Goal: Task Accomplishment & Management: Manage account settings

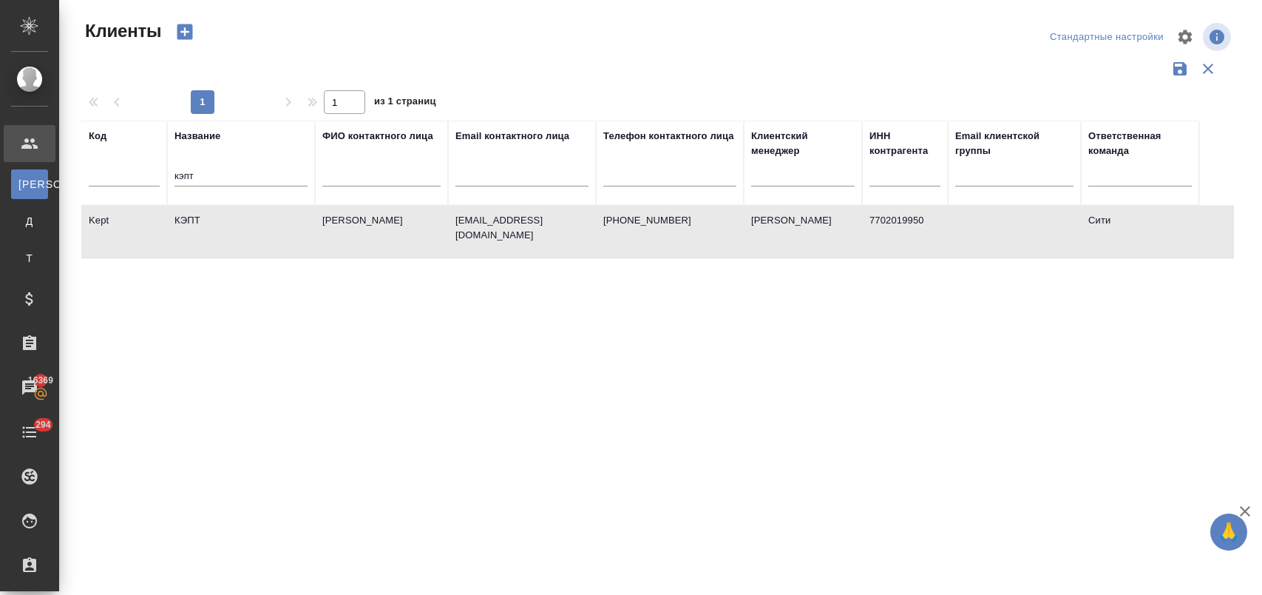
select select "RU"
drag, startPoint x: 280, startPoint y: 589, endPoint x: 269, endPoint y: 594, distance: 11.3
click at [219, 507] on div "Код Название кэпт ФИО контактного лица Email контактного лица Телефон контактно…" at bounding box center [657, 387] width 1153 height 532
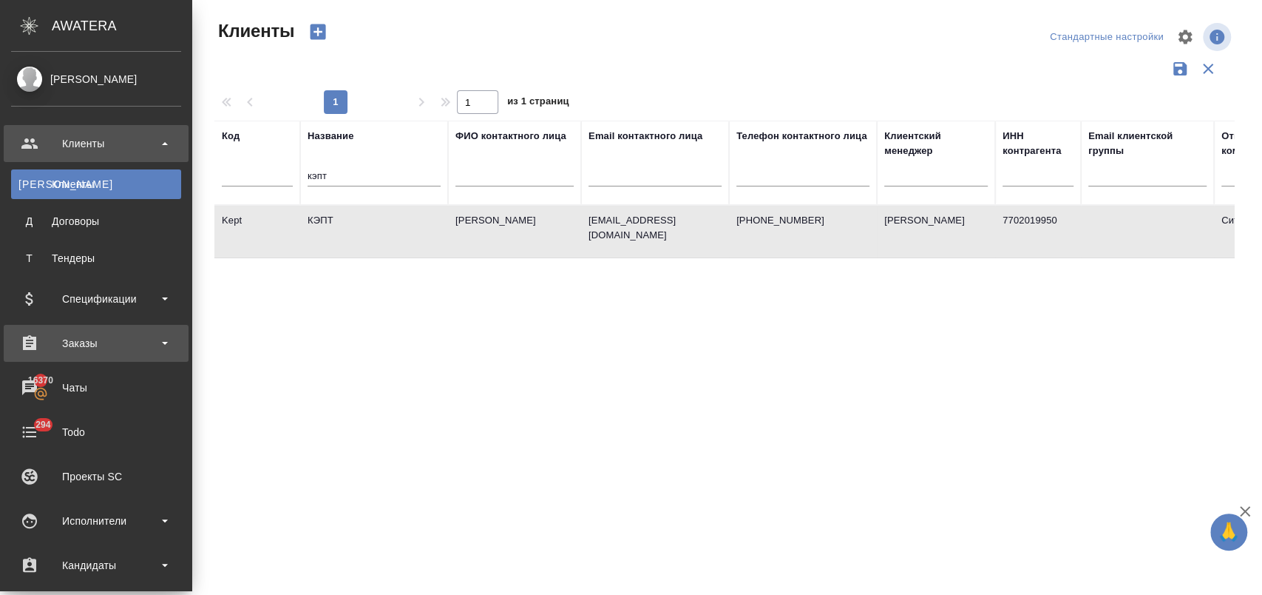
click at [86, 342] on div "Заказы" at bounding box center [96, 343] width 170 height 22
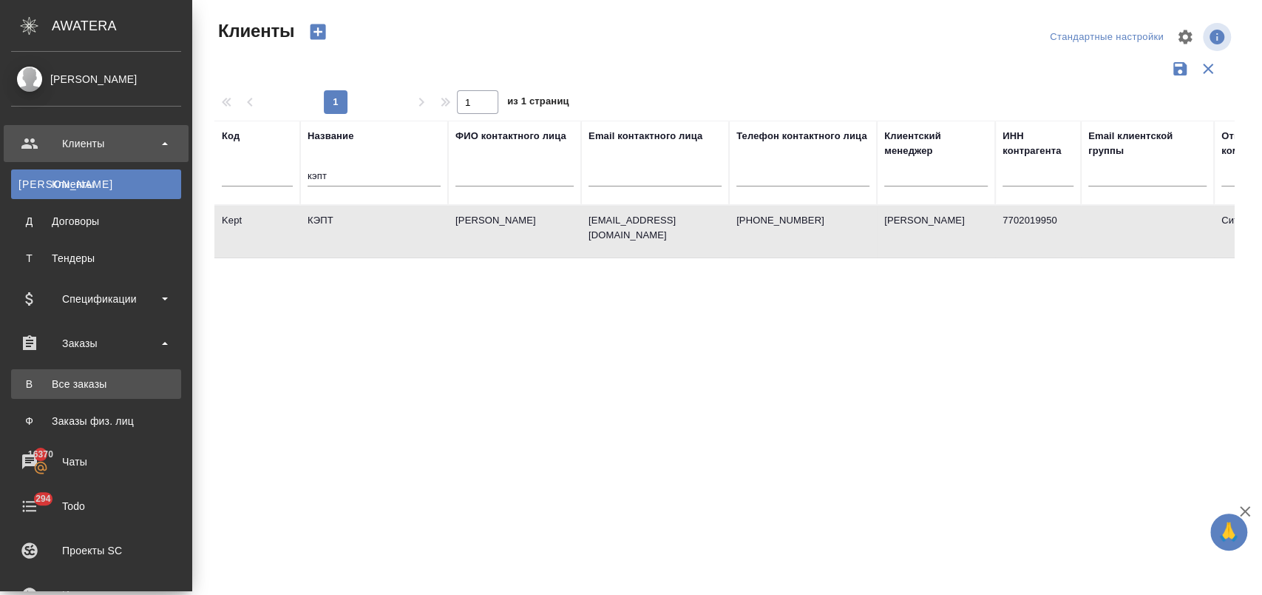
click at [92, 384] on div "Все заказы" at bounding box center [95, 383] width 155 height 15
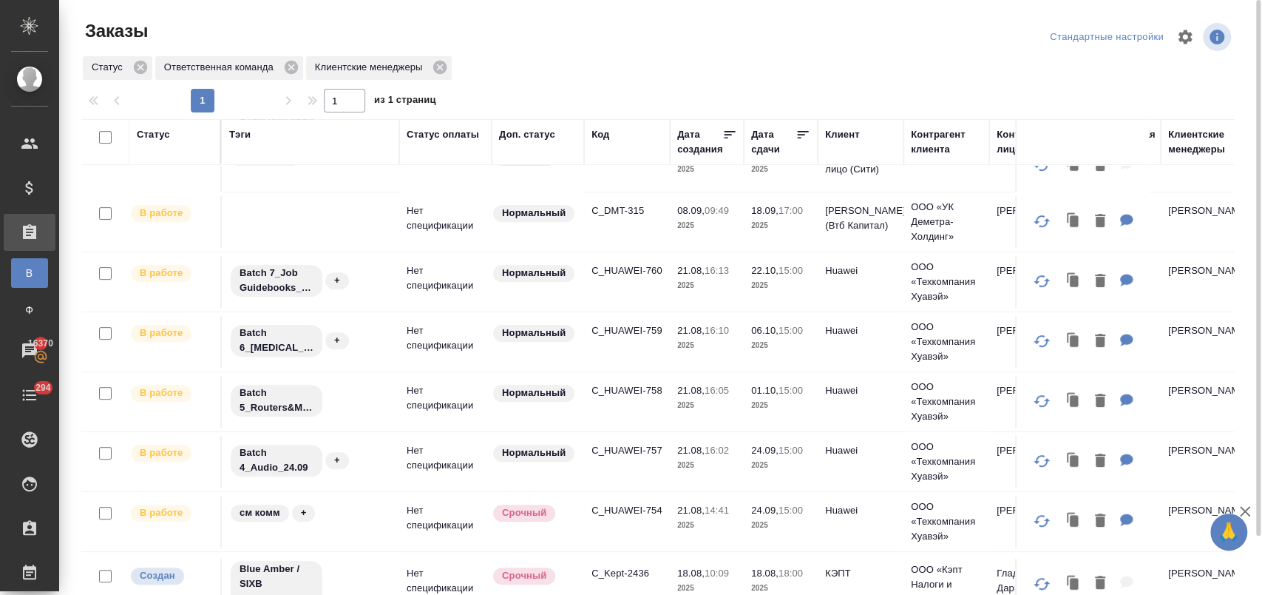
scroll to position [325, 0]
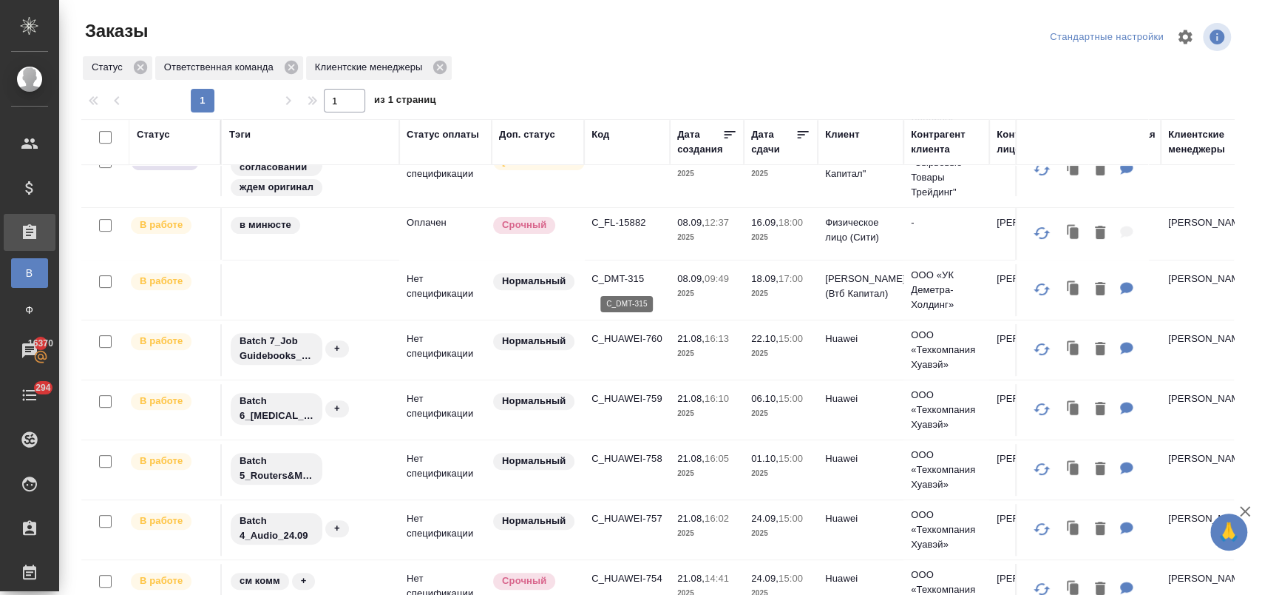
click at [629, 275] on p "C_DMT-315" at bounding box center [627, 278] width 71 height 15
click at [622, 277] on p "C_DMT-315" at bounding box center [627, 278] width 71 height 15
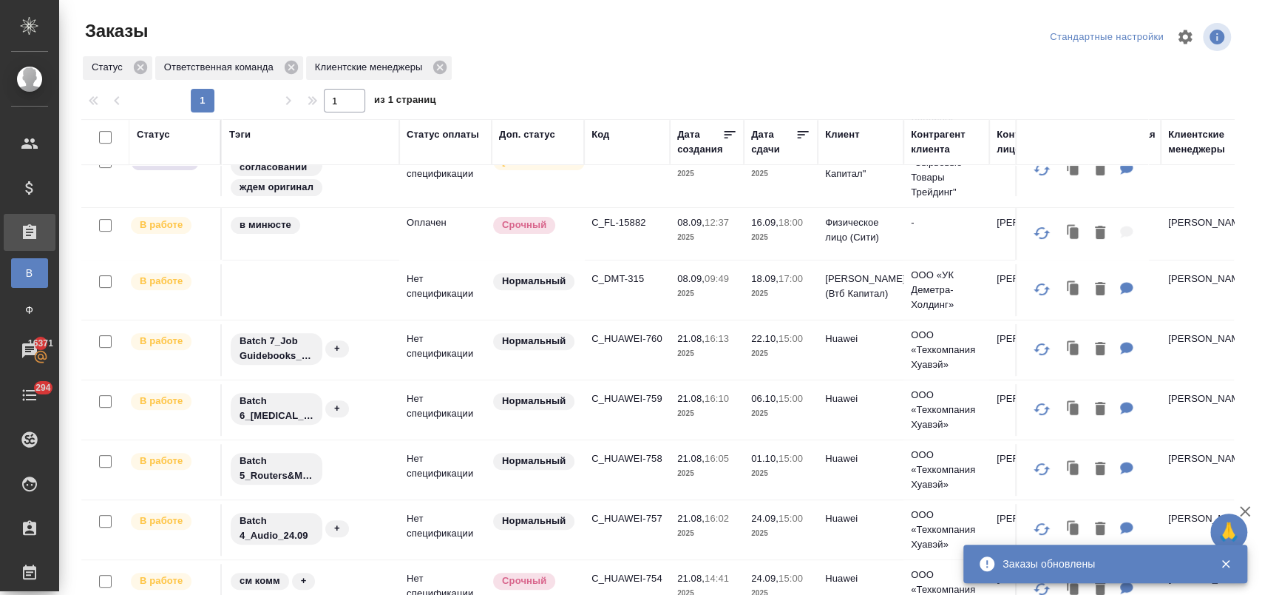
scroll to position [0, 0]
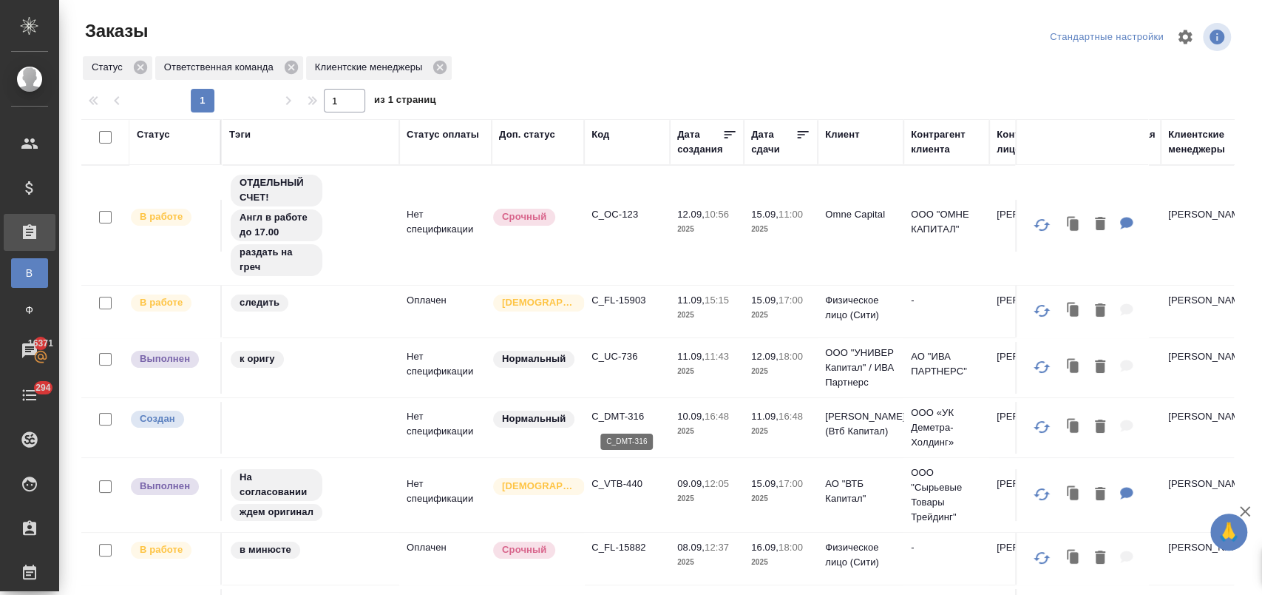
click at [633, 415] on p "C_DMT-316" at bounding box center [627, 416] width 71 height 15
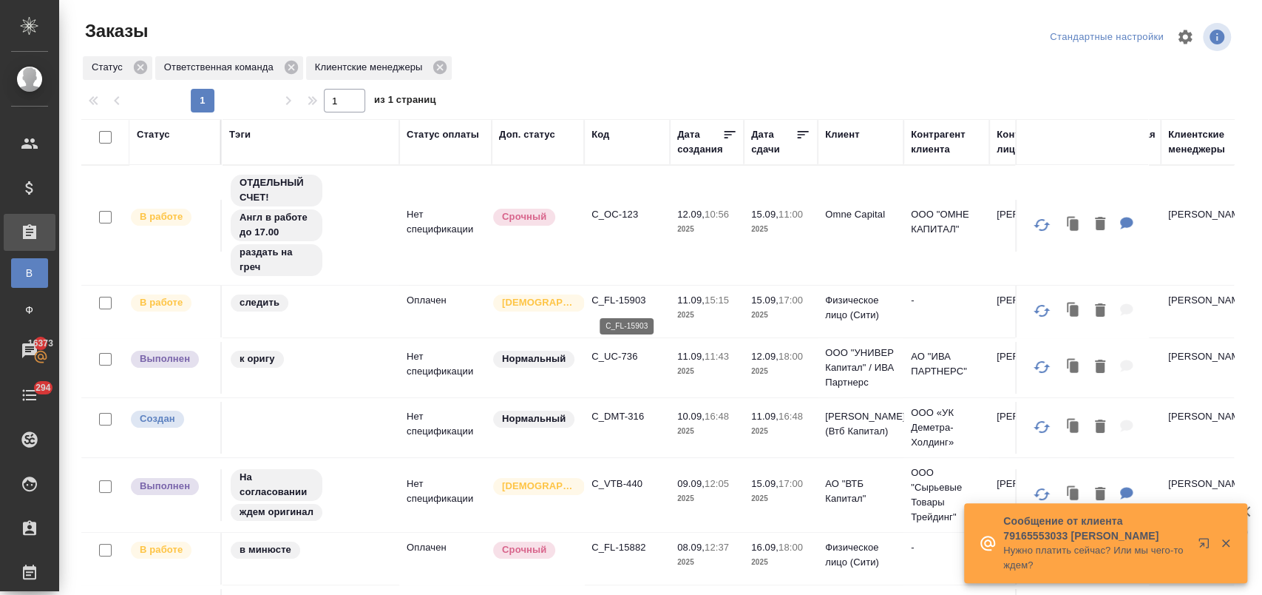
click at [637, 298] on p "C_FL-15903" at bounding box center [627, 300] width 71 height 15
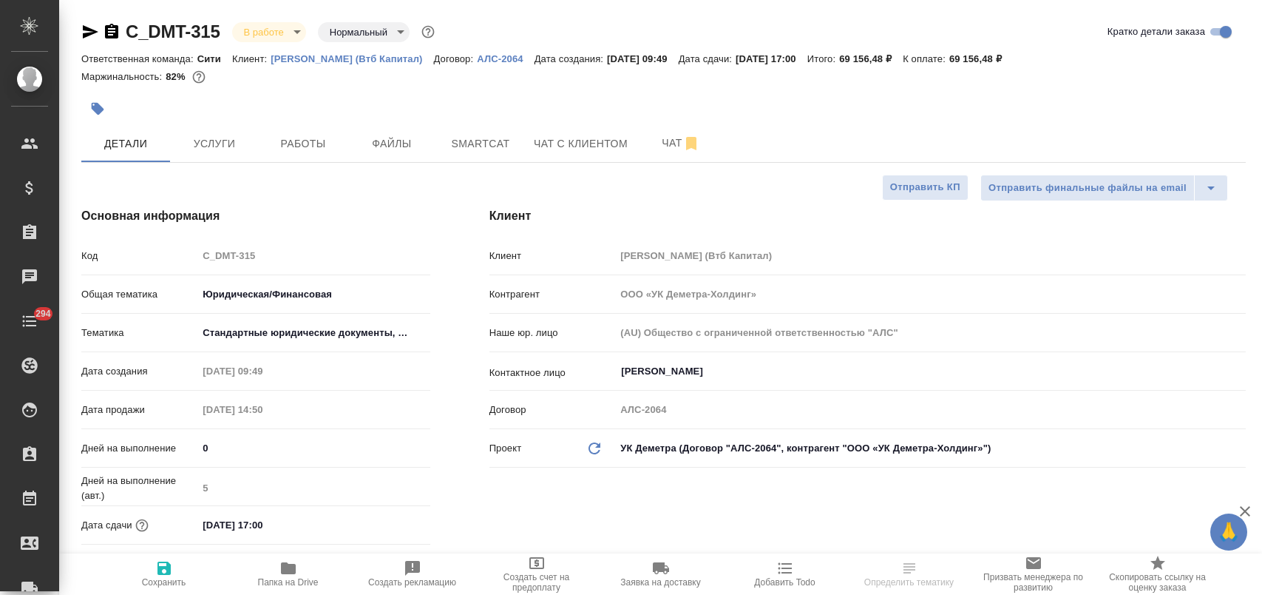
select select "RU"
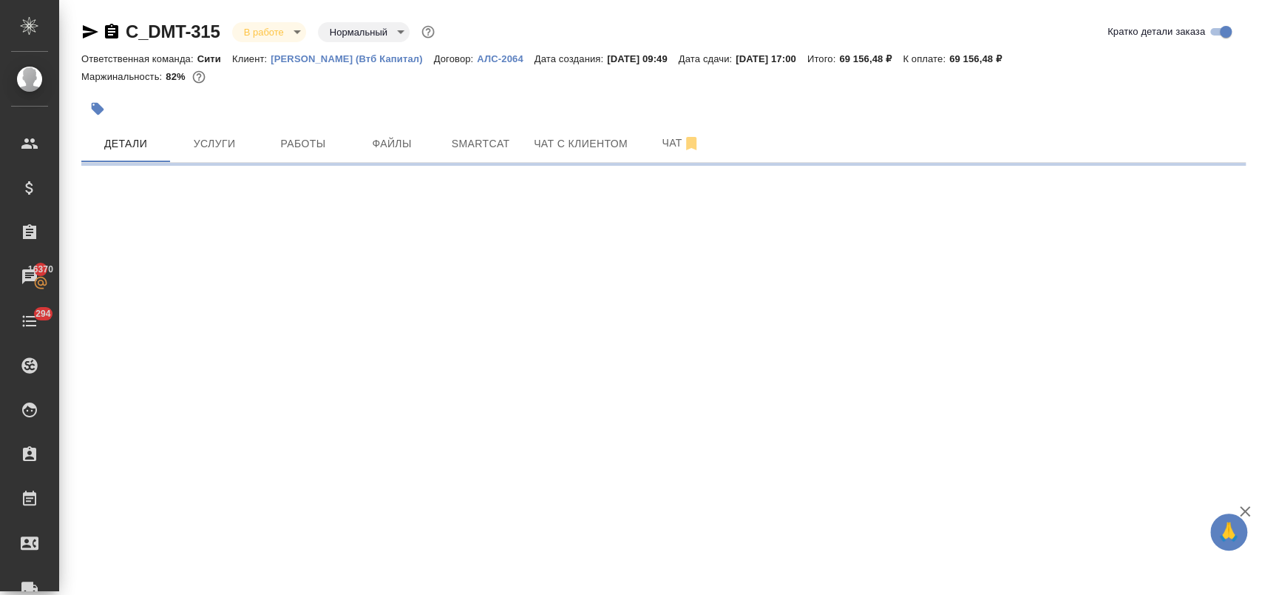
select select "RU"
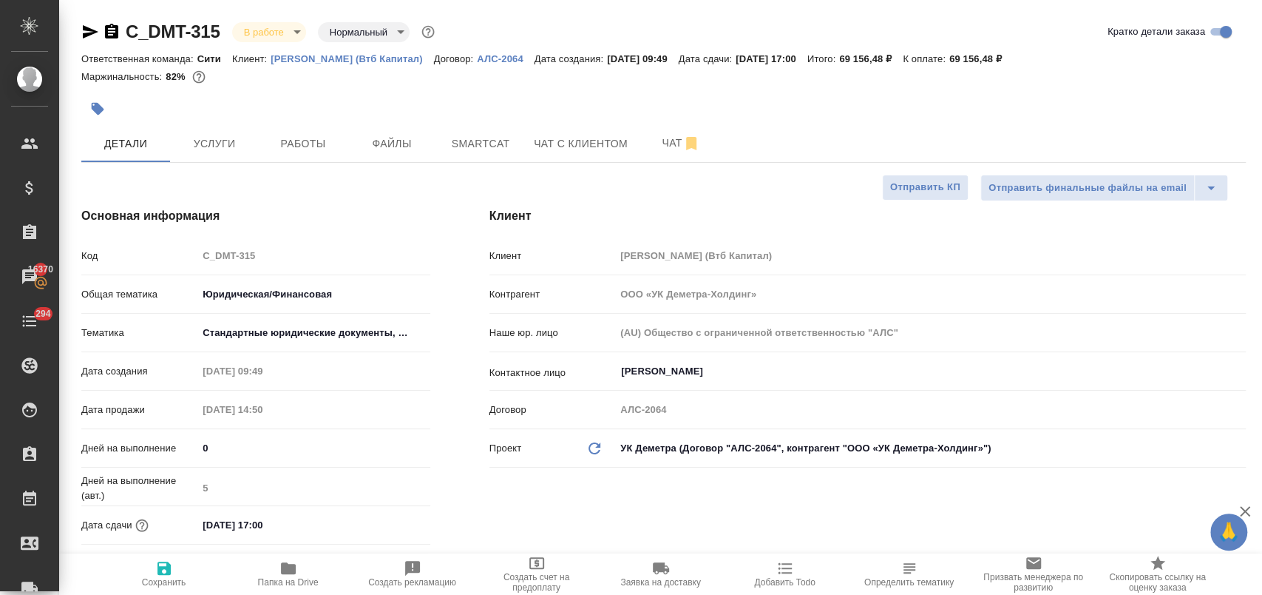
type textarea "x"
click at [91, 37] on icon "button" at bounding box center [90, 32] width 18 height 18
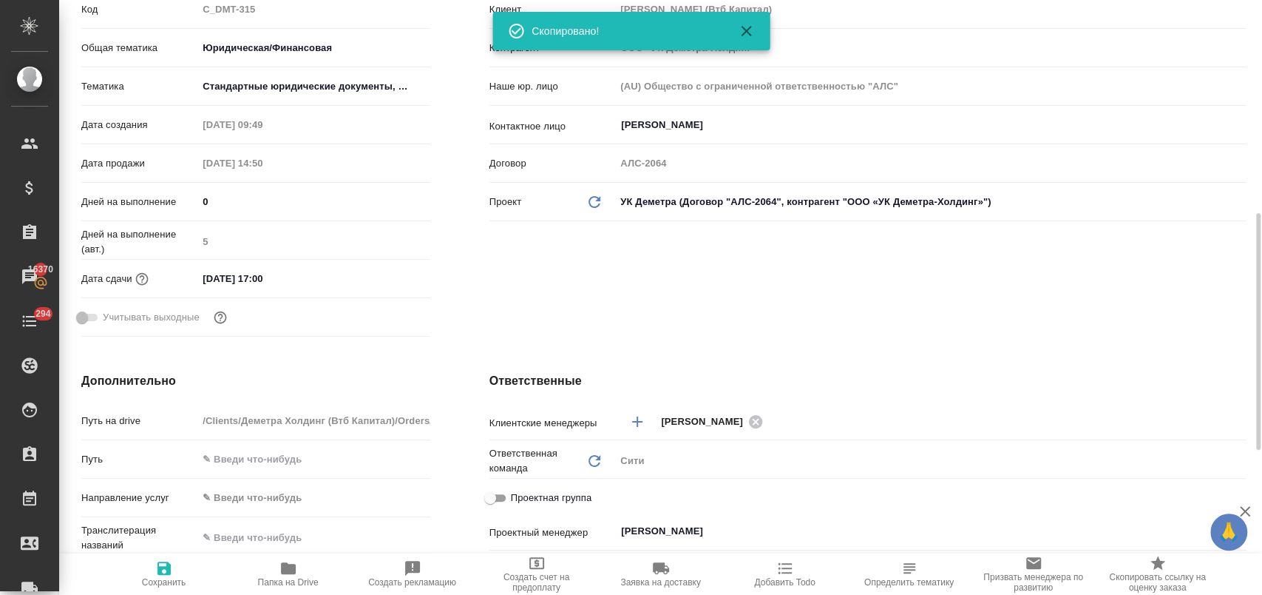
scroll to position [328, 0]
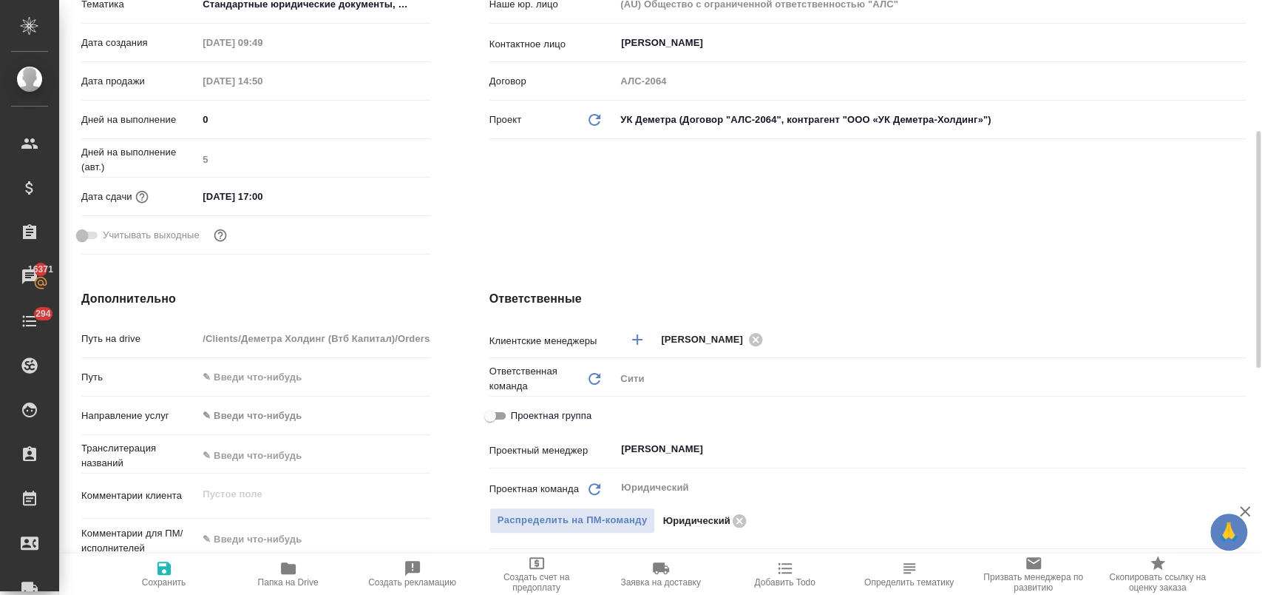
type textarea "x"
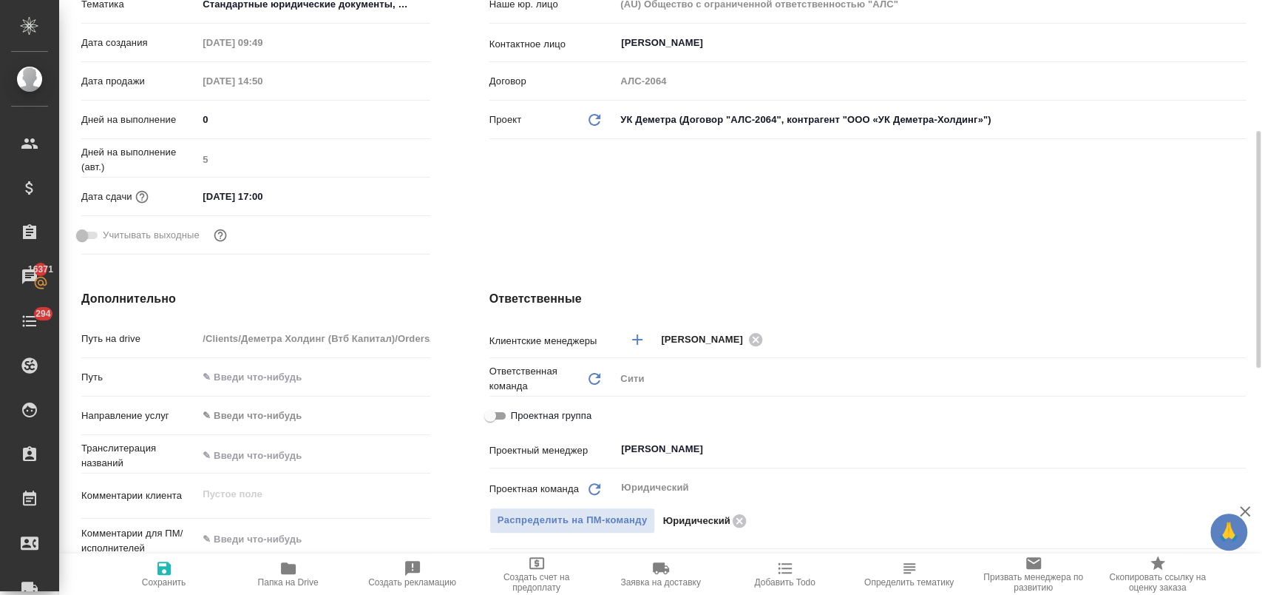
type textarea "x"
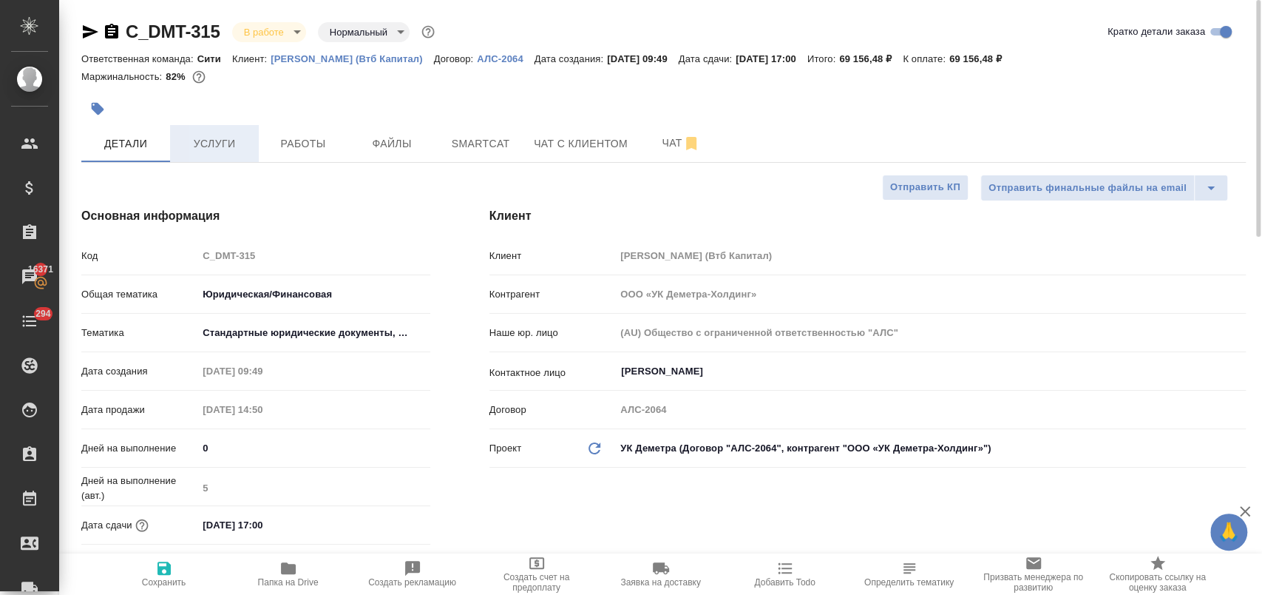
click at [223, 143] on span "Услуги" at bounding box center [214, 144] width 71 height 18
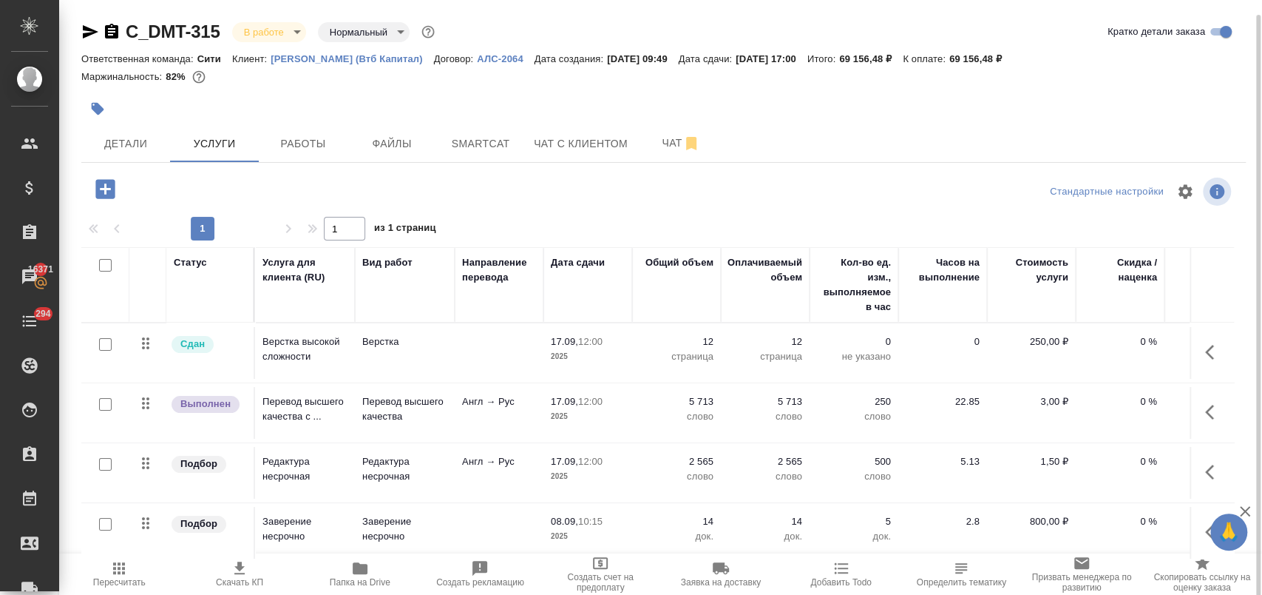
scroll to position [7, 0]
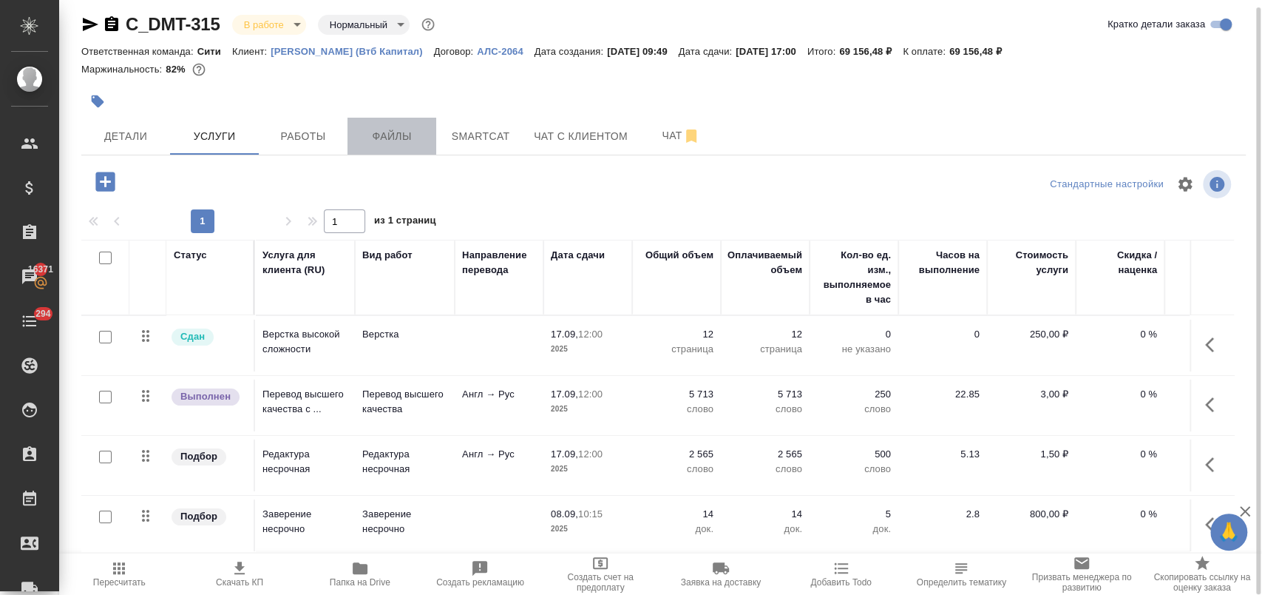
click at [376, 130] on span "Файлы" at bounding box center [391, 136] width 71 height 18
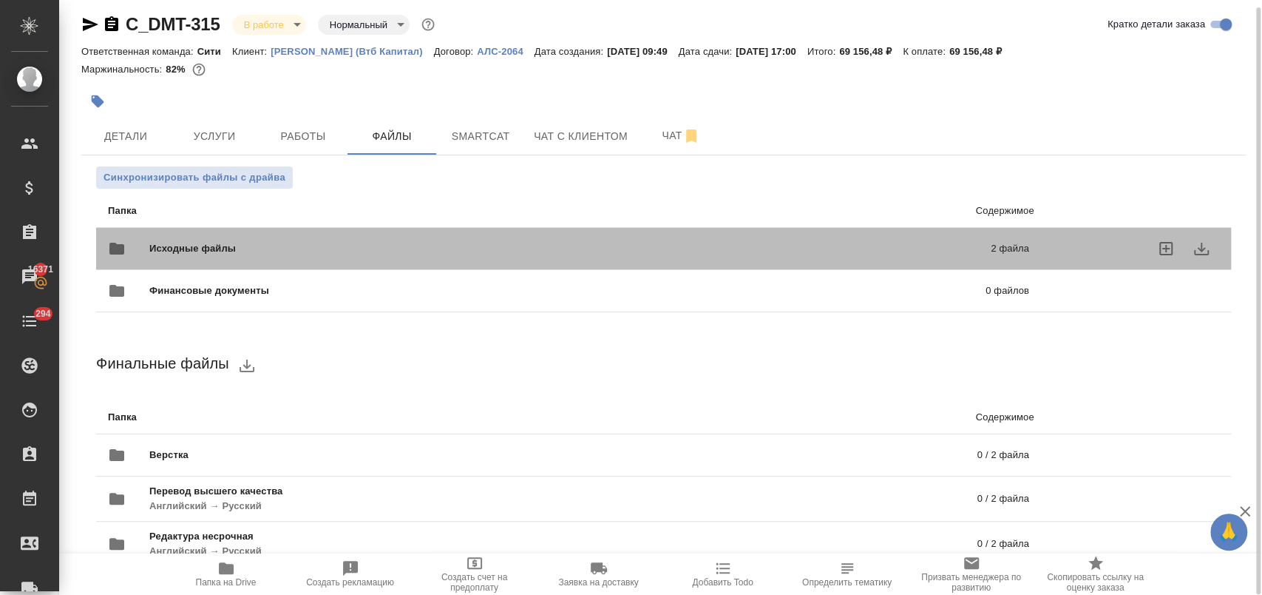
click at [243, 246] on span "Исходные файлы" at bounding box center [381, 248] width 464 height 15
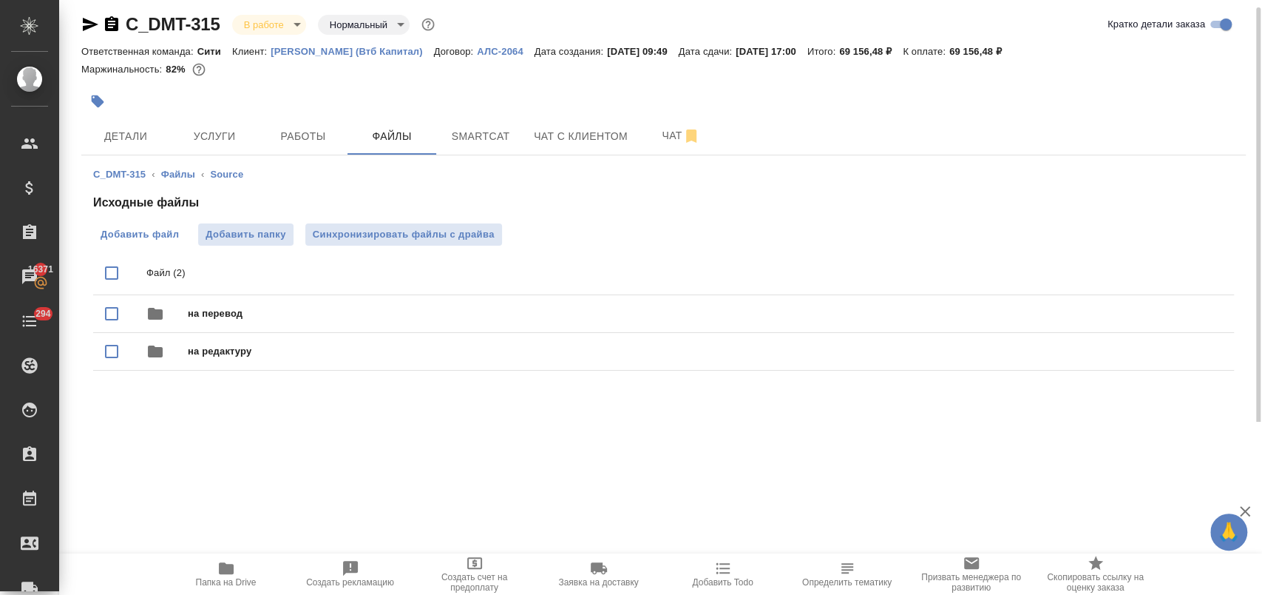
click at [135, 229] on span "Добавить файл" at bounding box center [140, 234] width 78 height 15
click at [0, 0] on input "Добавить файл" at bounding box center [0, 0] width 0 height 0
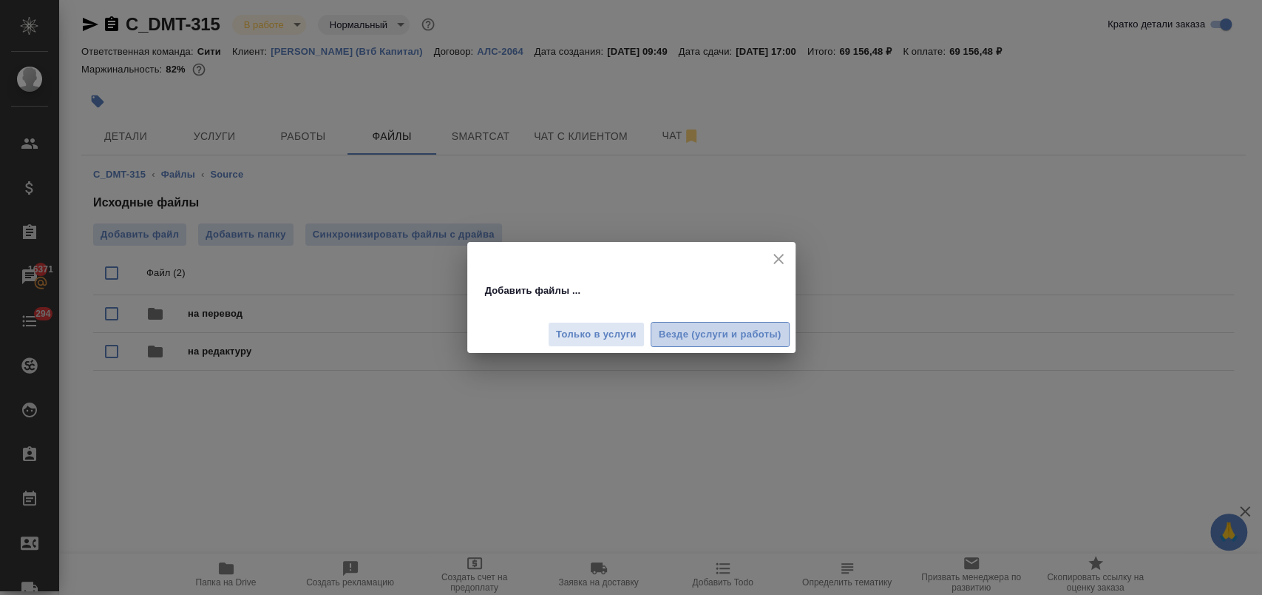
click at [734, 331] on span "Везде (услуги и работы)" at bounding box center [720, 334] width 123 height 17
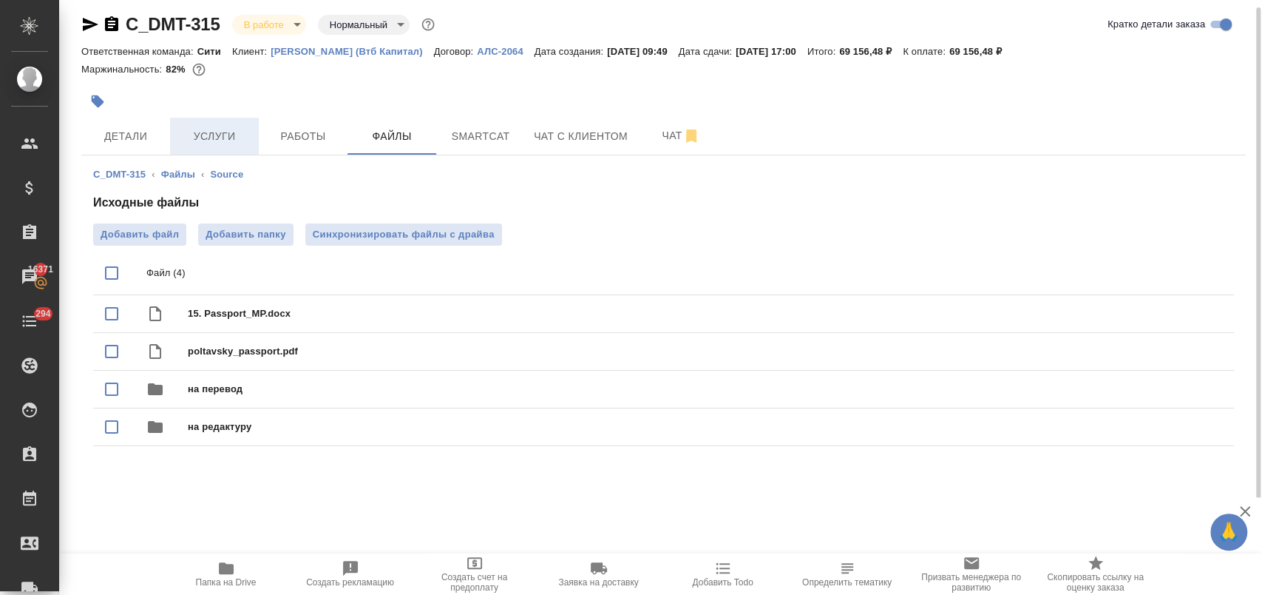
click at [210, 143] on span "Услуги" at bounding box center [214, 136] width 71 height 18
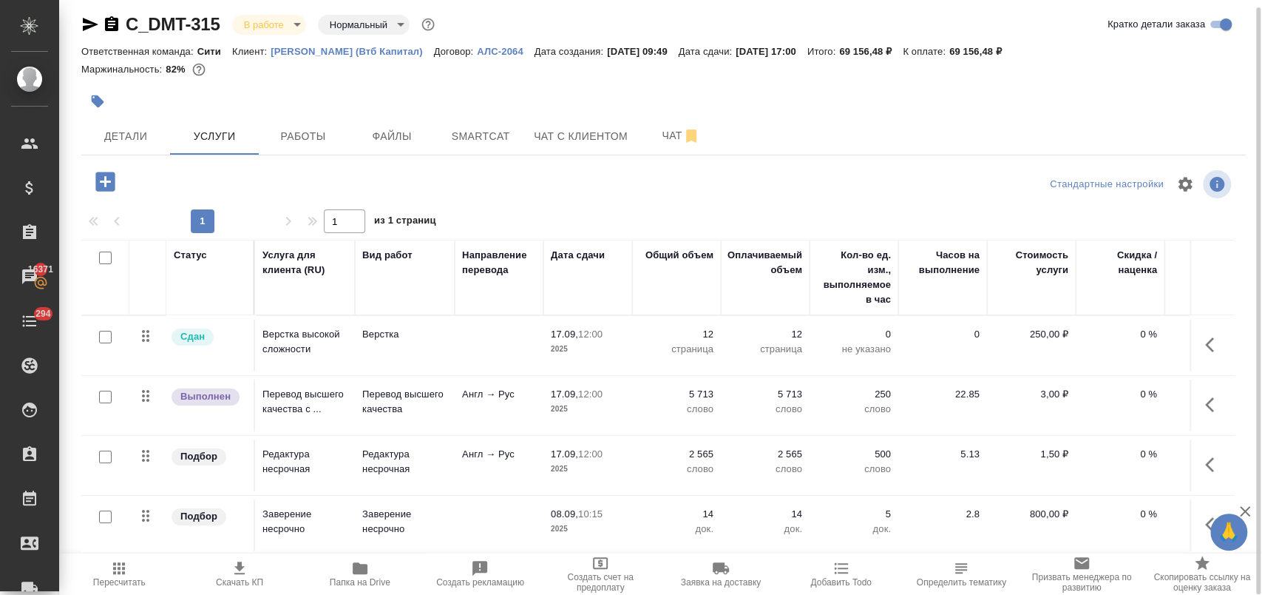
scroll to position [69, 0]
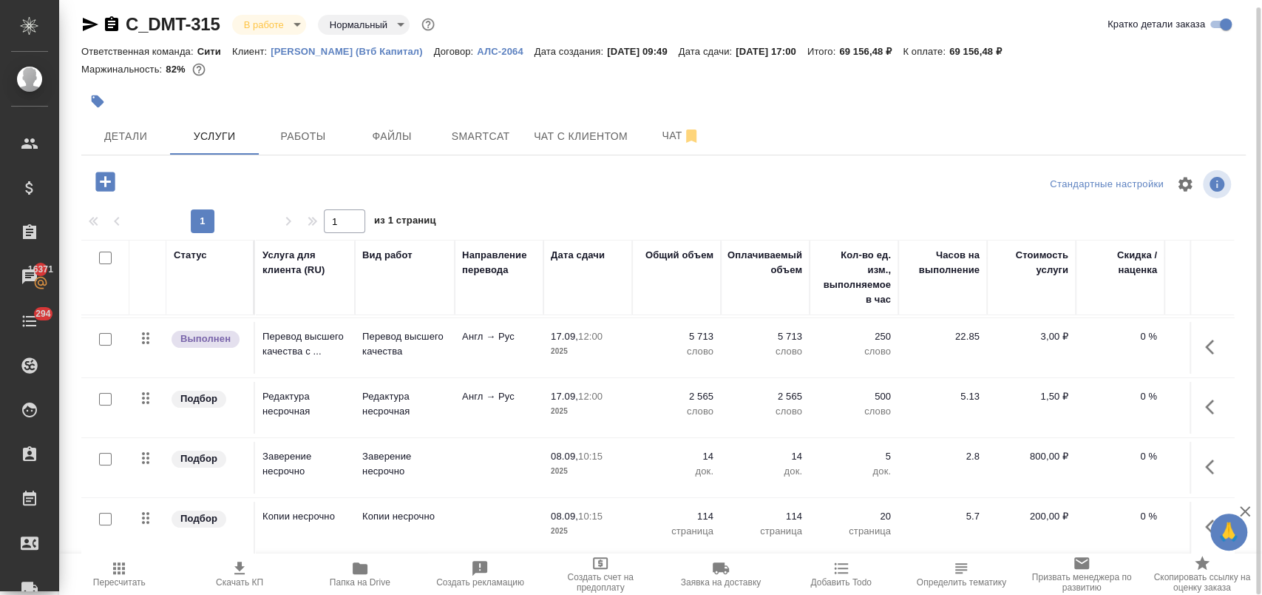
click at [1197, 453] on button "button" at bounding box center [1214, 466] width 35 height 35
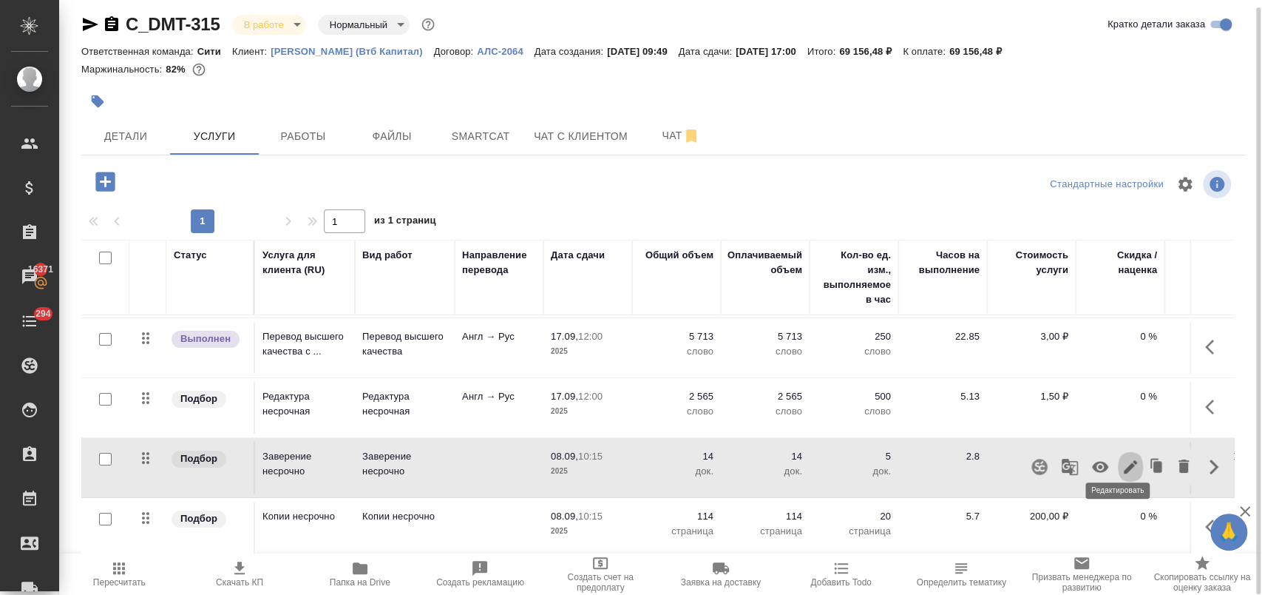
click at [1122, 459] on icon "button" at bounding box center [1131, 467] width 18 height 18
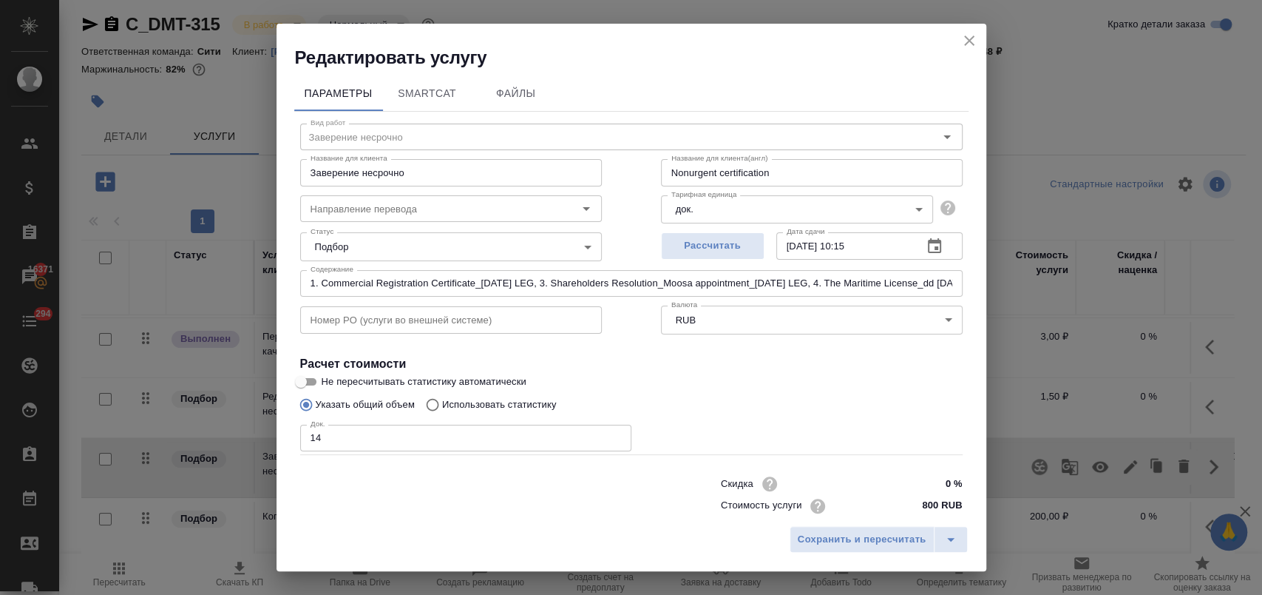
click at [339, 431] on input "14" at bounding box center [465, 438] width 331 height 27
type input "15"
click at [822, 532] on span "Сохранить и пересчитать" at bounding box center [862, 539] width 129 height 17
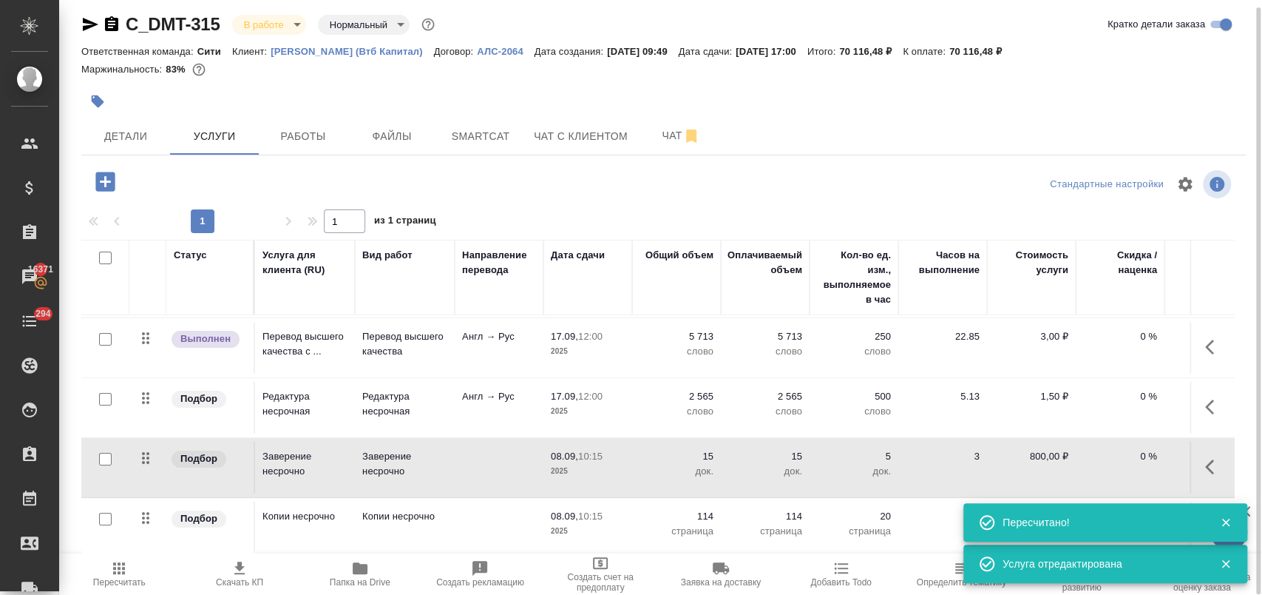
scroll to position [0, 0]
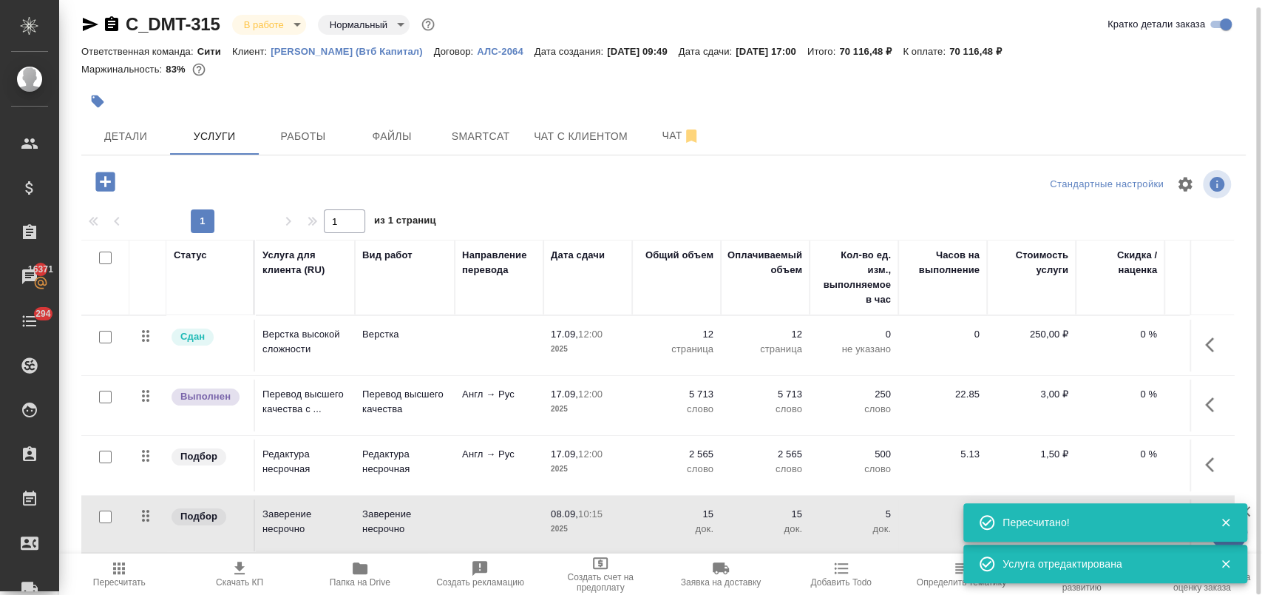
click at [1205, 401] on icon "button" at bounding box center [1209, 404] width 9 height 15
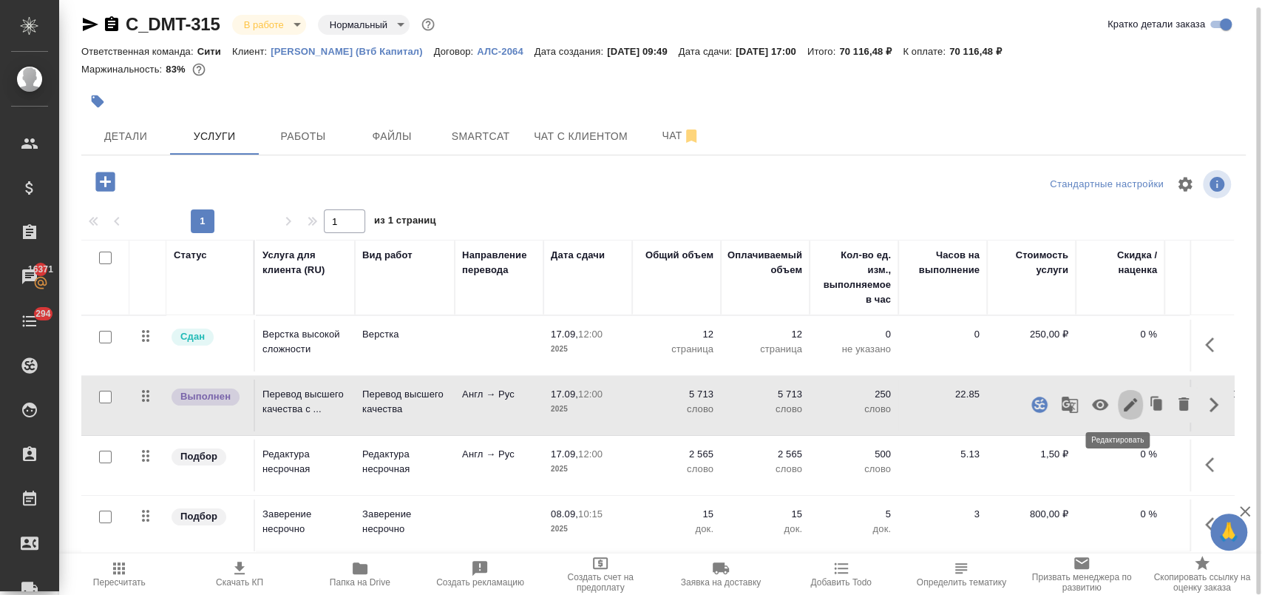
click at [1122, 406] on icon "button" at bounding box center [1131, 405] width 18 height 18
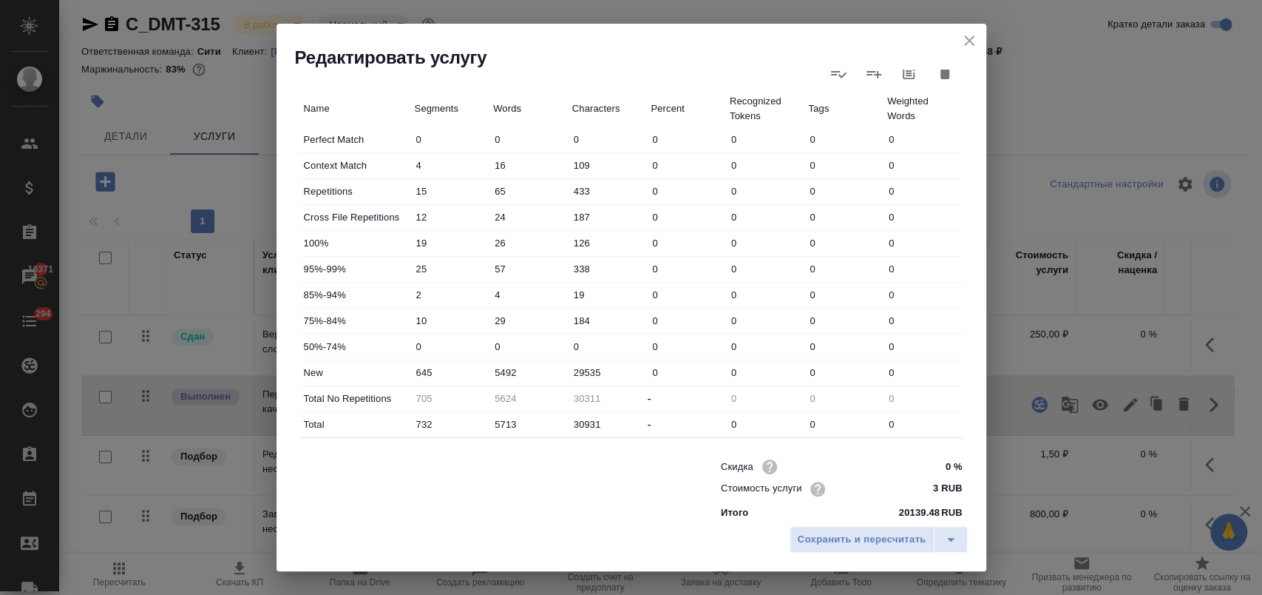
scroll to position [412, 0]
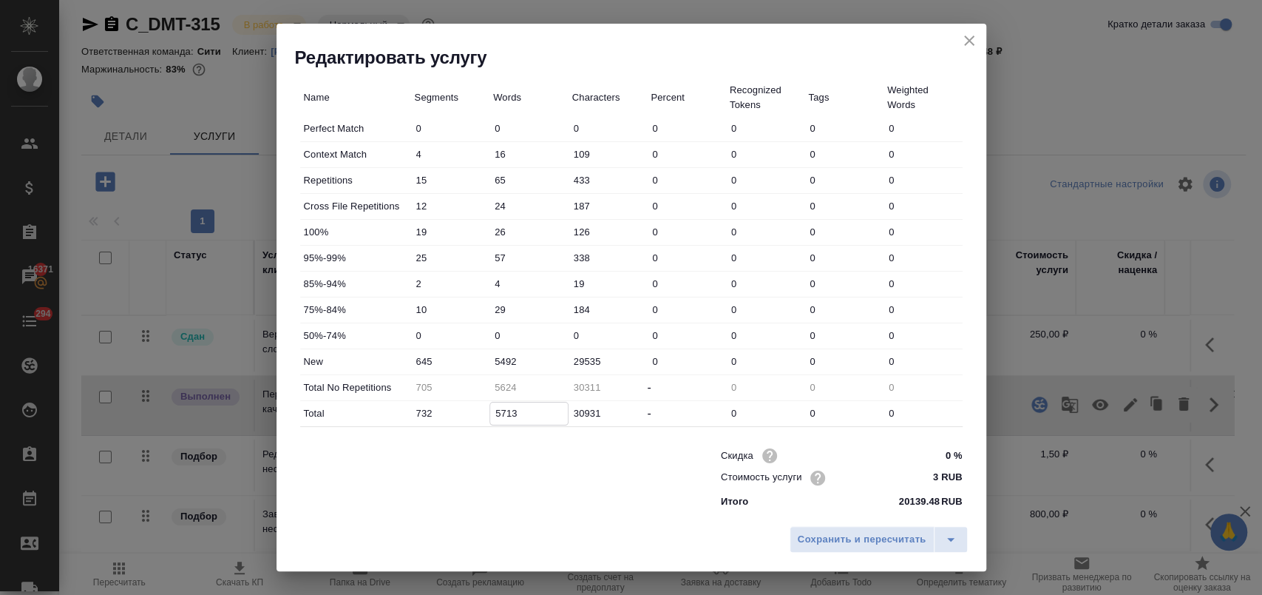
drag, startPoint x: 515, startPoint y: 413, endPoint x: 494, endPoint y: 416, distance: 20.9
click at [494, 416] on input "5713" at bounding box center [529, 412] width 78 height 21
type input "5"
type input "-84"
type input "59"
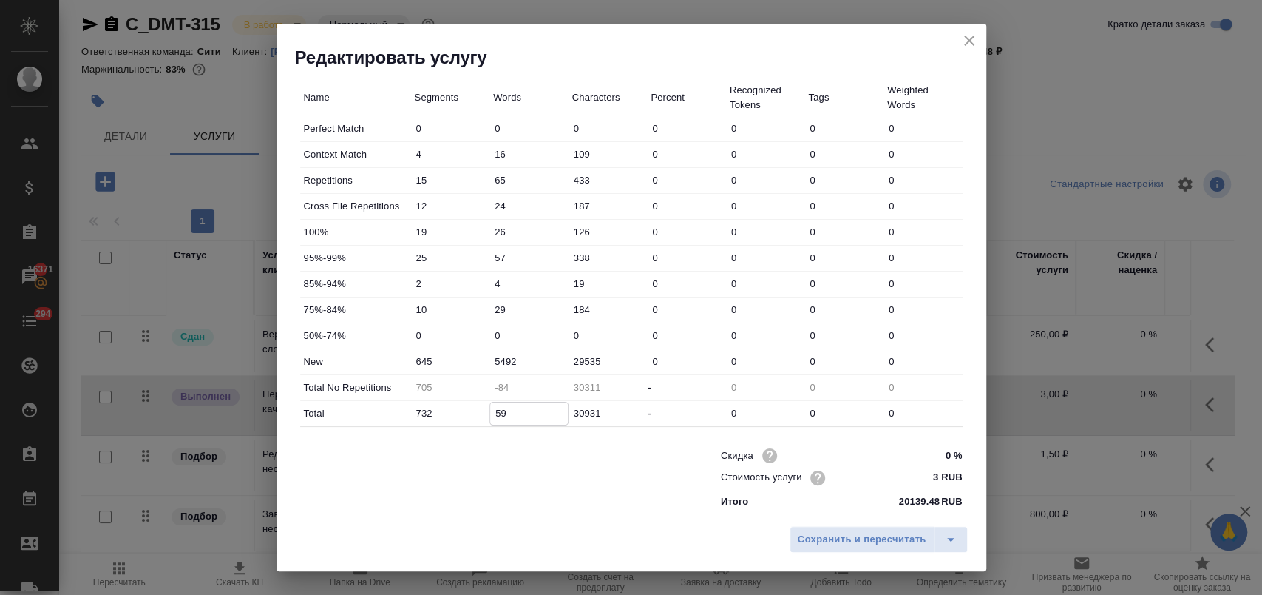
type input "-30"
type input "596"
type input "507"
type input "5963"
type input "5874"
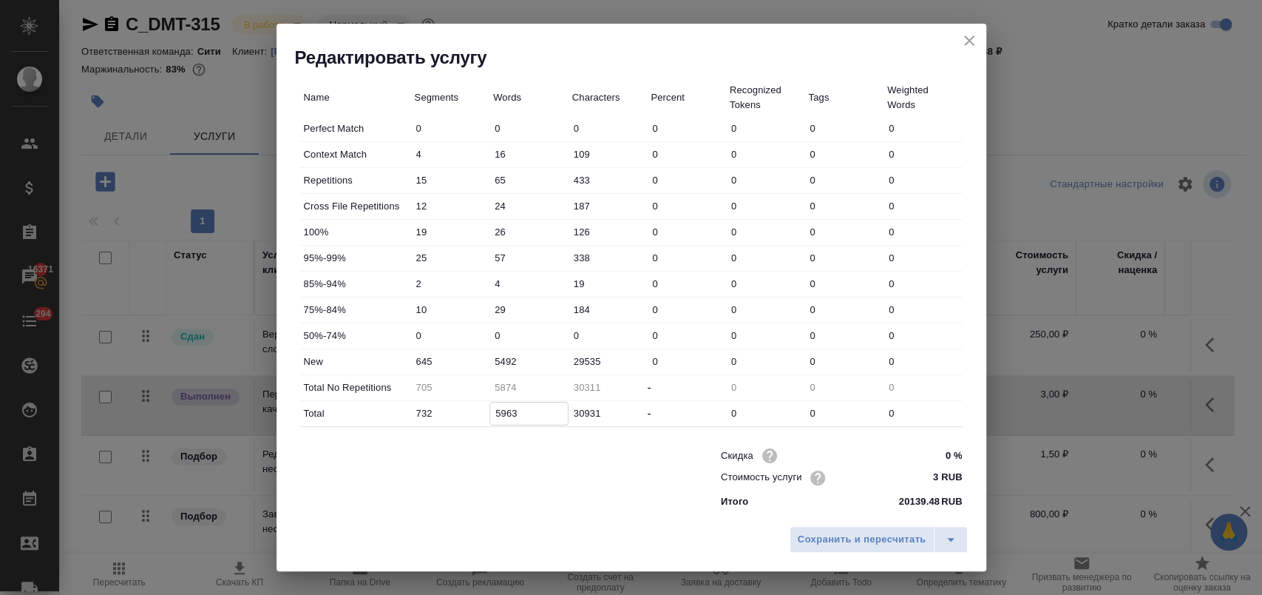
type input "5963"
drag, startPoint x: 527, startPoint y: 359, endPoint x: 490, endPoint y: 359, distance: 36.2
click at [490, 359] on input "5492" at bounding box center [529, 361] width 78 height 21
type input "5742"
click at [528, 414] on input "5963" at bounding box center [529, 412] width 78 height 21
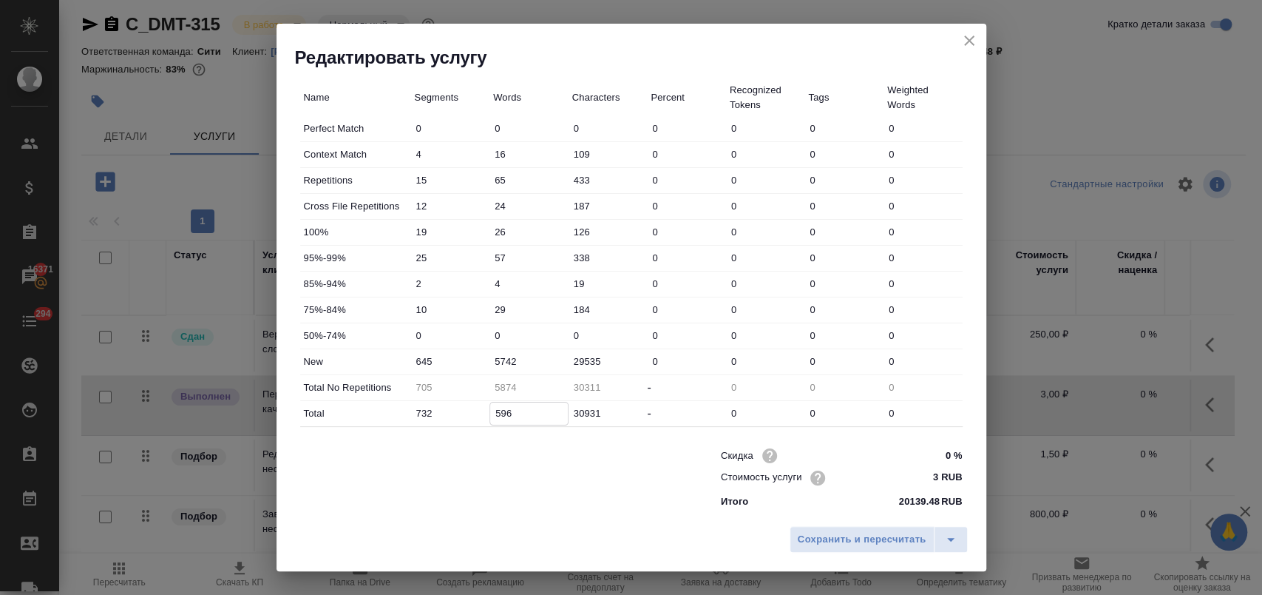
type input "59"
type input "-30"
type input "591"
type input "502"
type input "5913"
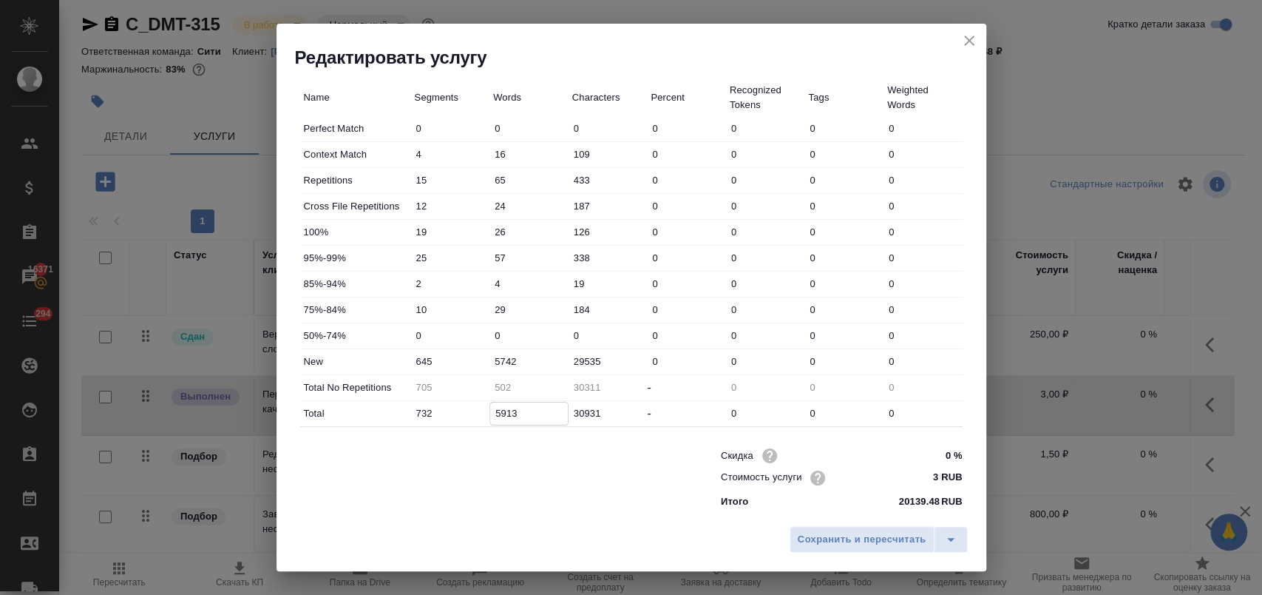
type input "5824"
type input "5913"
click at [525, 358] on input "5742" at bounding box center [529, 361] width 79 height 21
type input "5942"
click at [835, 538] on span "Сохранить и пересчитать" at bounding box center [862, 539] width 129 height 17
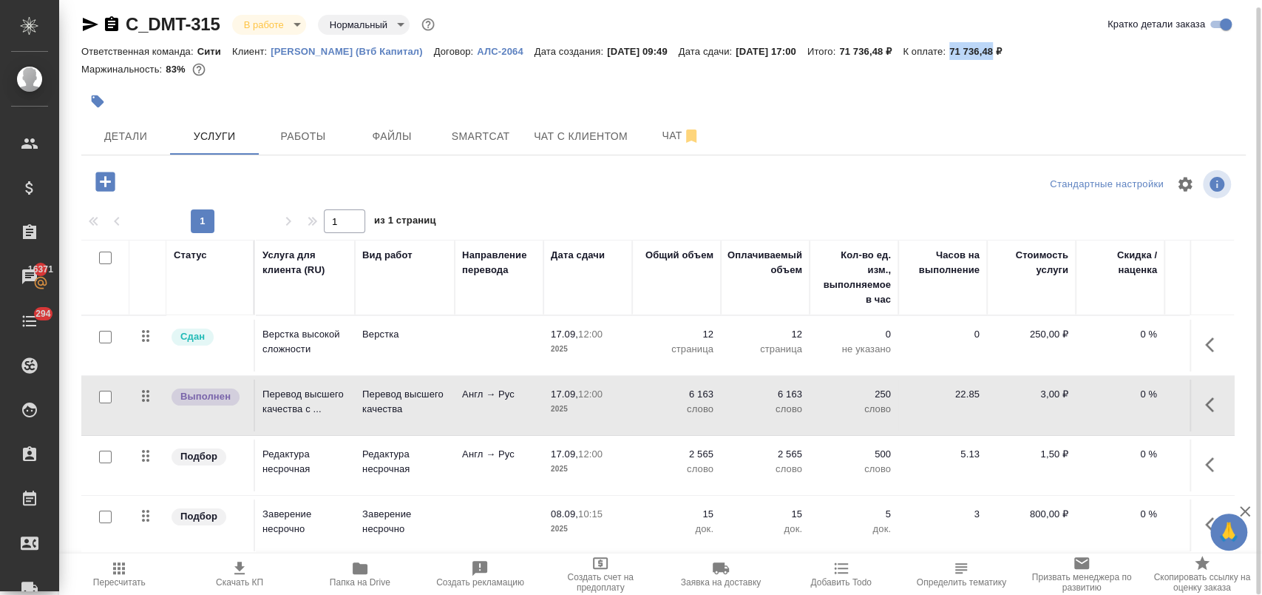
drag, startPoint x: 990, startPoint y: 49, endPoint x: 1031, endPoint y: 53, distance: 41.7
click at [1031, 53] on div "Ответственная команда: Сити Клиент: [PERSON_NAME] (Втб Капитал) Договор: АЛС-20…" at bounding box center [663, 51] width 1165 height 18
copy p "71 736,48"
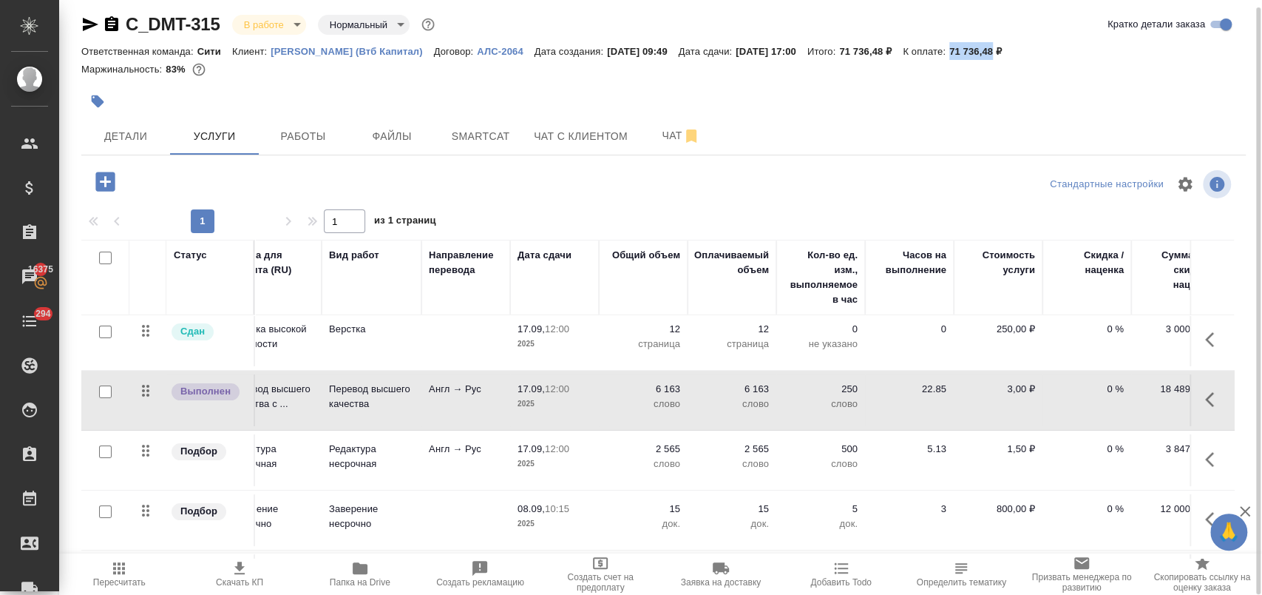
scroll to position [0, 33]
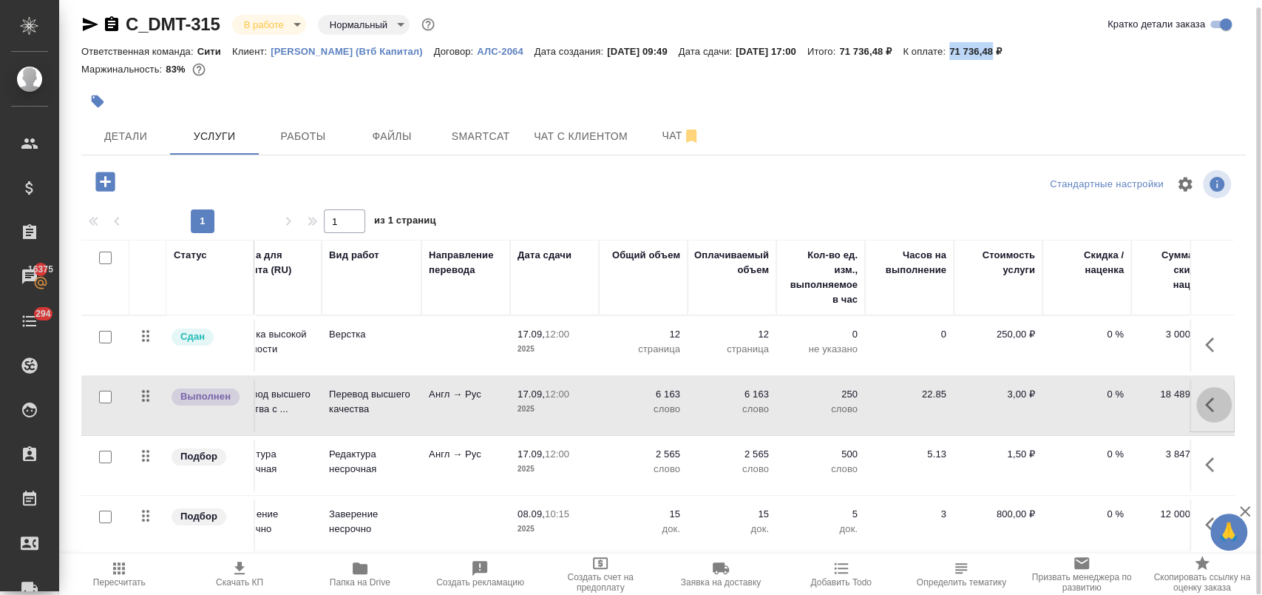
click at [1205, 407] on icon "button" at bounding box center [1209, 404] width 9 height 15
click at [1122, 405] on icon "button" at bounding box center [1131, 405] width 18 height 18
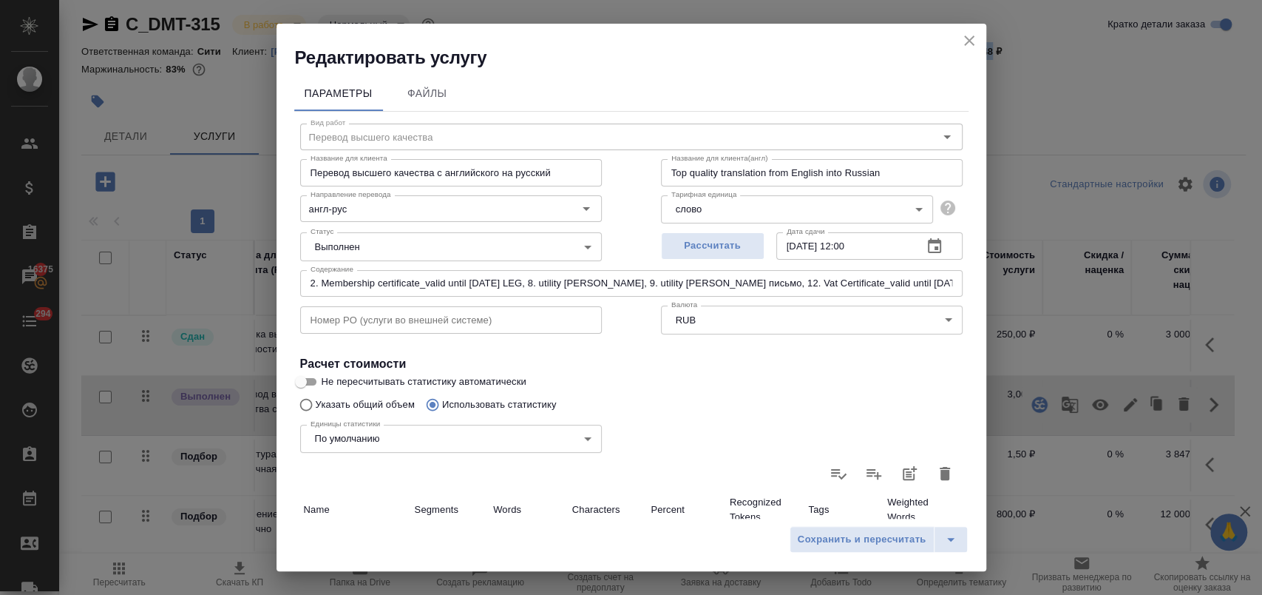
scroll to position [328, 0]
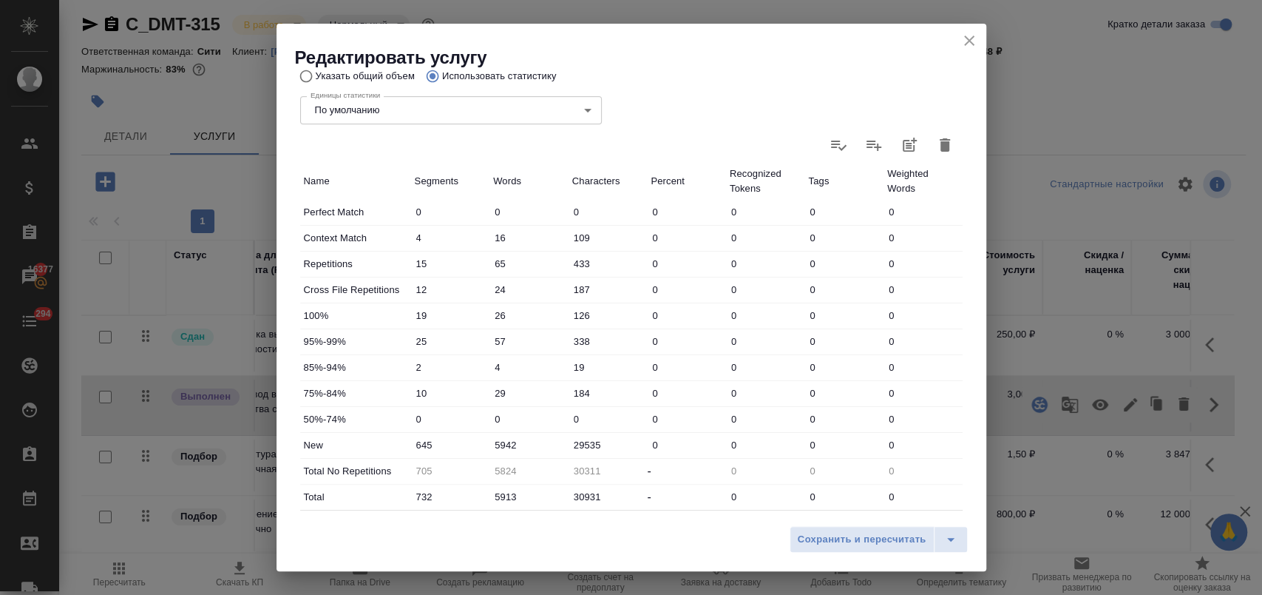
click at [502, 495] on input "5913" at bounding box center [529, 496] width 79 height 21
type input "513"
type input "424"
type input "5713"
type input "5624"
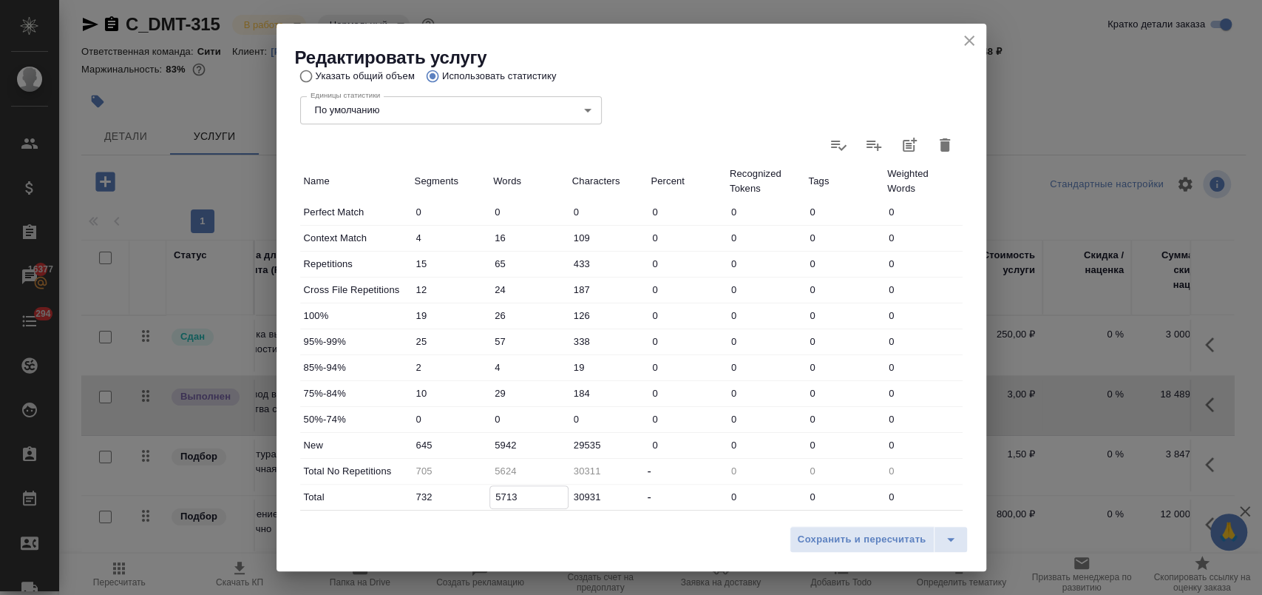
type input "5713"
drag, startPoint x: 501, startPoint y: 447, endPoint x: 549, endPoint y: 430, distance: 51.0
click at [501, 447] on input "5942" at bounding box center [529, 444] width 78 height 21
type input "5742"
click at [836, 544] on span "Сохранить и пересчитать" at bounding box center [862, 539] width 129 height 17
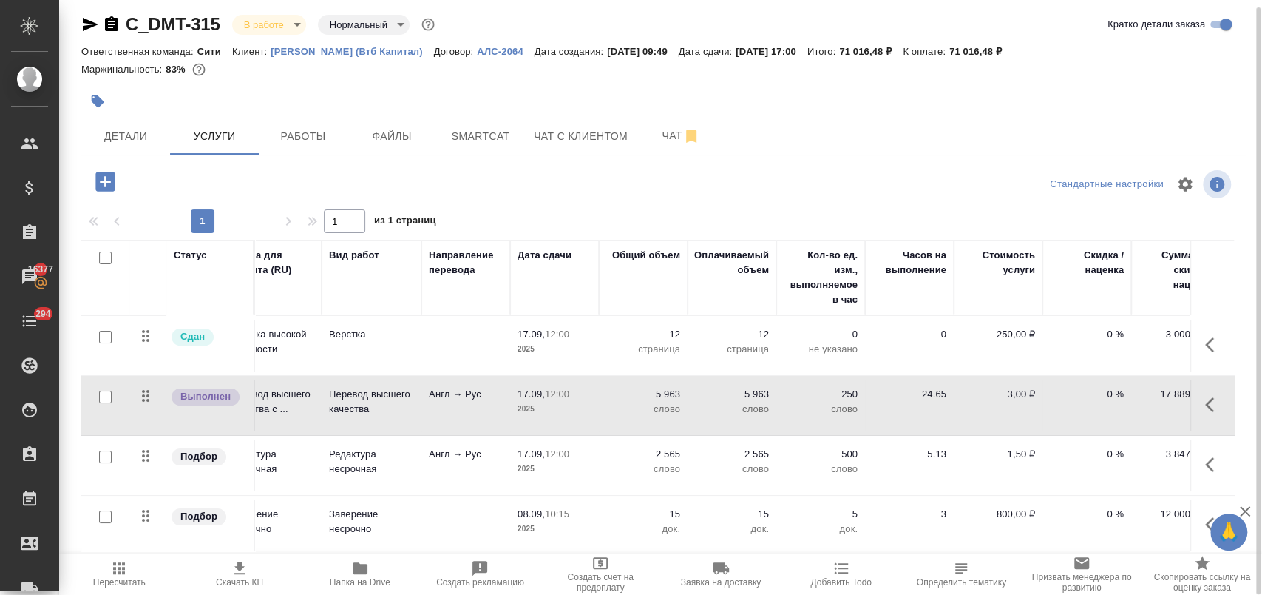
click at [1205, 521] on icon "button" at bounding box center [1214, 524] width 18 height 18
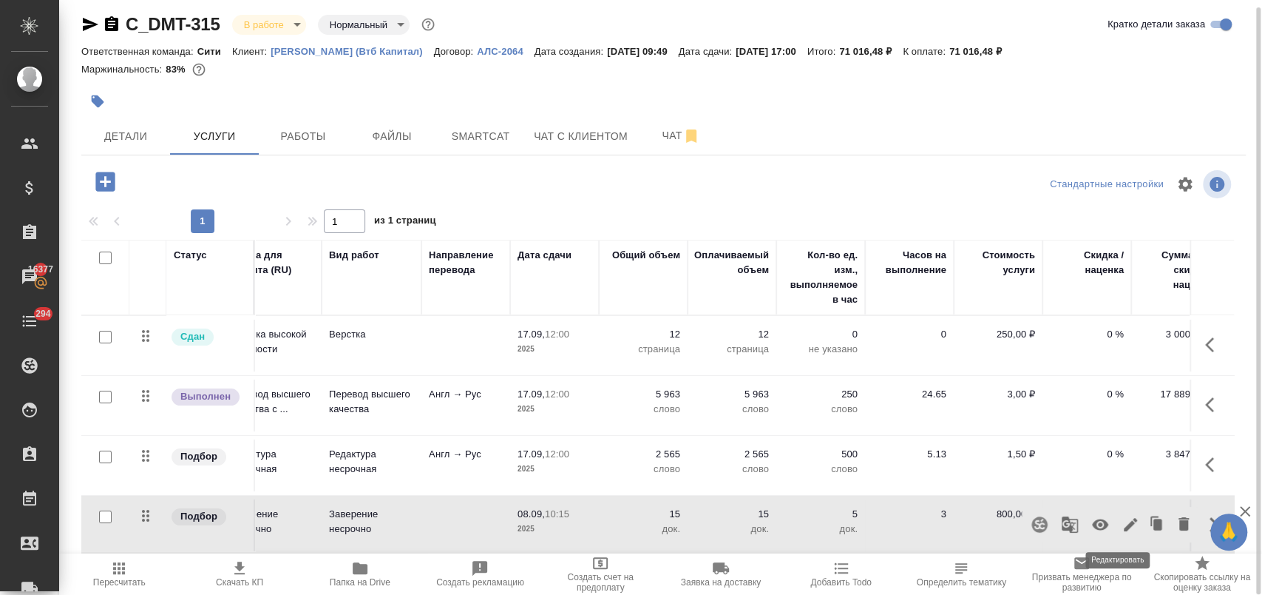
click at [1124, 524] on icon "button" at bounding box center [1130, 524] width 13 height 13
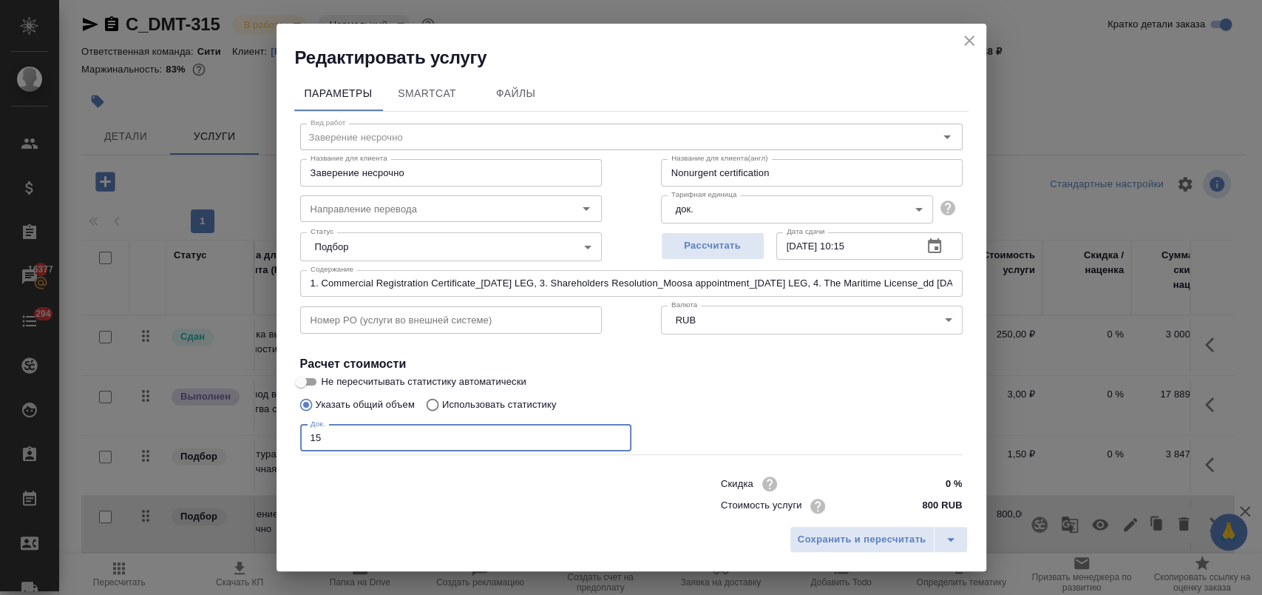
click at [356, 433] on input "15" at bounding box center [465, 438] width 331 height 27
type input "14"
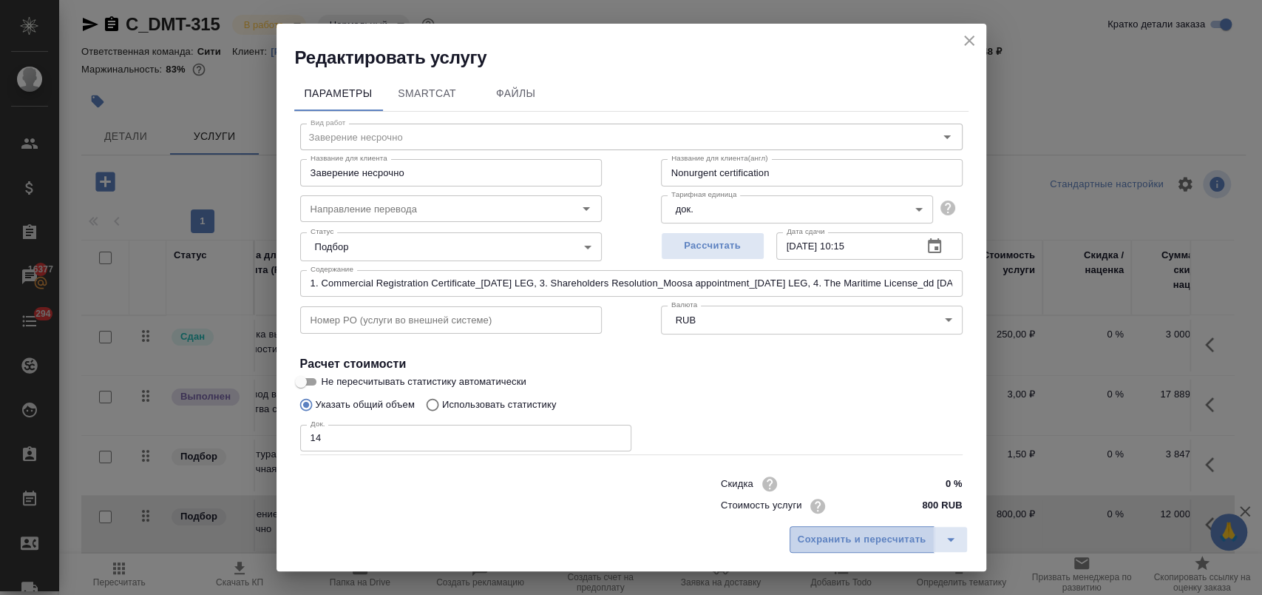
click at [854, 543] on span "Сохранить и пересчитать" at bounding box center [862, 539] width 129 height 17
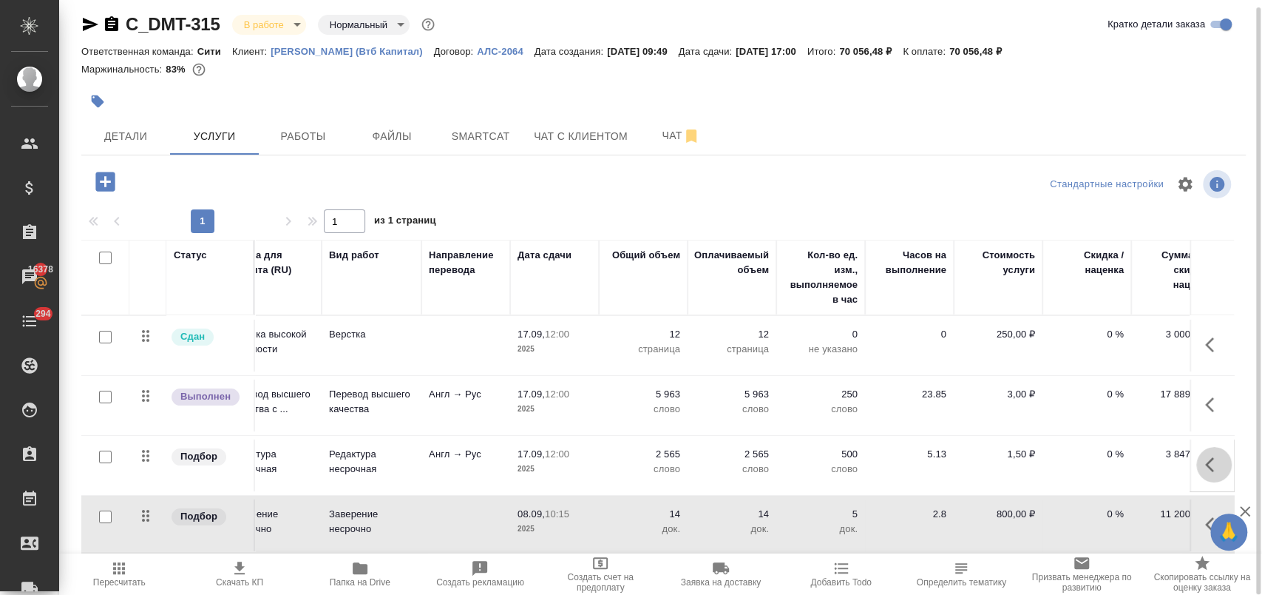
click at [1205, 464] on icon "button" at bounding box center [1214, 465] width 18 height 18
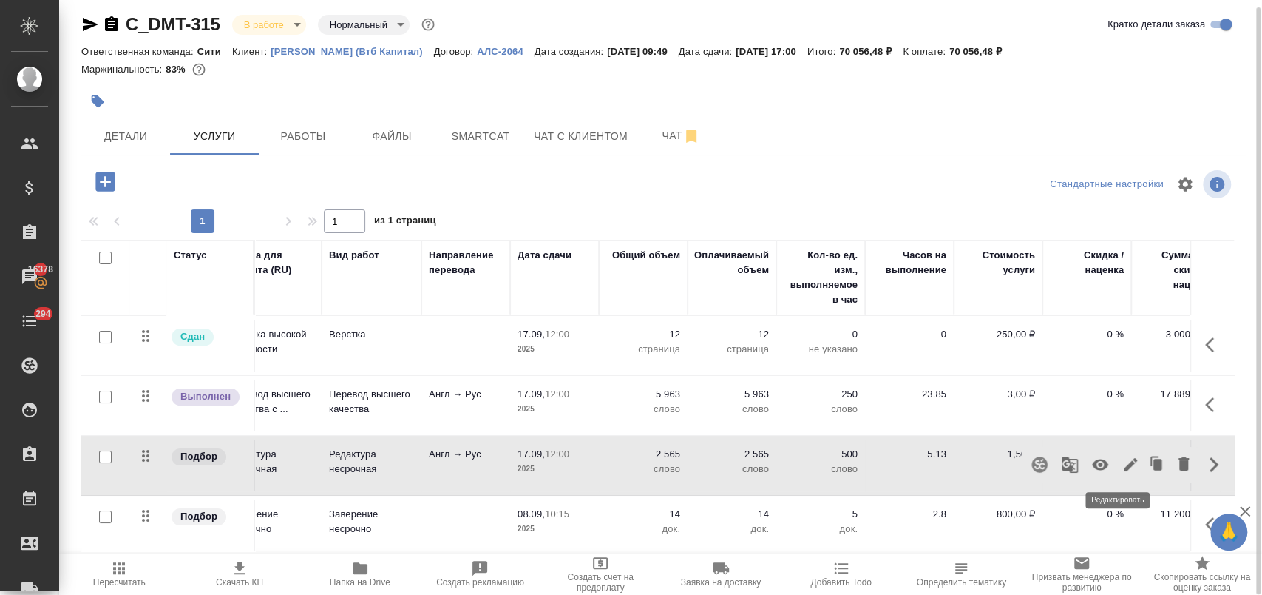
click at [1122, 461] on icon "button" at bounding box center [1131, 465] width 18 height 18
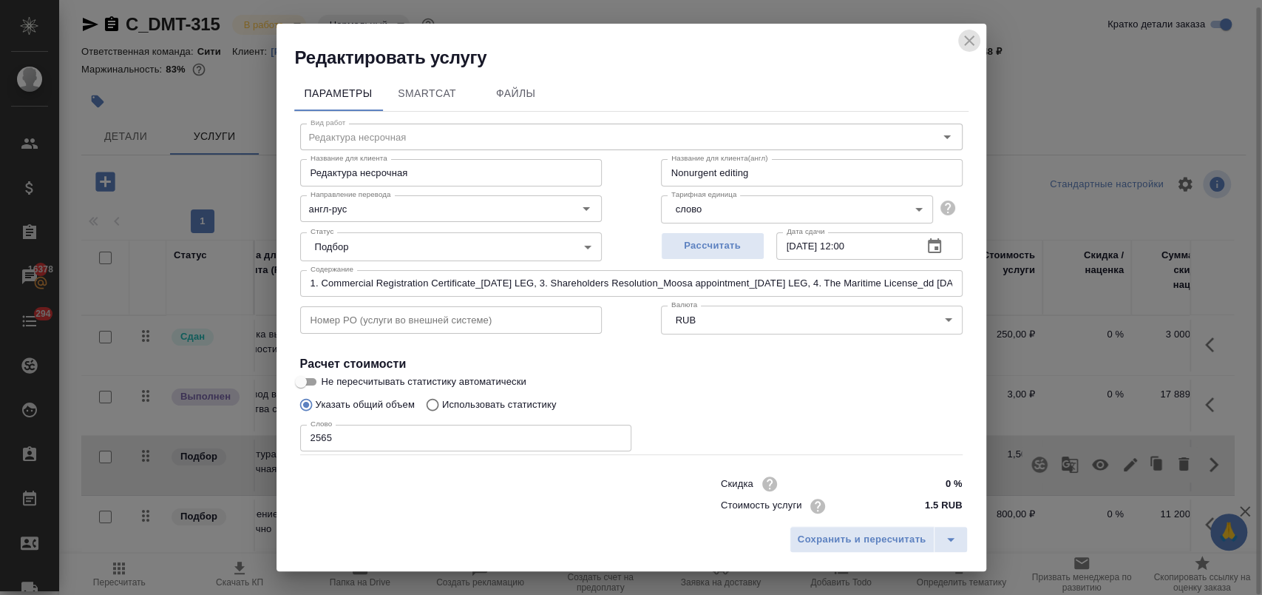
drag, startPoint x: 964, startPoint y: 37, endPoint x: 1001, endPoint y: 142, distance: 111.3
click at [963, 39] on icon "close" at bounding box center [970, 41] width 18 height 18
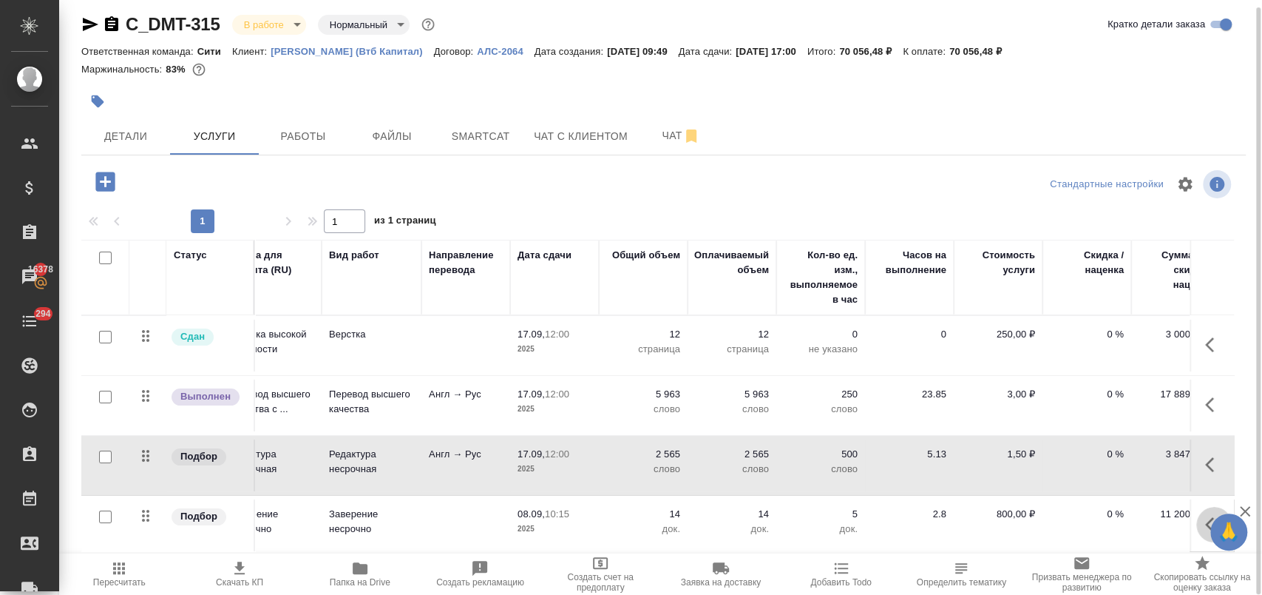
click at [1205, 521] on icon "button" at bounding box center [1214, 524] width 18 height 18
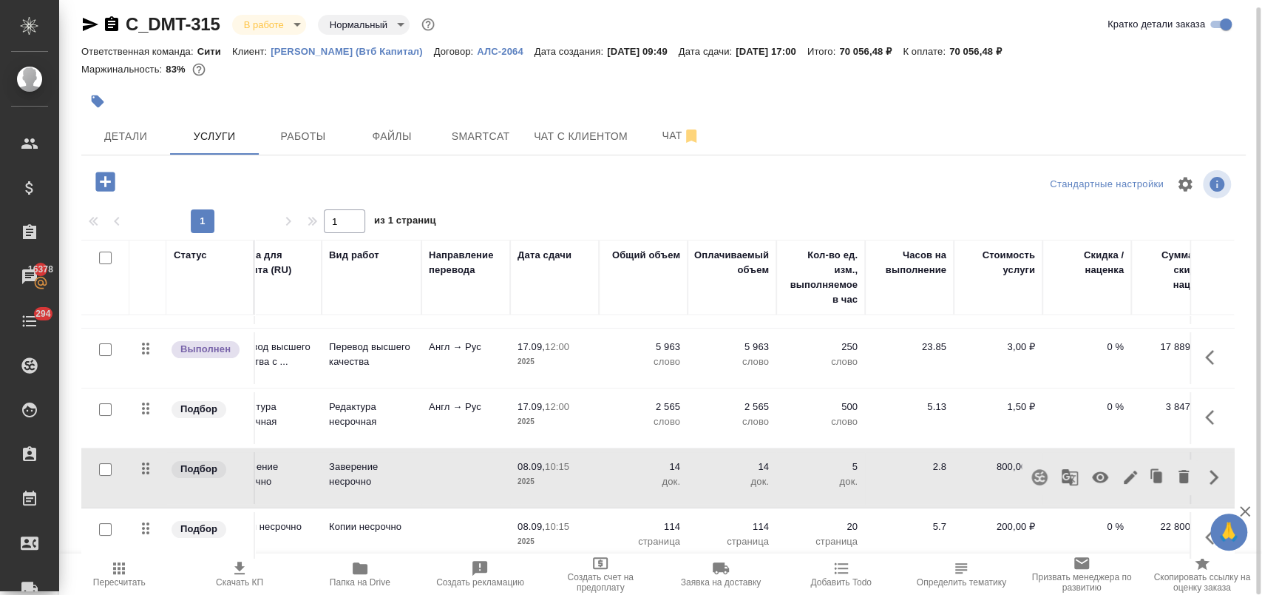
scroll to position [69, 33]
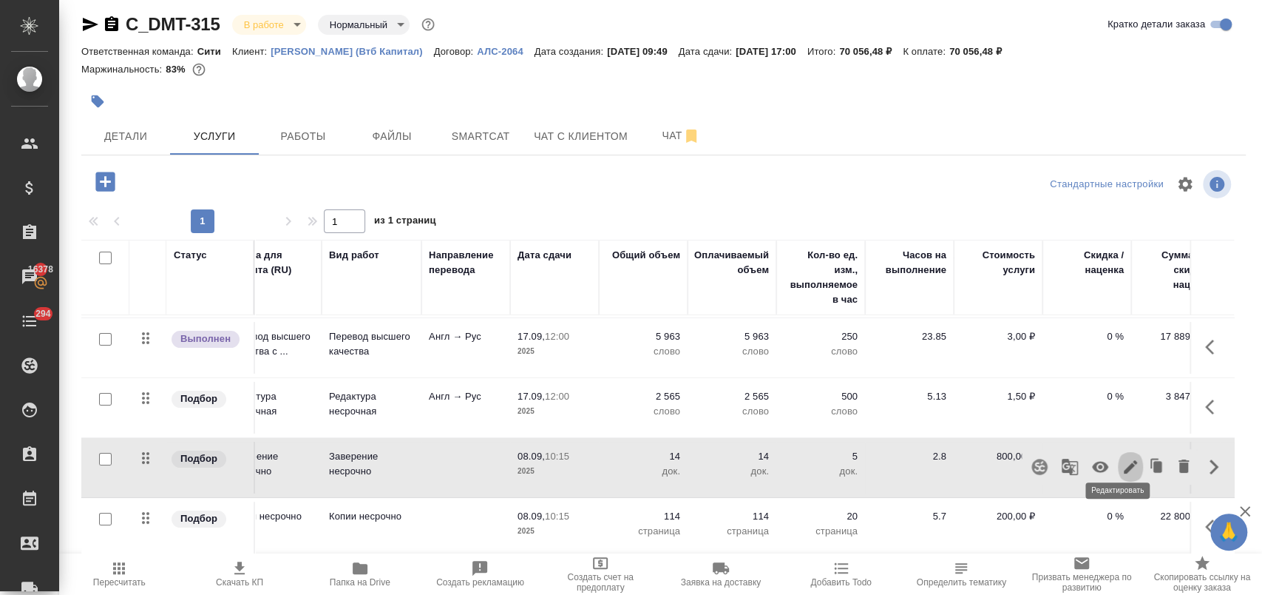
click at [1124, 460] on icon "button" at bounding box center [1130, 466] width 13 height 13
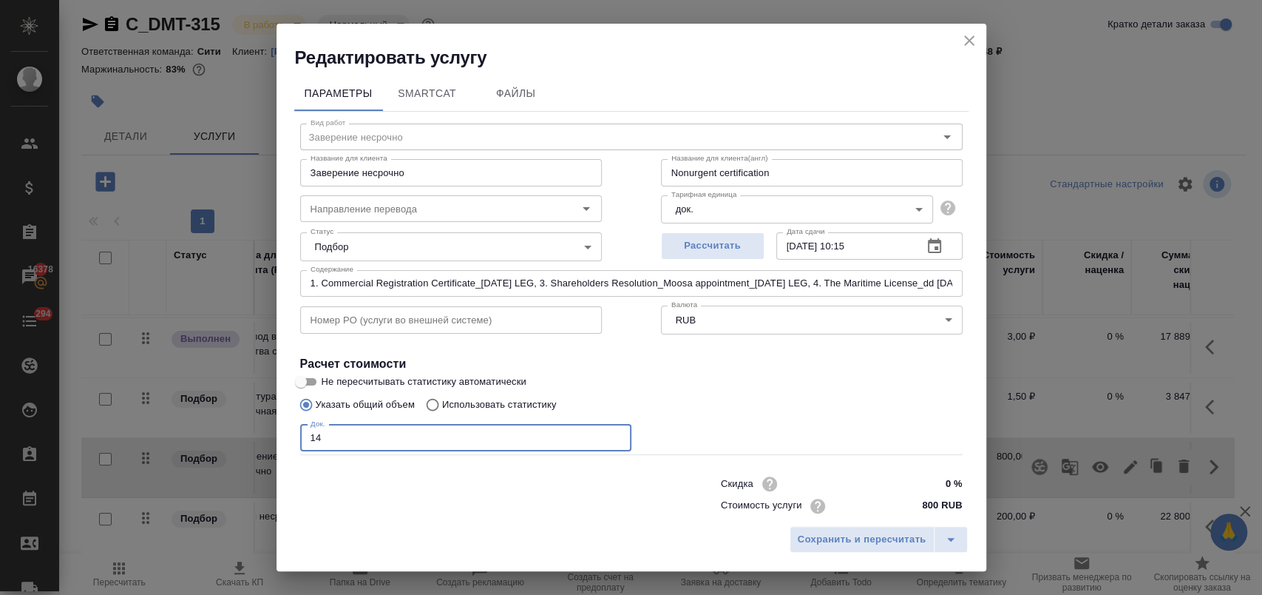
click at [358, 432] on input "14" at bounding box center [465, 438] width 331 height 27
type input "15"
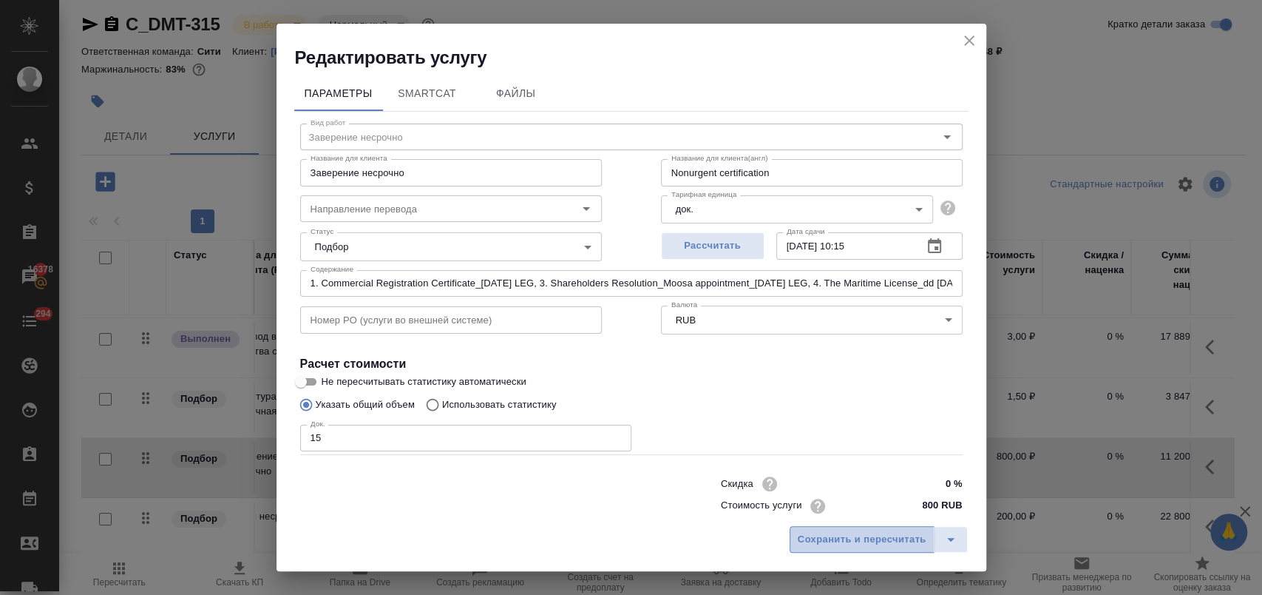
click at [816, 534] on span "Сохранить и пересчитать" at bounding box center [862, 539] width 129 height 17
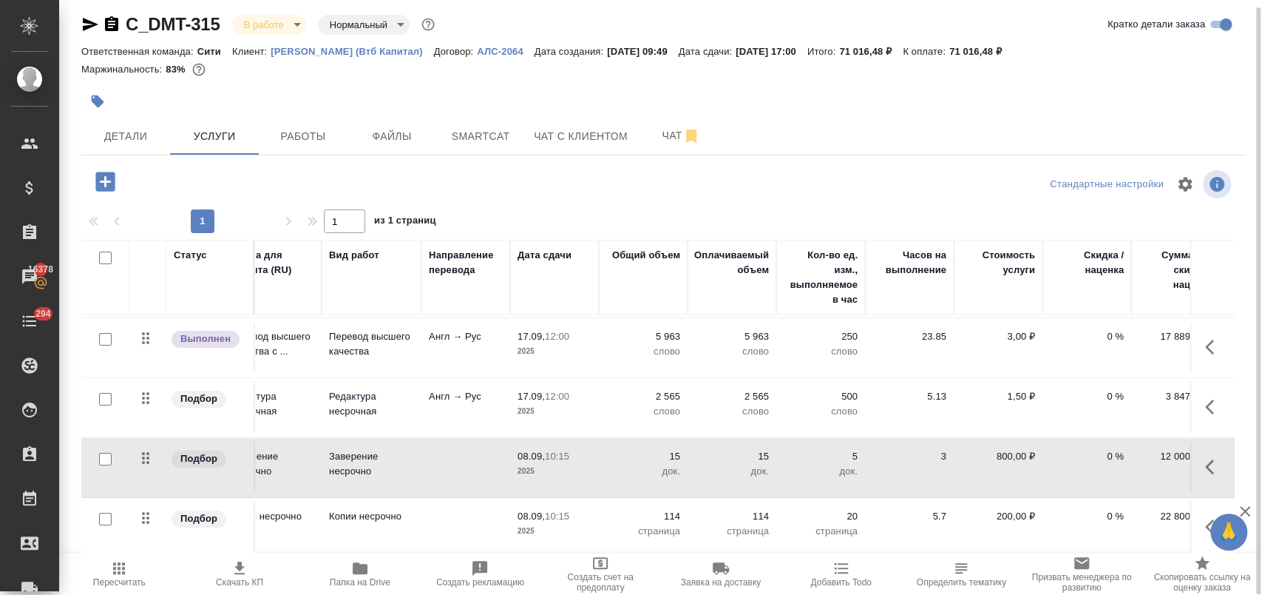
click at [1205, 339] on icon "button" at bounding box center [1209, 346] width 9 height 15
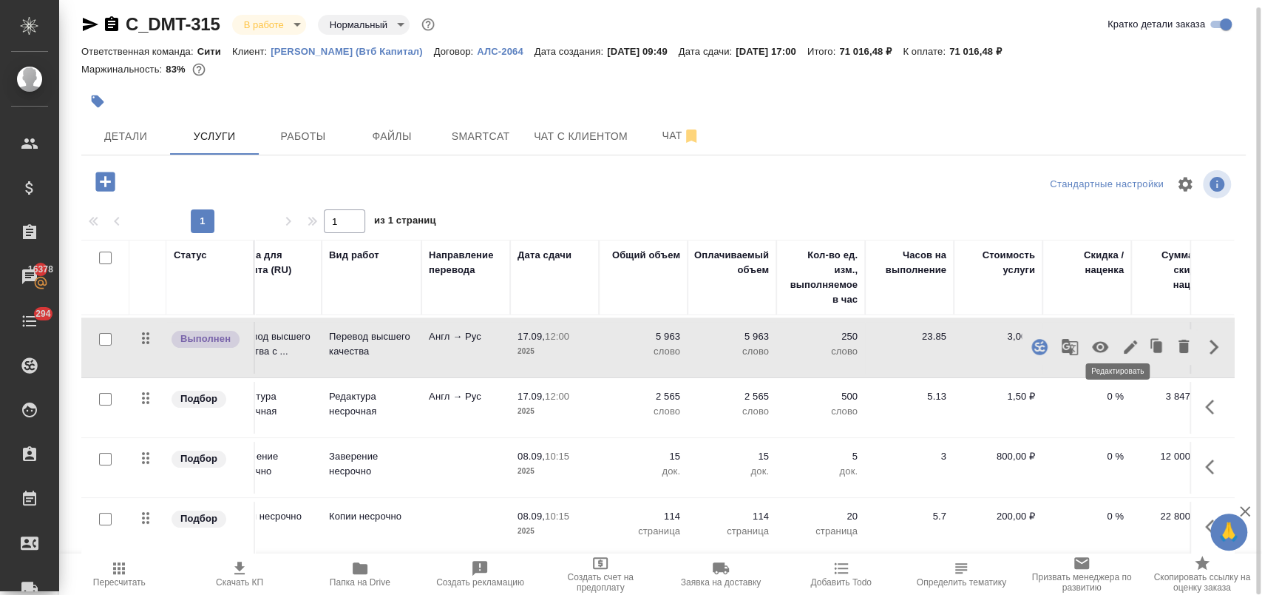
click at [1124, 340] on icon "button" at bounding box center [1130, 346] width 13 height 13
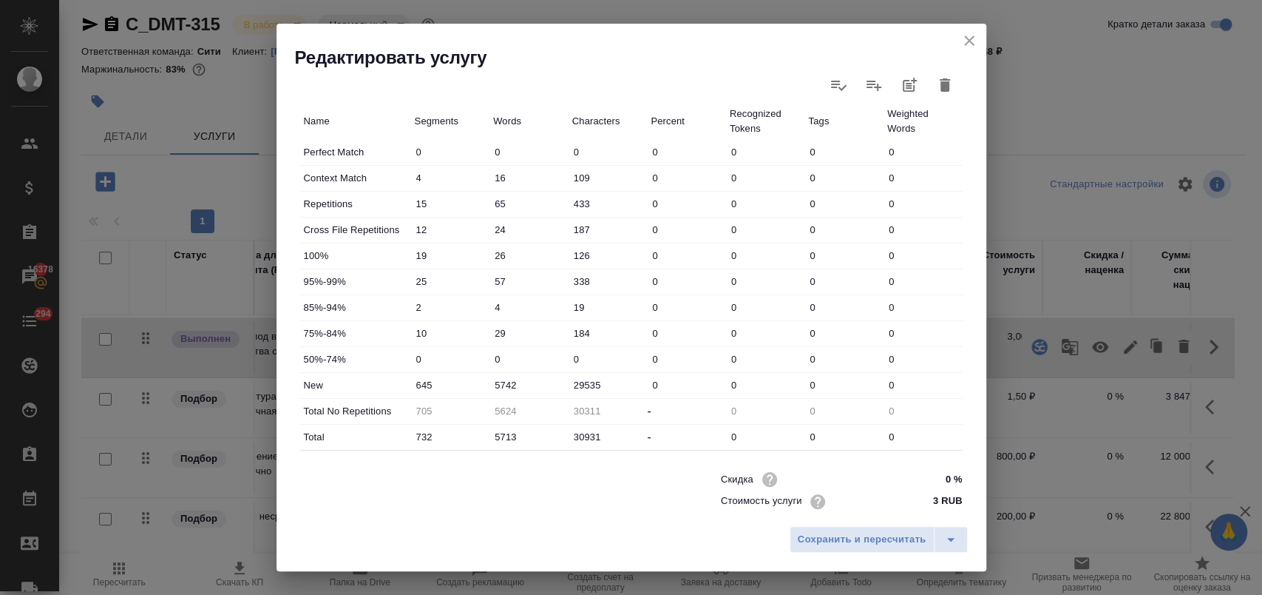
scroll to position [412, 0]
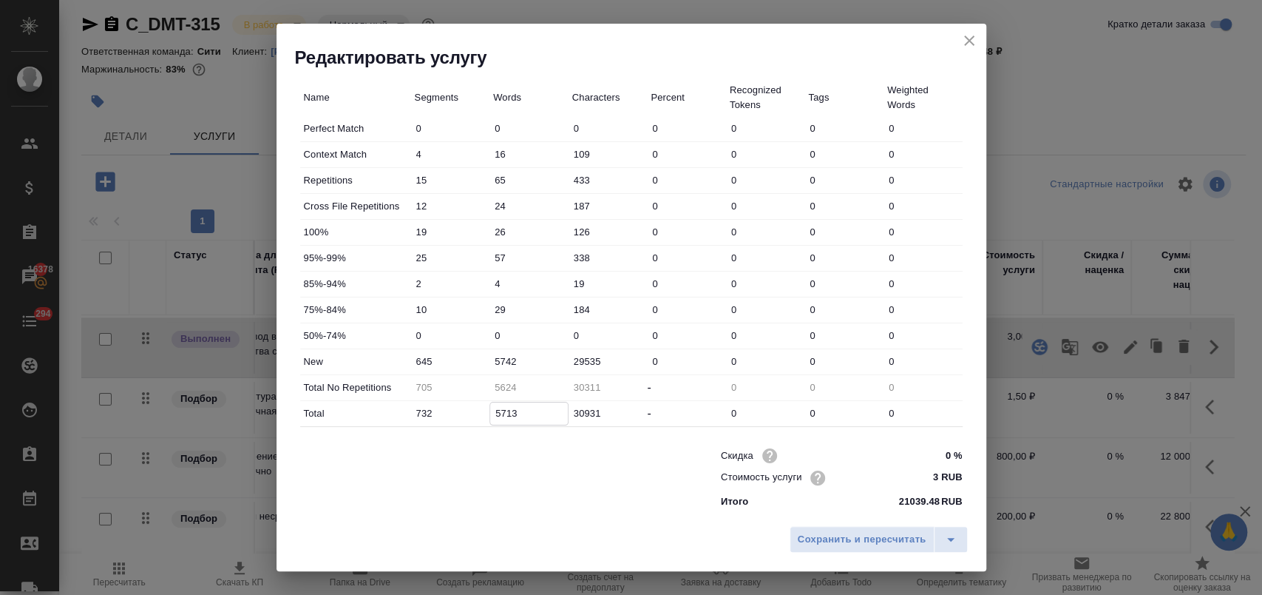
click at [515, 414] on input "5713" at bounding box center [529, 412] width 78 height 21
click at [848, 544] on span "Сохранить и пересчитать" at bounding box center [862, 539] width 129 height 17
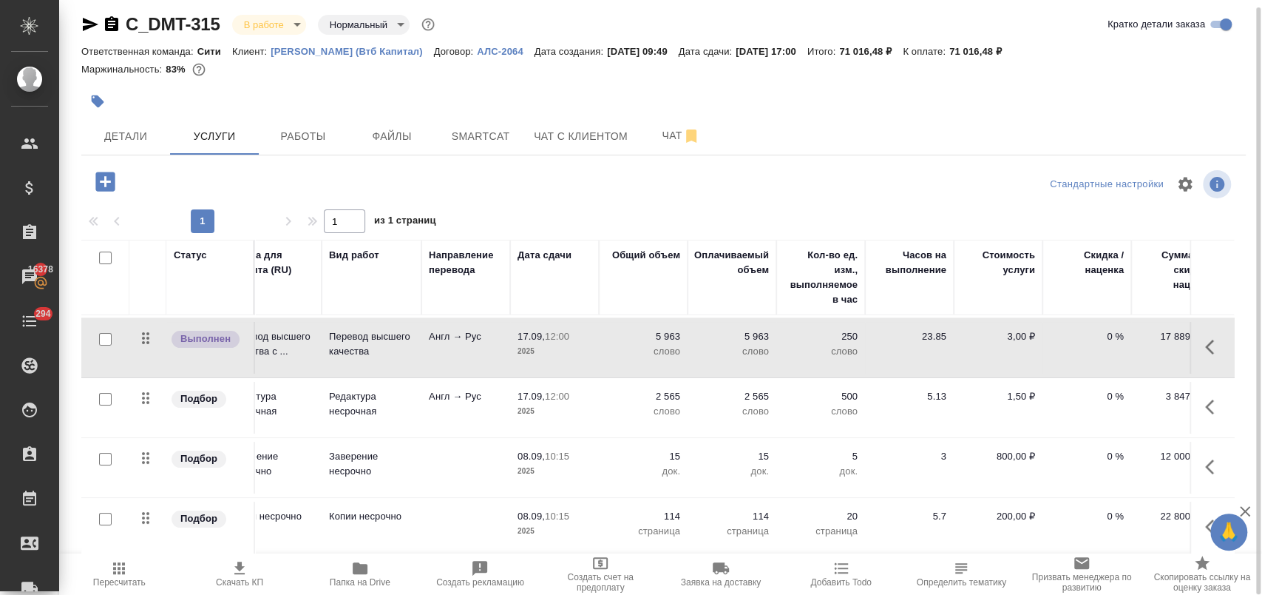
click at [1205, 459] on icon "button" at bounding box center [1209, 466] width 9 height 15
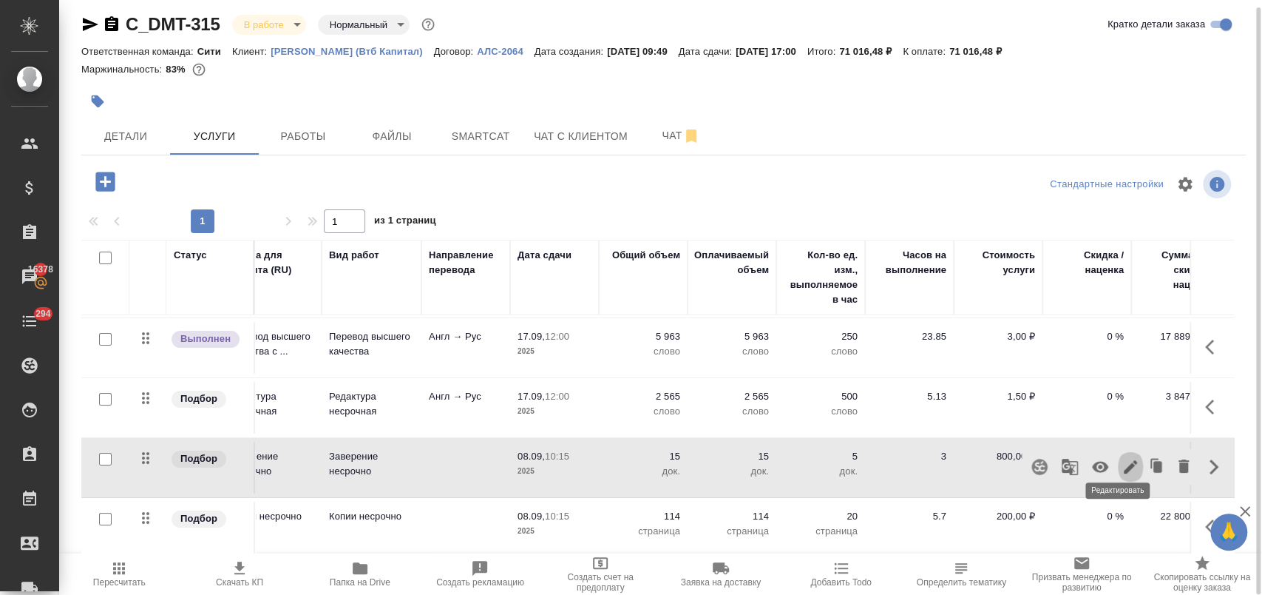
click at [1124, 460] on icon "button" at bounding box center [1130, 466] width 13 height 13
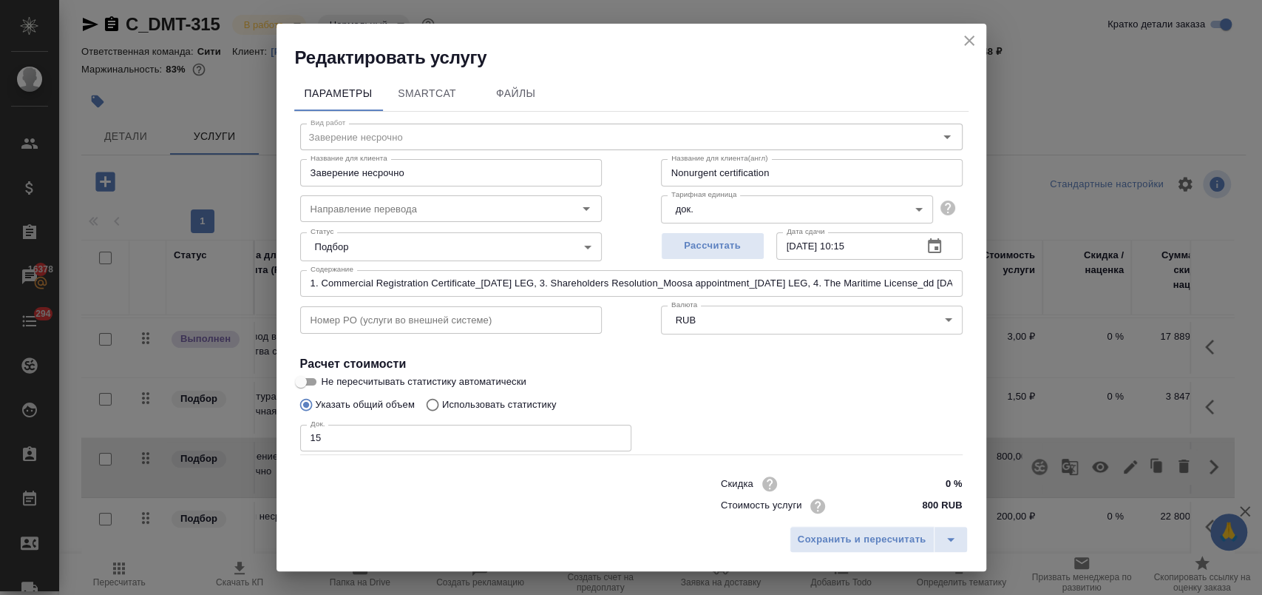
click at [370, 438] on input "15" at bounding box center [465, 438] width 331 height 27
type input "14"
click at [828, 532] on span "Сохранить и пересчитать" at bounding box center [862, 539] width 129 height 17
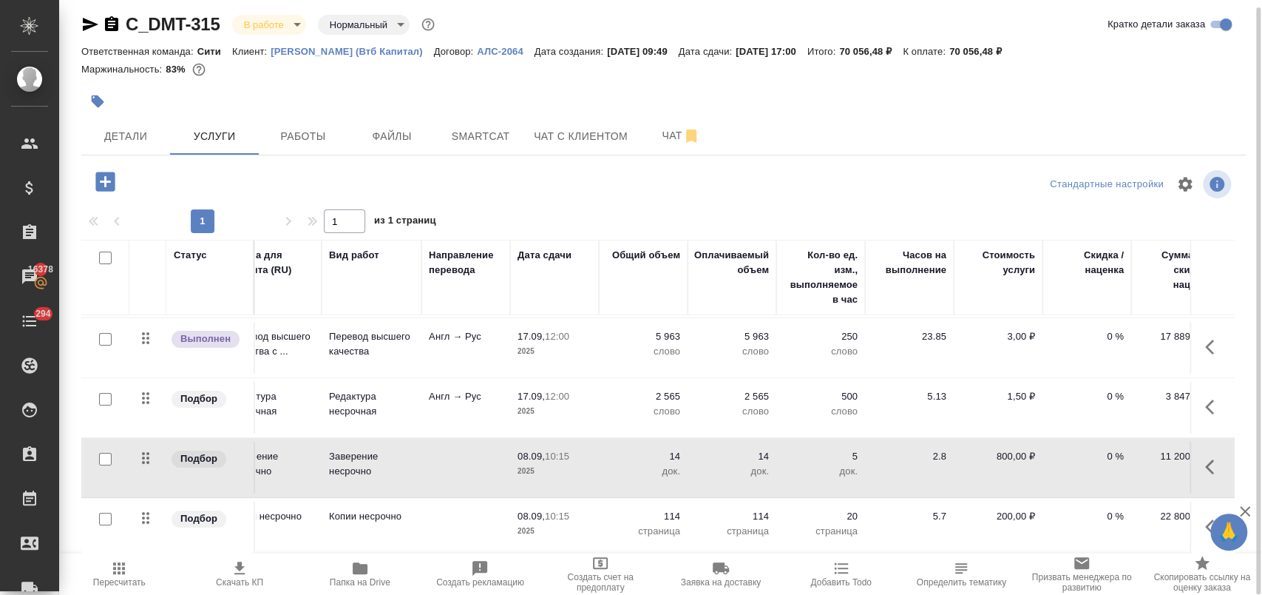
click at [1205, 459] on icon "button" at bounding box center [1209, 466] width 9 height 15
click at [1122, 461] on icon "button" at bounding box center [1131, 467] width 18 height 18
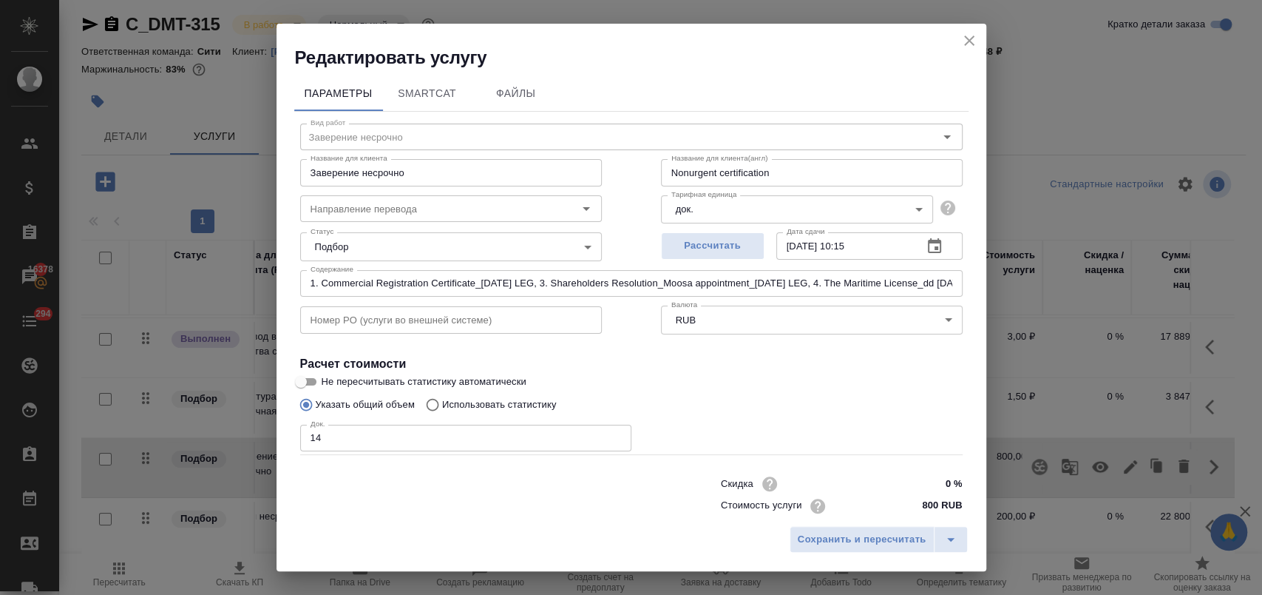
click at [363, 441] on input "14" at bounding box center [465, 438] width 331 height 27
type input "15"
click at [816, 533] on span "Сохранить и пересчитать" at bounding box center [862, 539] width 129 height 17
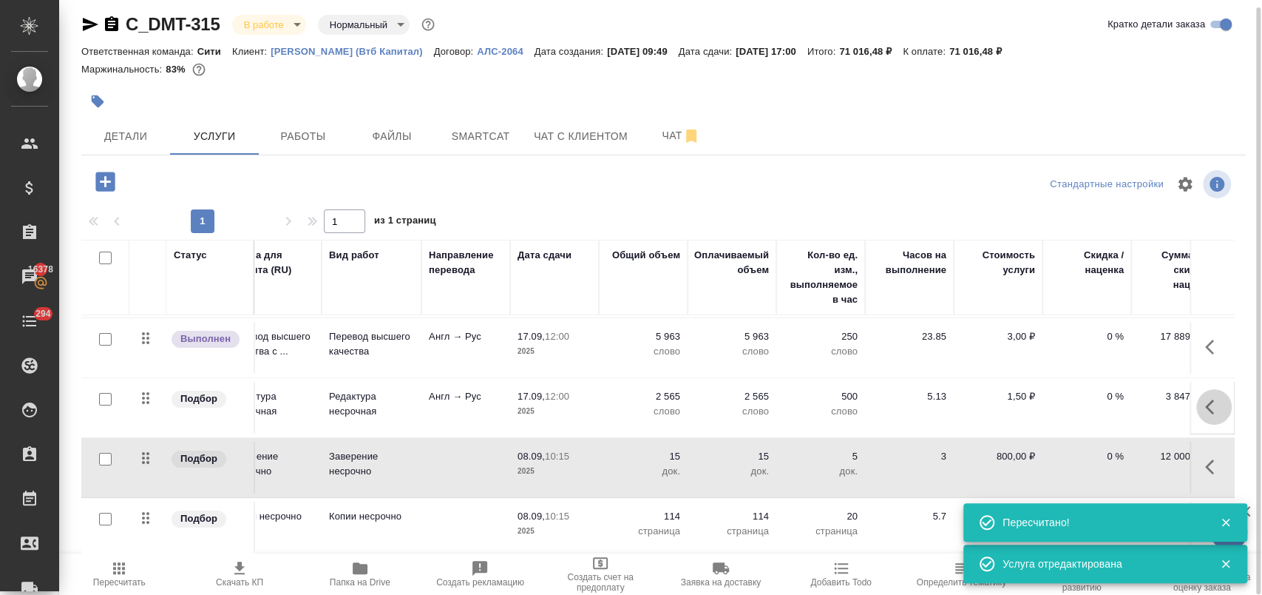
click at [1205, 399] on icon "button" at bounding box center [1214, 407] width 18 height 18
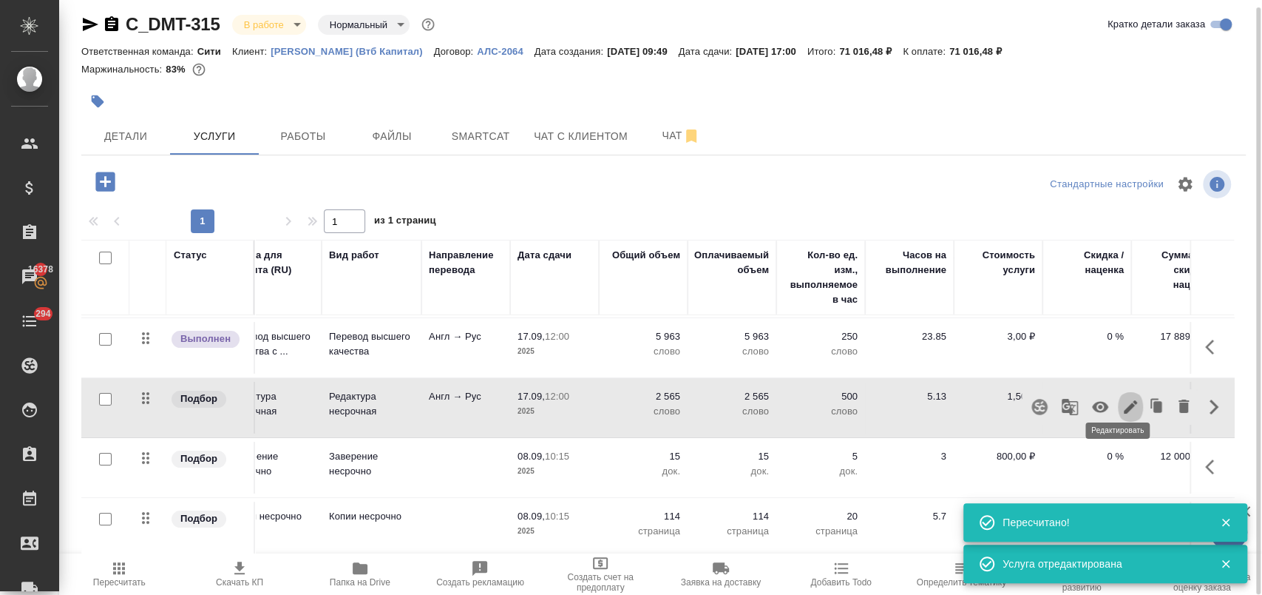
click at [1122, 401] on icon "button" at bounding box center [1131, 407] width 18 height 18
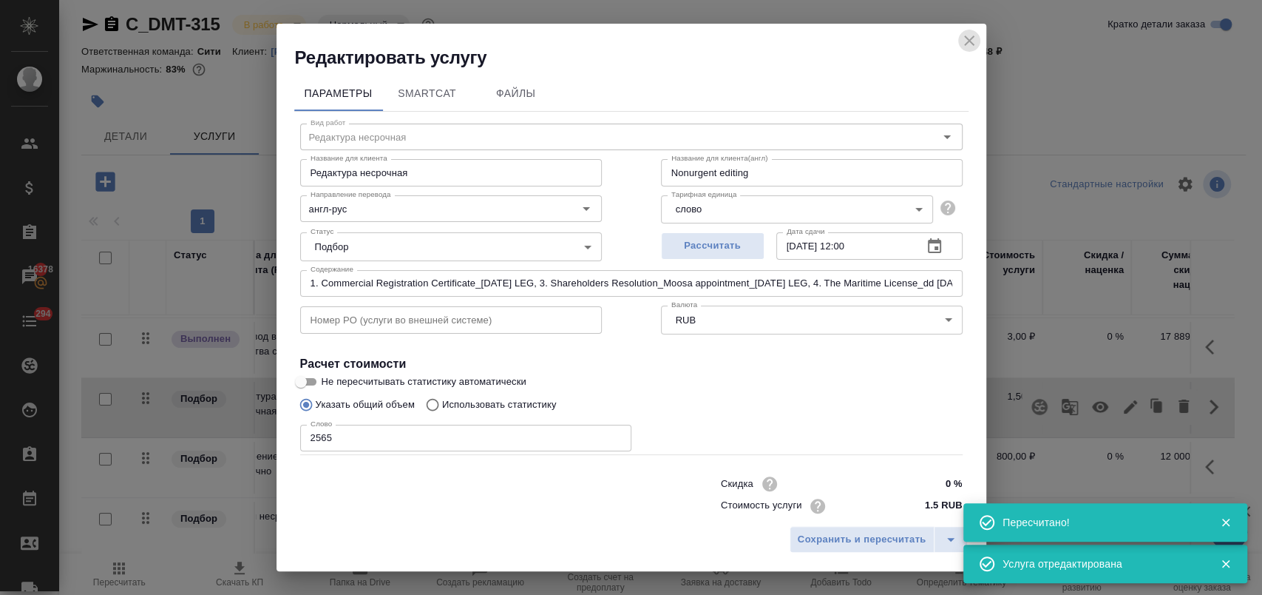
click at [972, 41] on icon "close" at bounding box center [970, 41] width 18 height 18
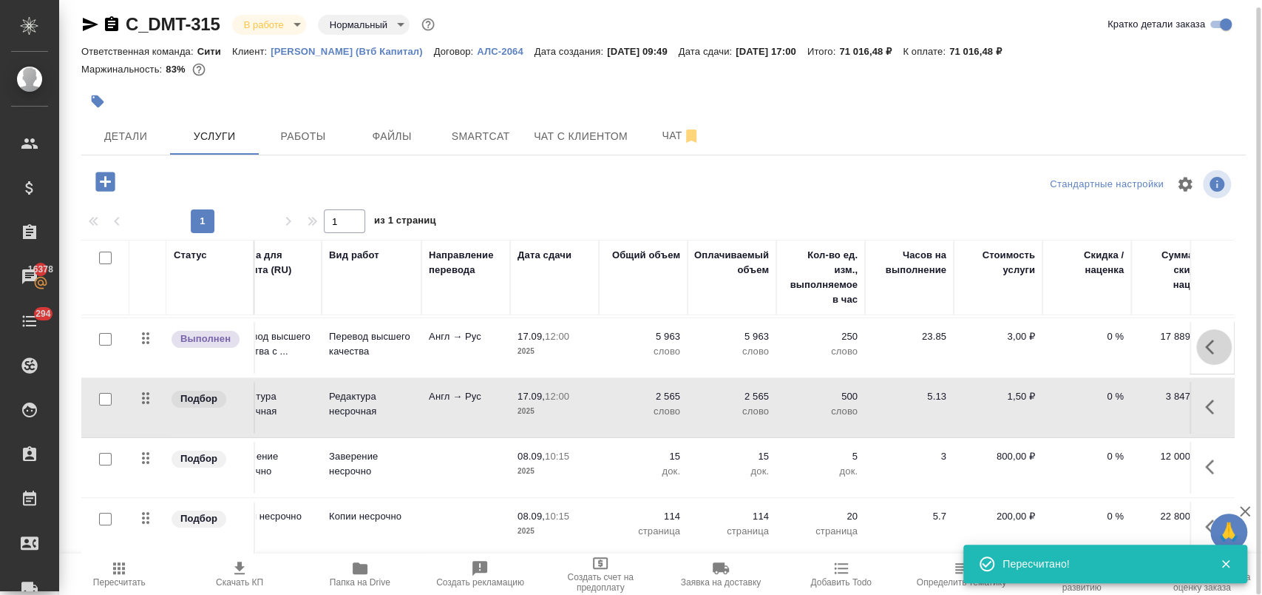
click at [1197, 341] on button "button" at bounding box center [1214, 346] width 35 height 35
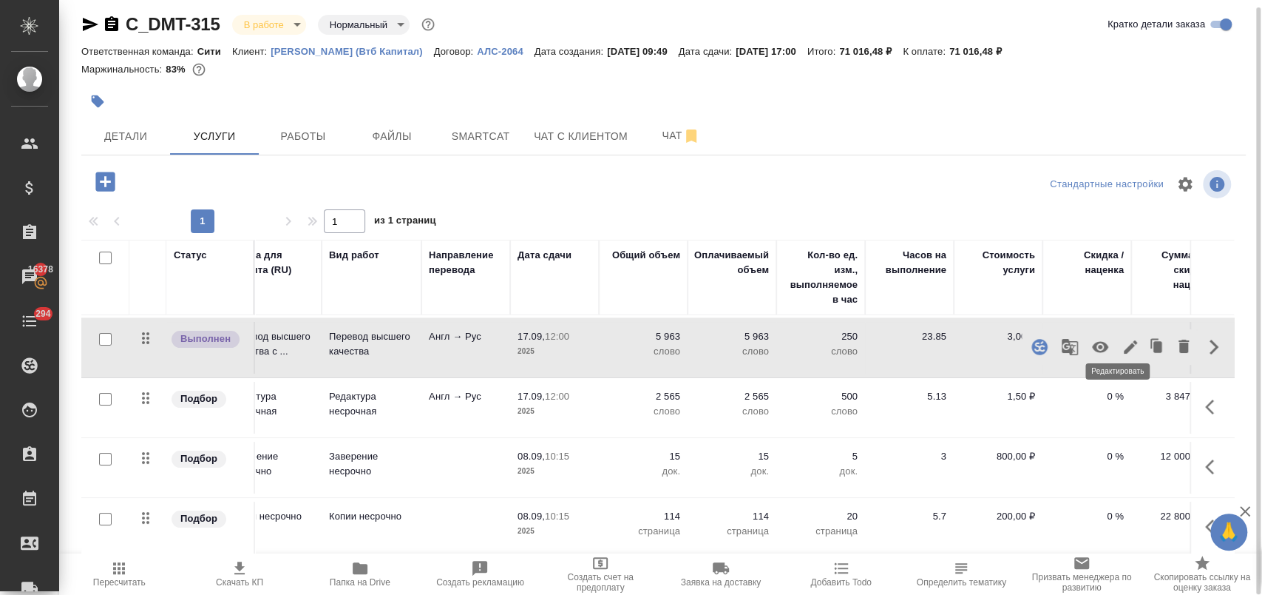
click at [1124, 340] on icon "button" at bounding box center [1130, 346] width 13 height 13
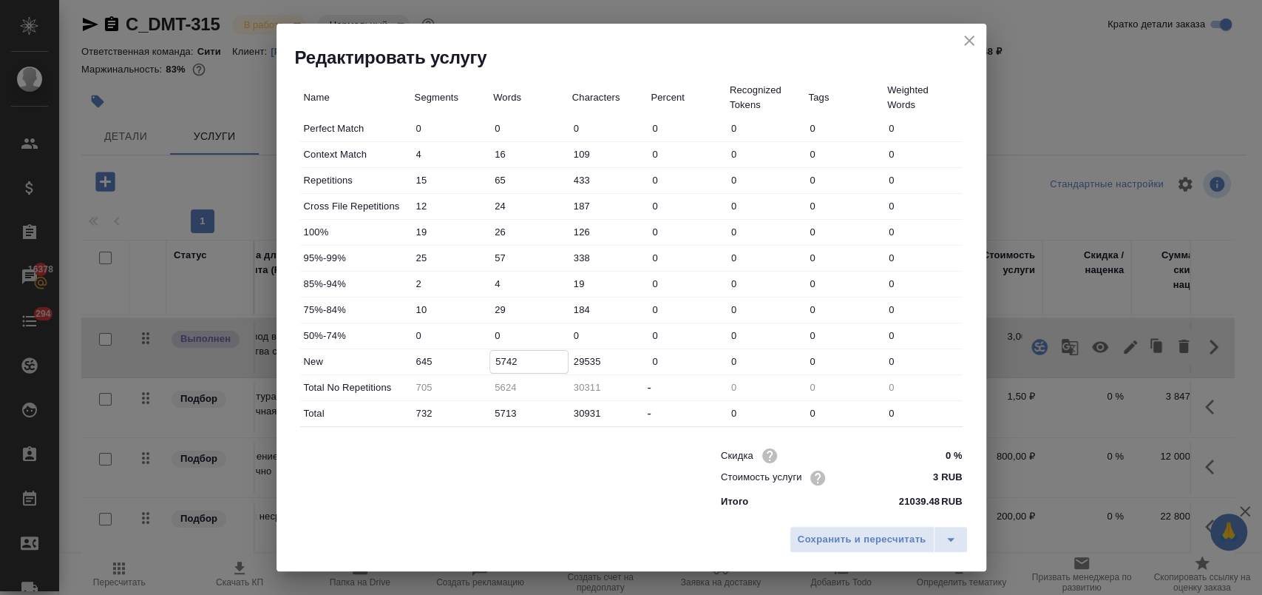
click at [503, 355] on input "5742" at bounding box center [529, 361] width 78 height 21
type input "5642"
click at [501, 413] on input "5713" at bounding box center [529, 412] width 79 height 21
type input "513"
type input "424"
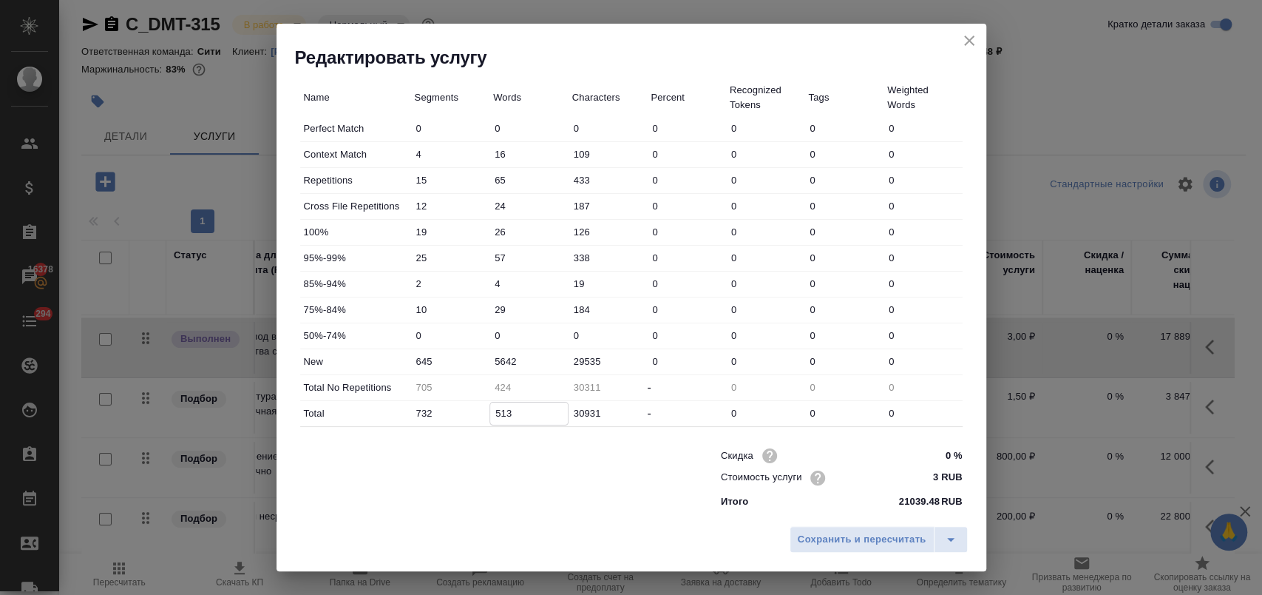
type input "5613"
type input "5524"
type input "5613"
click at [826, 532] on span "Сохранить и пересчитать" at bounding box center [862, 539] width 129 height 17
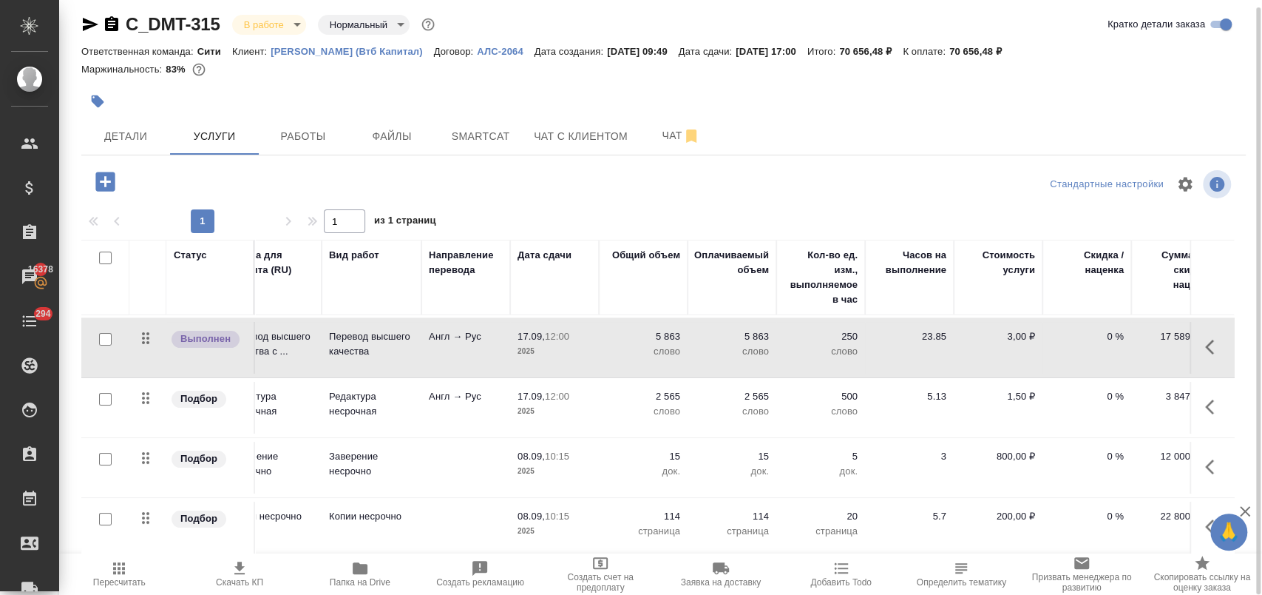
click at [1205, 338] on icon "button" at bounding box center [1214, 347] width 18 height 18
click at [1122, 338] on icon "button" at bounding box center [1131, 347] width 18 height 18
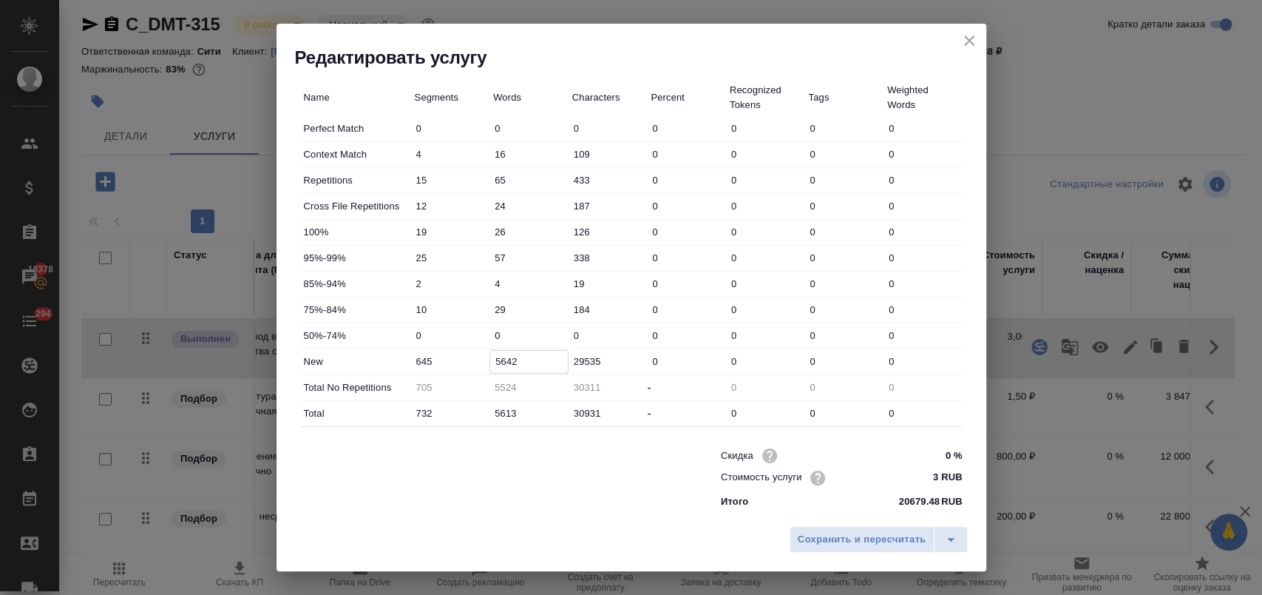
click at [510, 358] on input "5642" at bounding box center [529, 361] width 78 height 21
type input "5692"
click at [507, 414] on input "5613" at bounding box center [529, 412] width 78 height 21
type input "563"
type input "474"
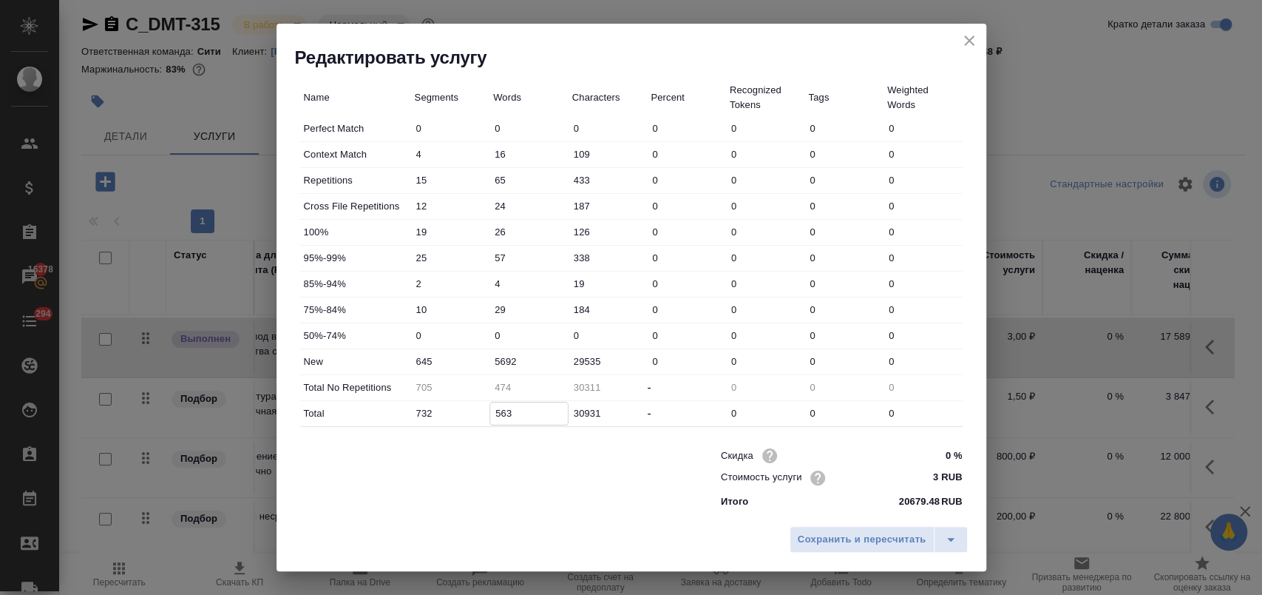
type input "5663"
type input "5574"
type input "5663"
click at [819, 541] on span "Сохранить и пересчитать" at bounding box center [862, 539] width 129 height 17
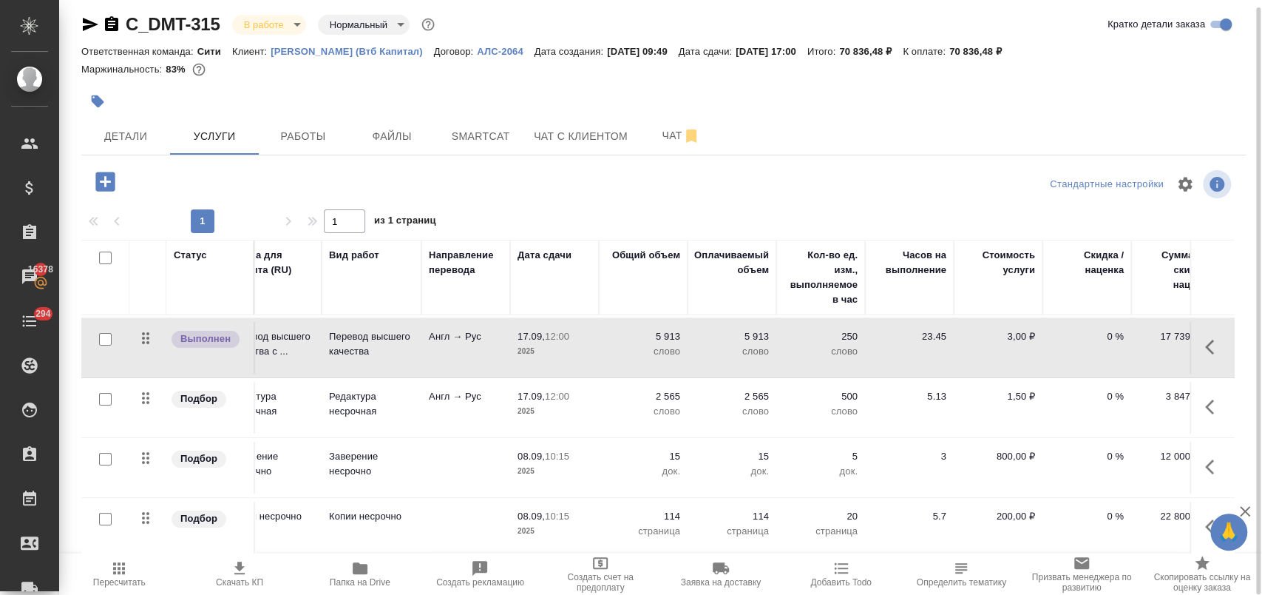
click at [134, 576] on span "Пересчитать" at bounding box center [119, 573] width 103 height 28
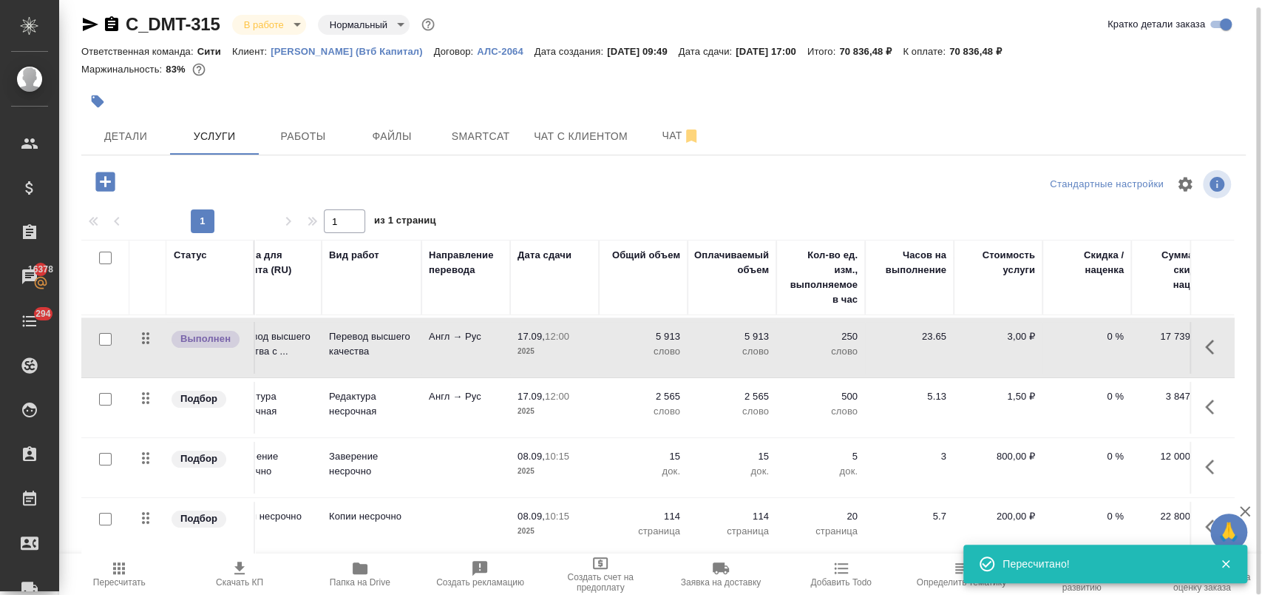
click at [1205, 338] on icon "button" at bounding box center [1214, 347] width 18 height 18
click at [1124, 338] on icon "button" at bounding box center [1131, 347] width 18 height 18
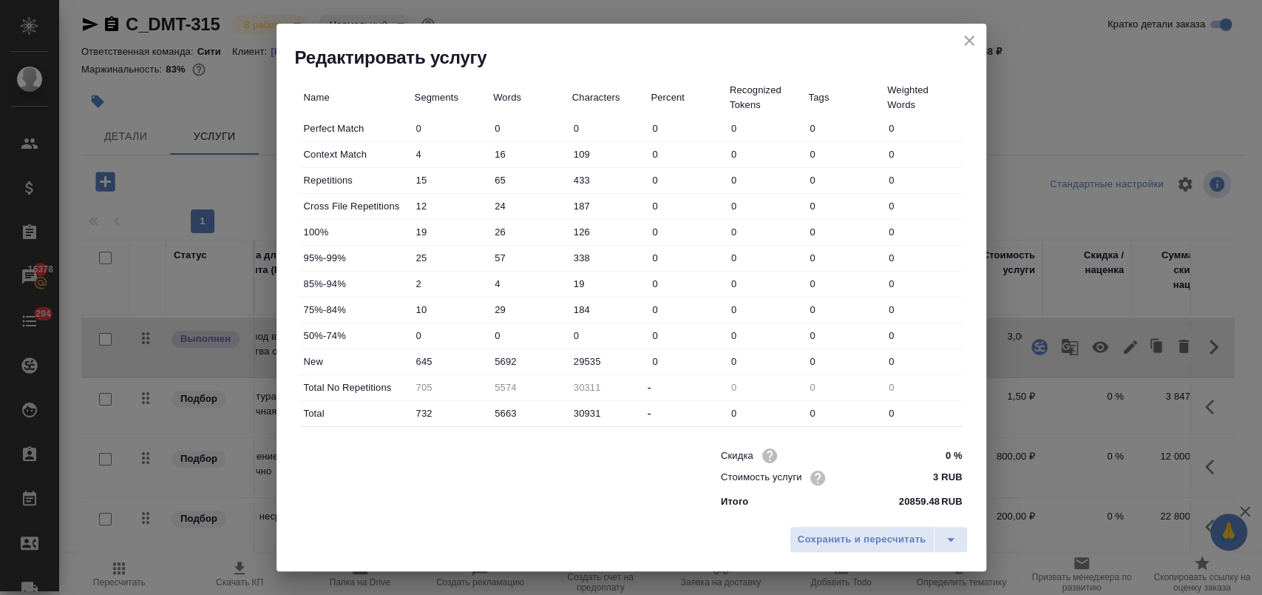
click at [965, 42] on icon "close" at bounding box center [970, 41] width 18 height 18
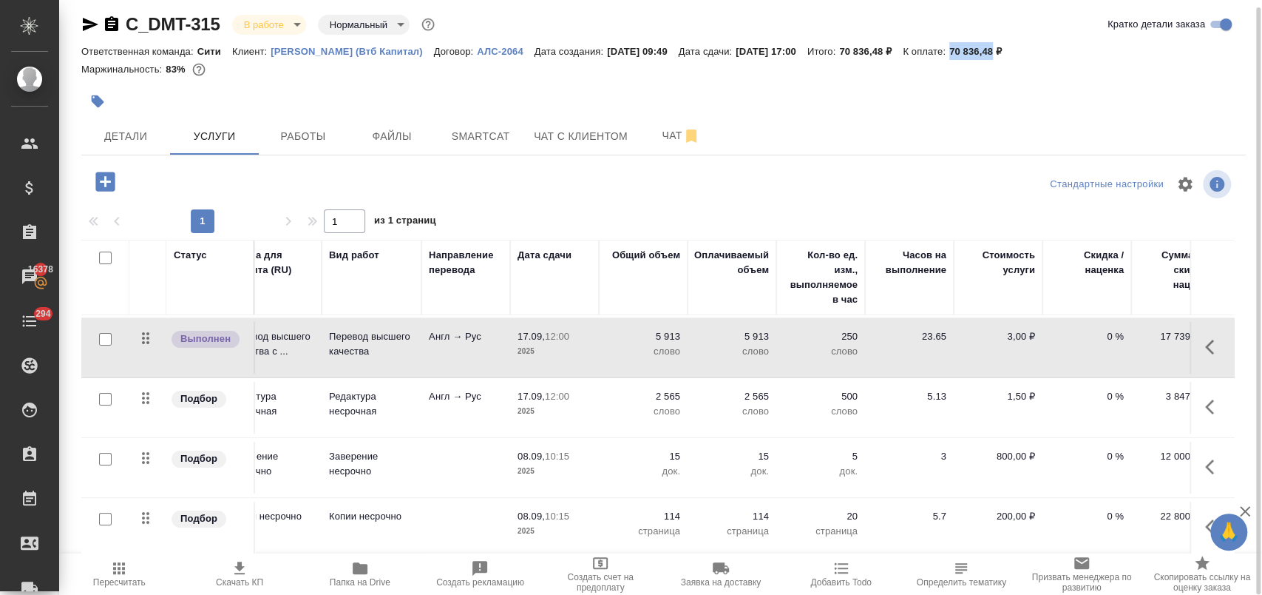
drag, startPoint x: 990, startPoint y: 47, endPoint x: 1032, endPoint y: 51, distance: 41.6
click at [1013, 51] on p "70 836,48 ₽" at bounding box center [982, 51] width 64 height 11
copy p "70 836,48"
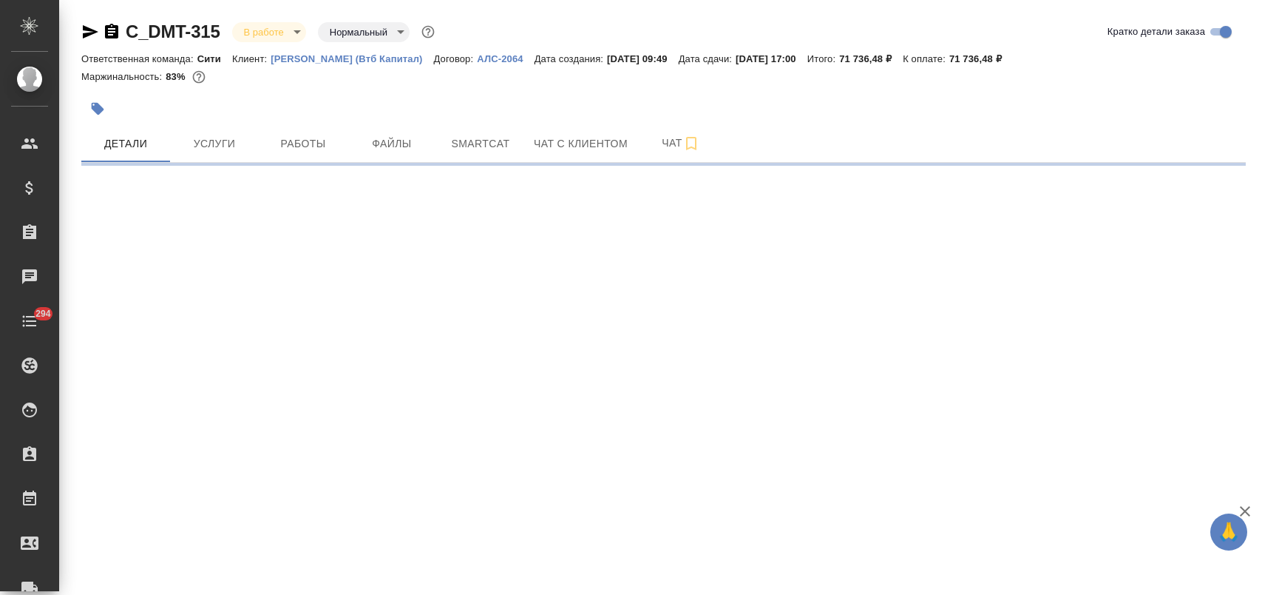
select select "RU"
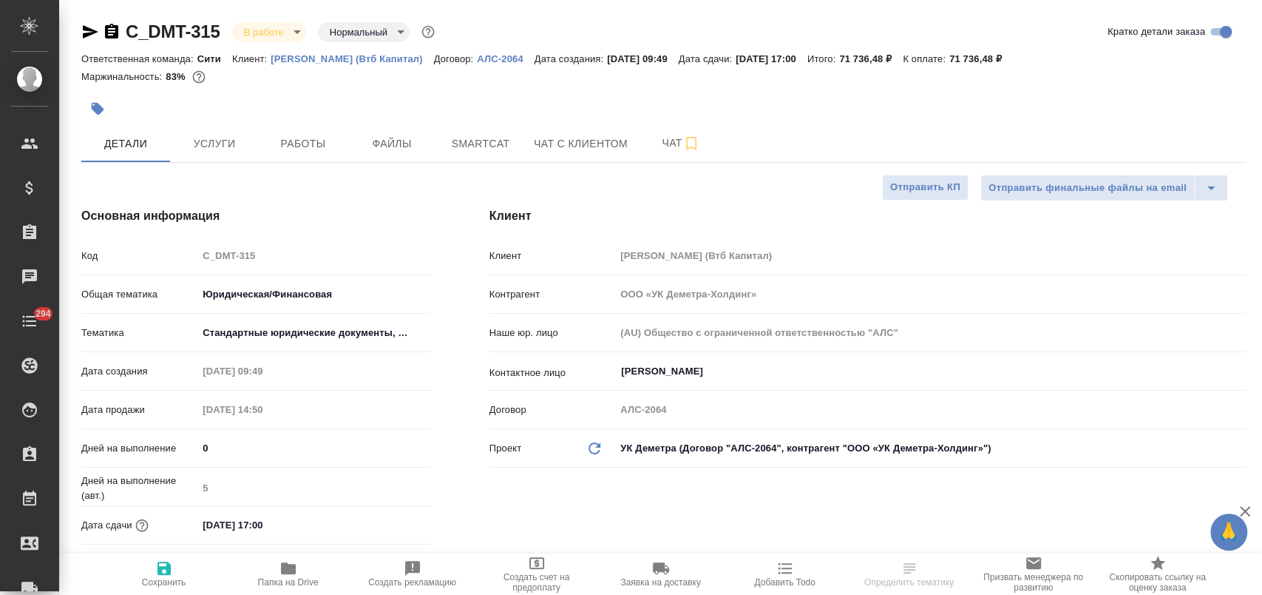
type textarea "x"
select select "RU"
click at [218, 142] on span "Услуги" at bounding box center [214, 144] width 71 height 18
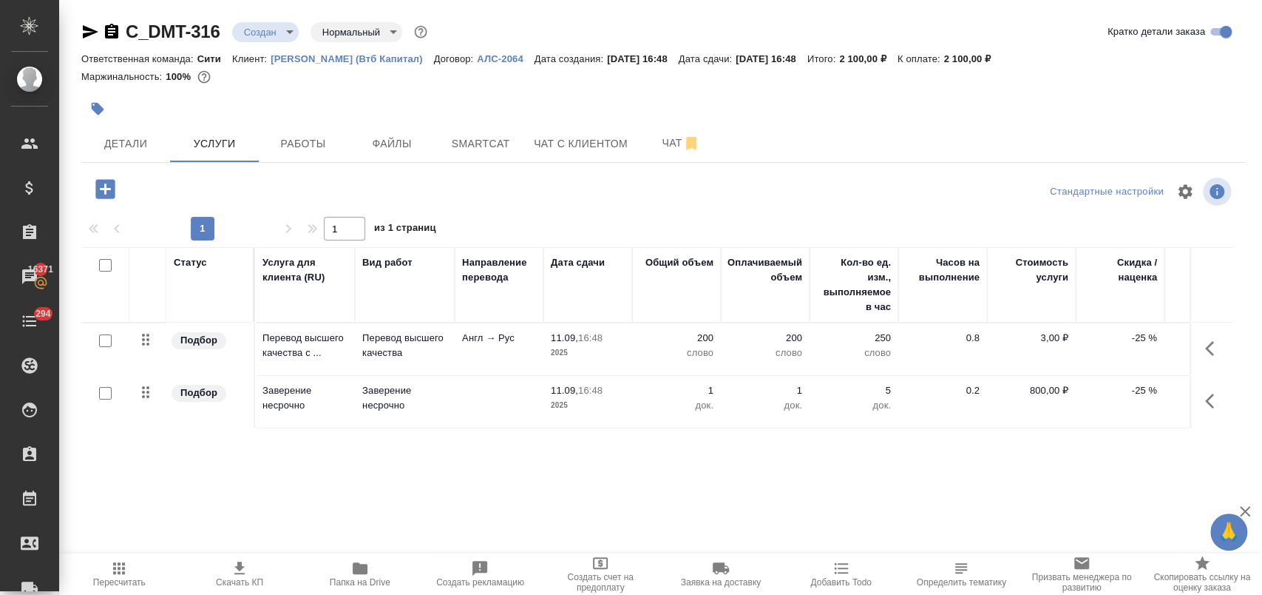
click at [1131, 340] on p "-25 %" at bounding box center [1120, 338] width 74 height 15
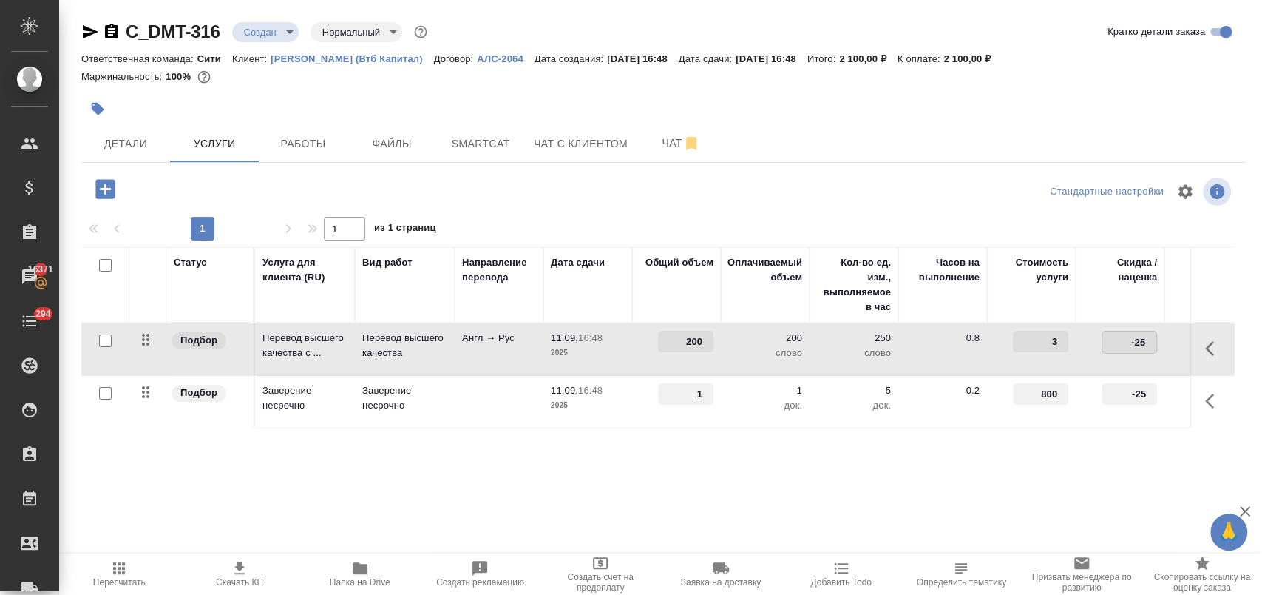
drag, startPoint x: 1120, startPoint y: 342, endPoint x: 1161, endPoint y: 342, distance: 40.7
click at [1160, 342] on td "-25" at bounding box center [1120, 349] width 89 height 52
type input "0"
drag, startPoint x: 1116, startPoint y: 396, endPoint x: 1149, endPoint y: 396, distance: 33.3
click at [1149, 396] on input "-25" at bounding box center [1130, 394] width 54 height 21
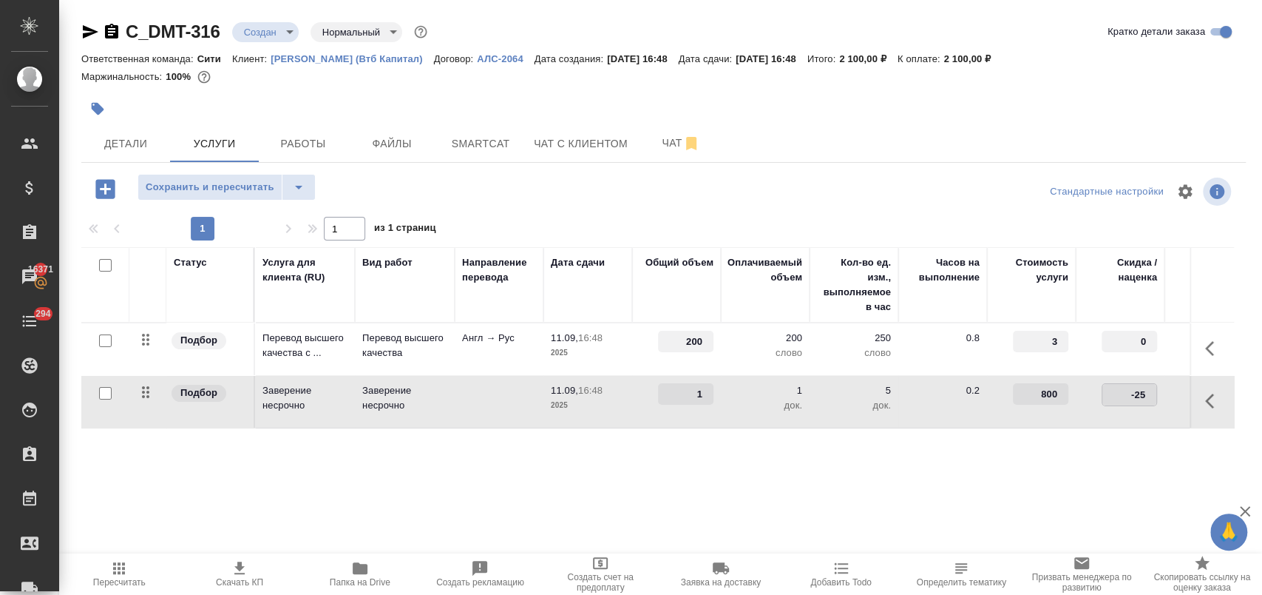
type input "0"
click at [1100, 461] on div "Статус Услуга для клиента (RU) Вид работ Направление перевода Дата сдачи Общий …" at bounding box center [657, 406] width 1153 height 318
click at [240, 186] on span "Сохранить и пересчитать" at bounding box center [210, 187] width 129 height 17
click at [288, 32] on body "🙏 .cls-1 fill:#fff; AWATERA Лофицкая Юлия Владимировна Клиенты Спецификации Зак…" at bounding box center [631, 357] width 1262 height 714
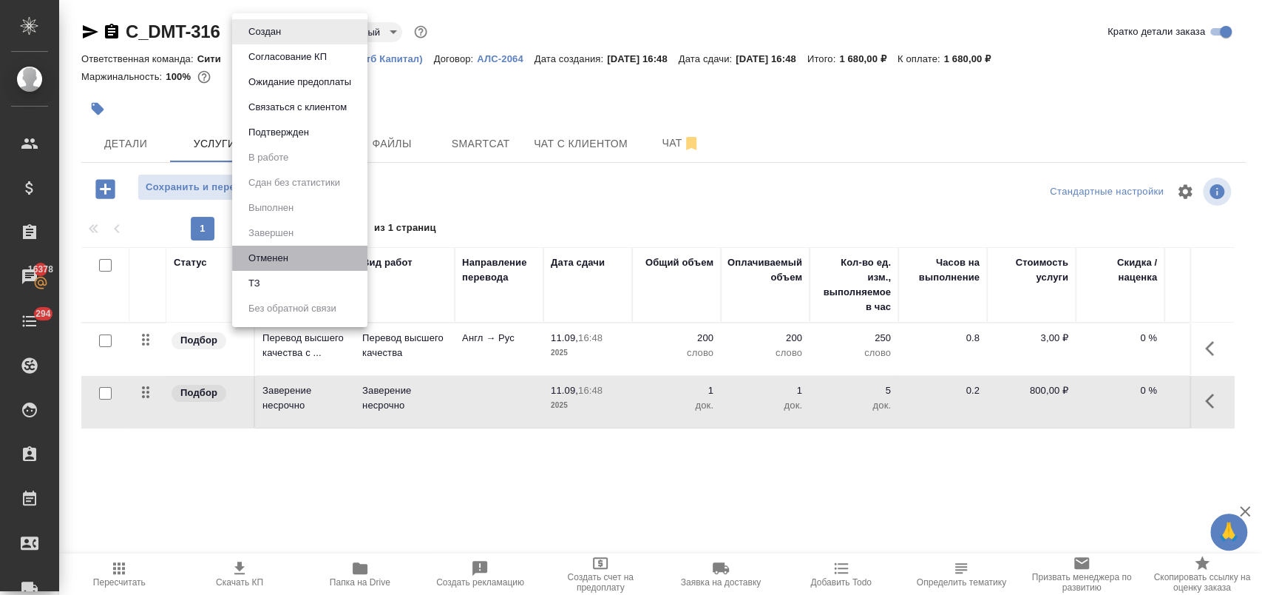
click at [300, 263] on li "Отменен" at bounding box center [299, 258] width 135 height 25
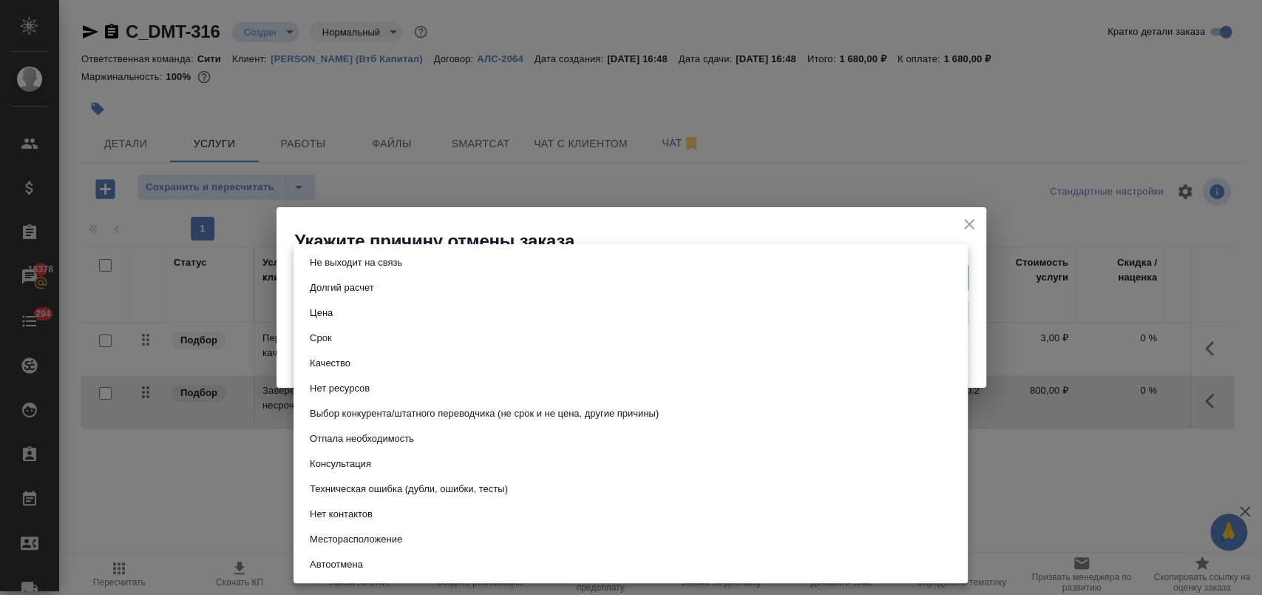
click at [382, 273] on body "🙏 .cls-1 fill:#fff; AWATERA Лофицкая Юлия Владимировна Клиенты Спецификации Зак…" at bounding box center [631, 357] width 1262 height 714
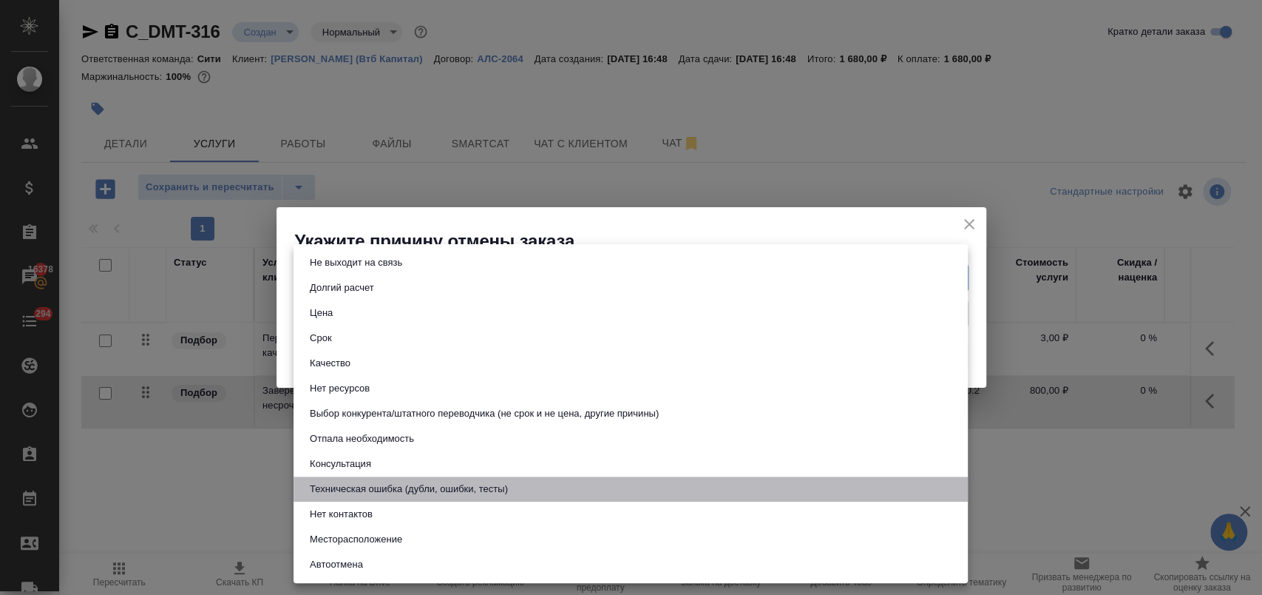
click at [398, 493] on button "Техническая ошибка (дубли, ошибки, тесты)" at bounding box center [408, 489] width 207 height 16
type input "technicalError"
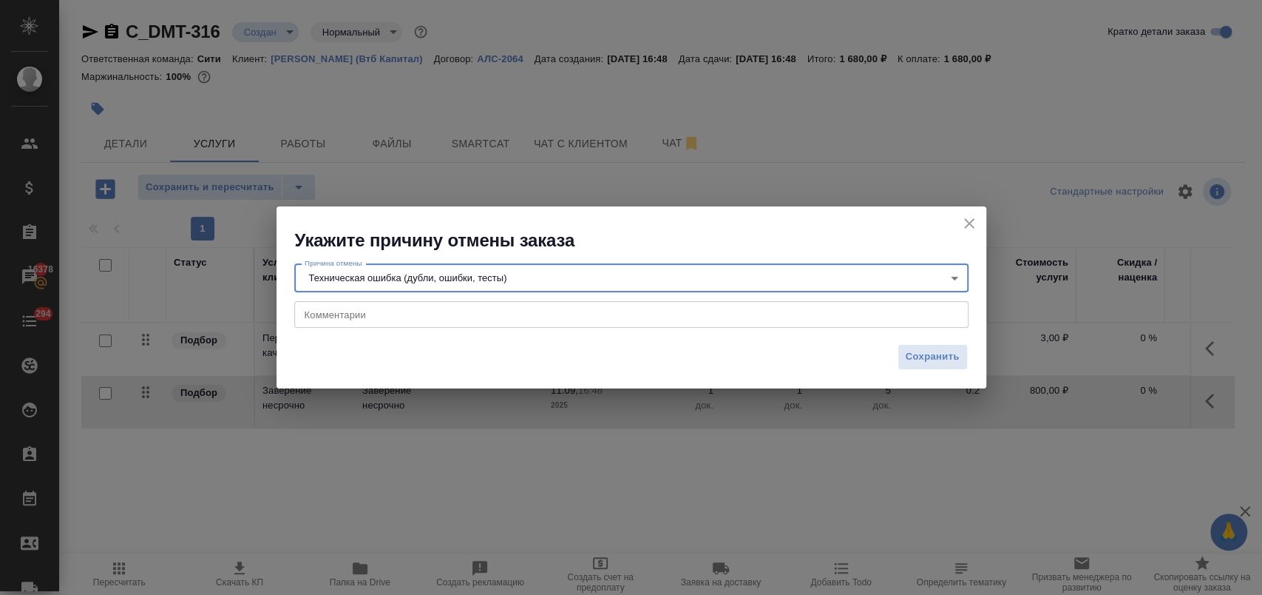
click at [358, 309] on textarea at bounding box center [632, 314] width 654 height 11
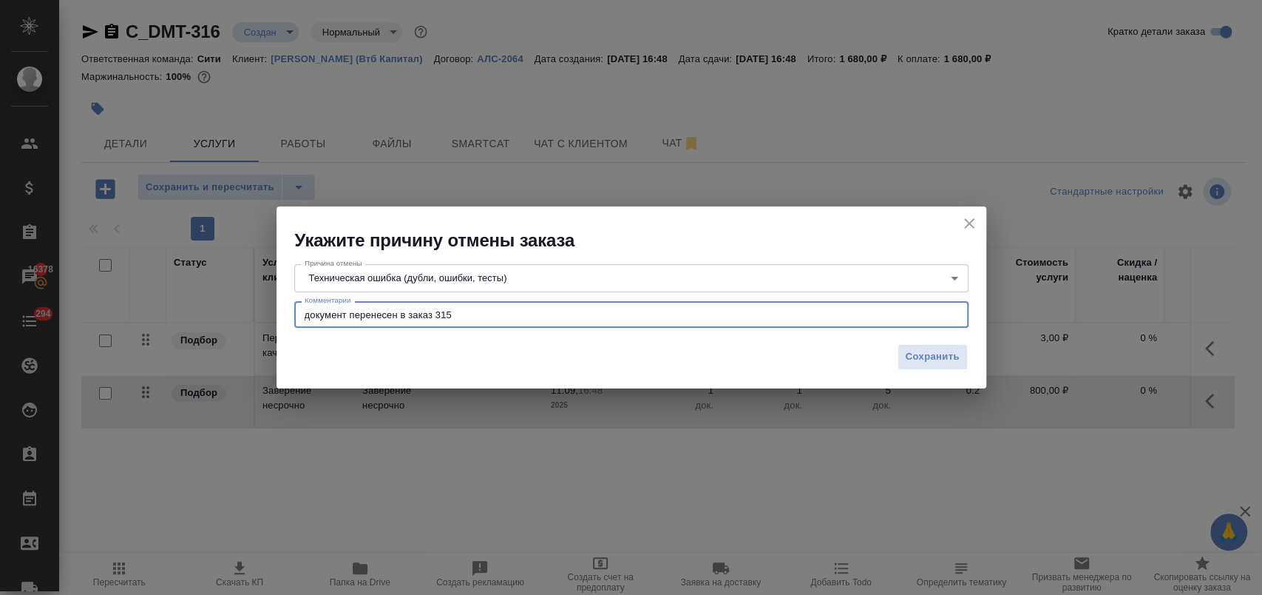
type textarea "документ перенесен в заказ 315"
click at [924, 371] on div "Сохранить" at bounding box center [632, 362] width 710 height 52
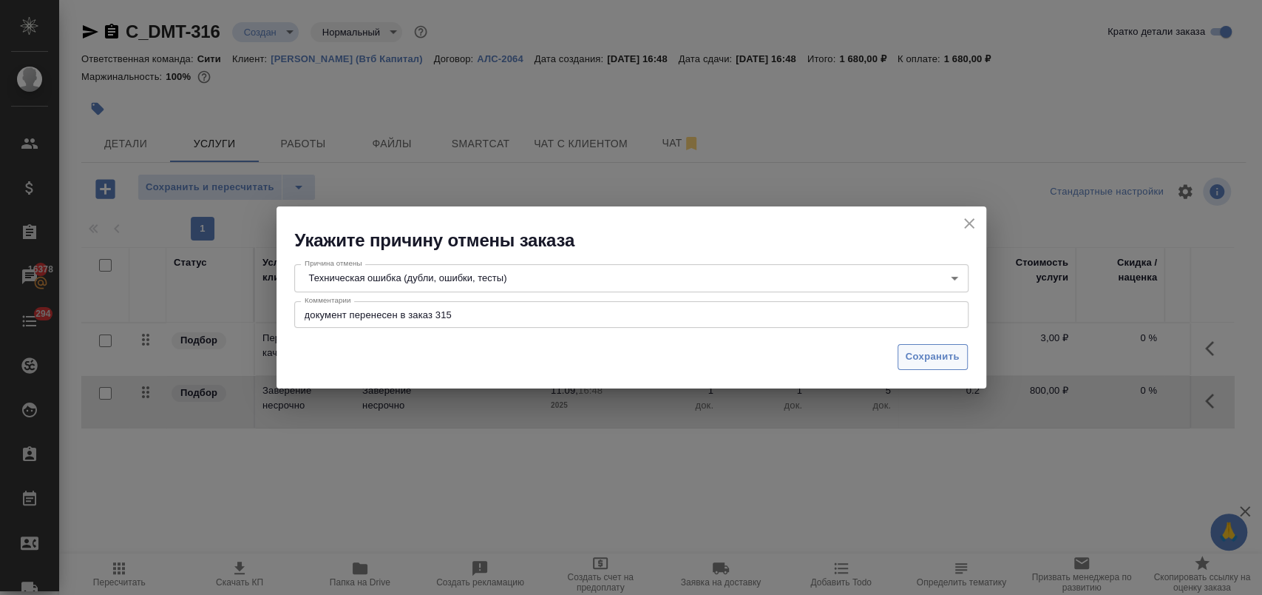
click at [924, 356] on span "Сохранить" at bounding box center [933, 356] width 54 height 17
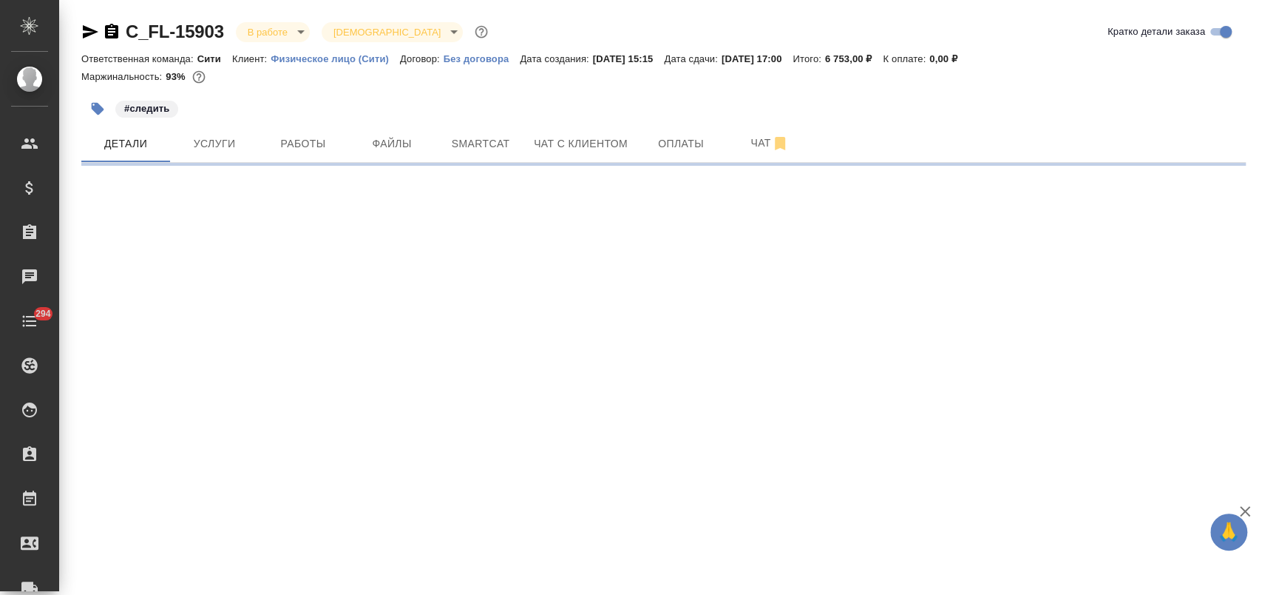
select select "RU"
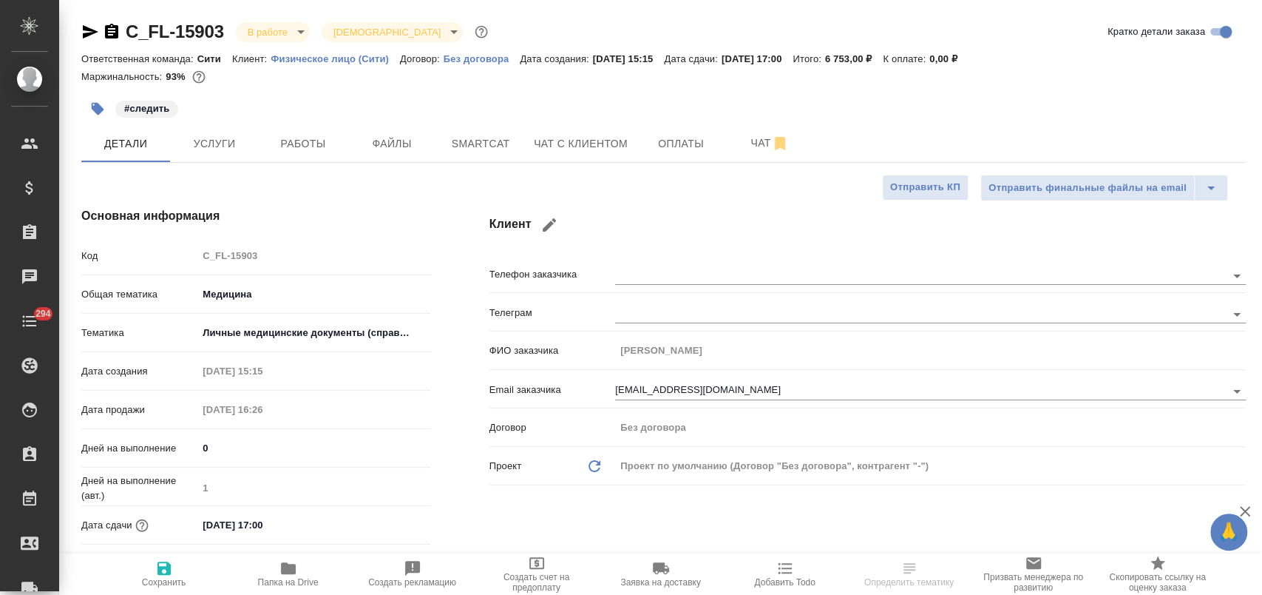
type textarea "x"
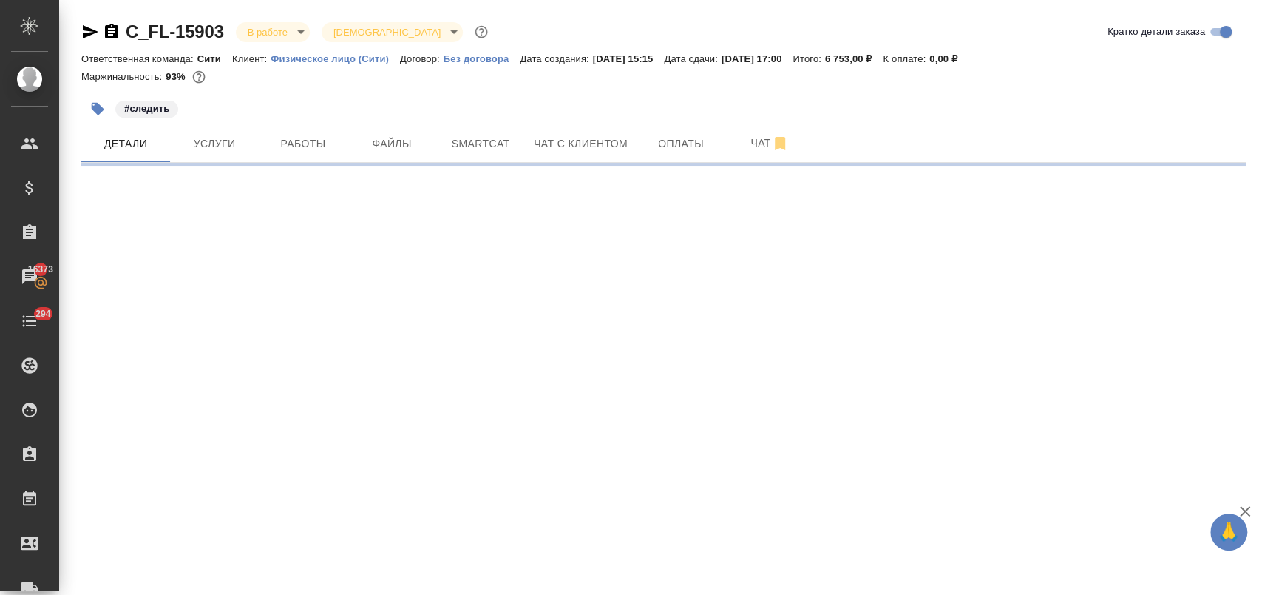
select select "RU"
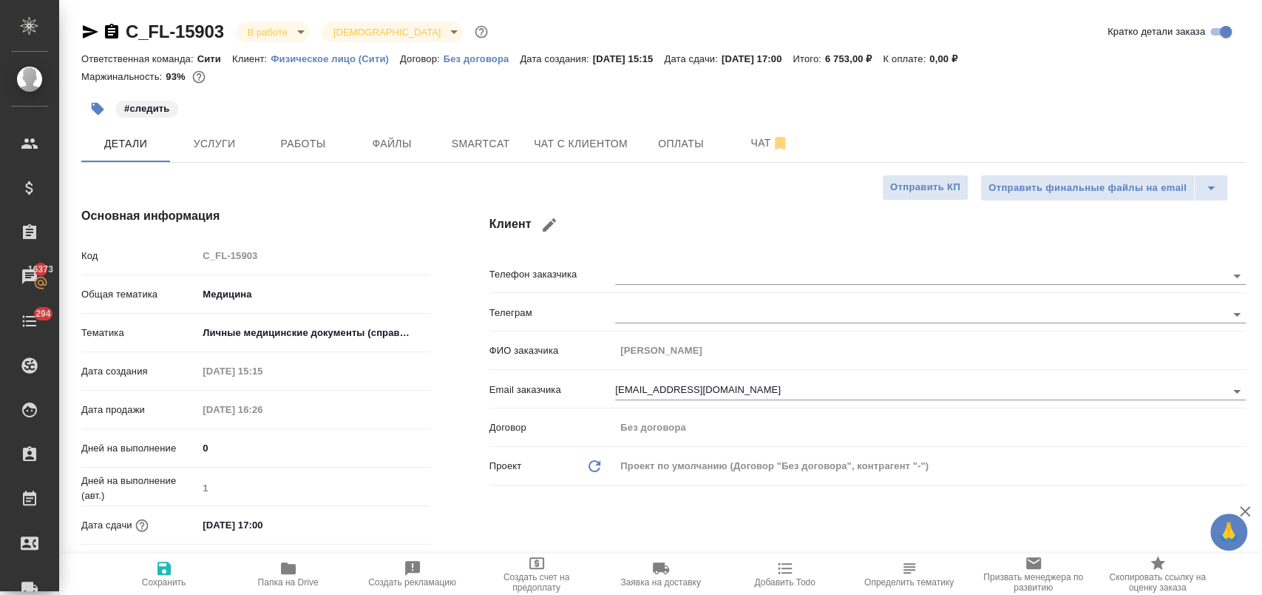
type textarea "x"
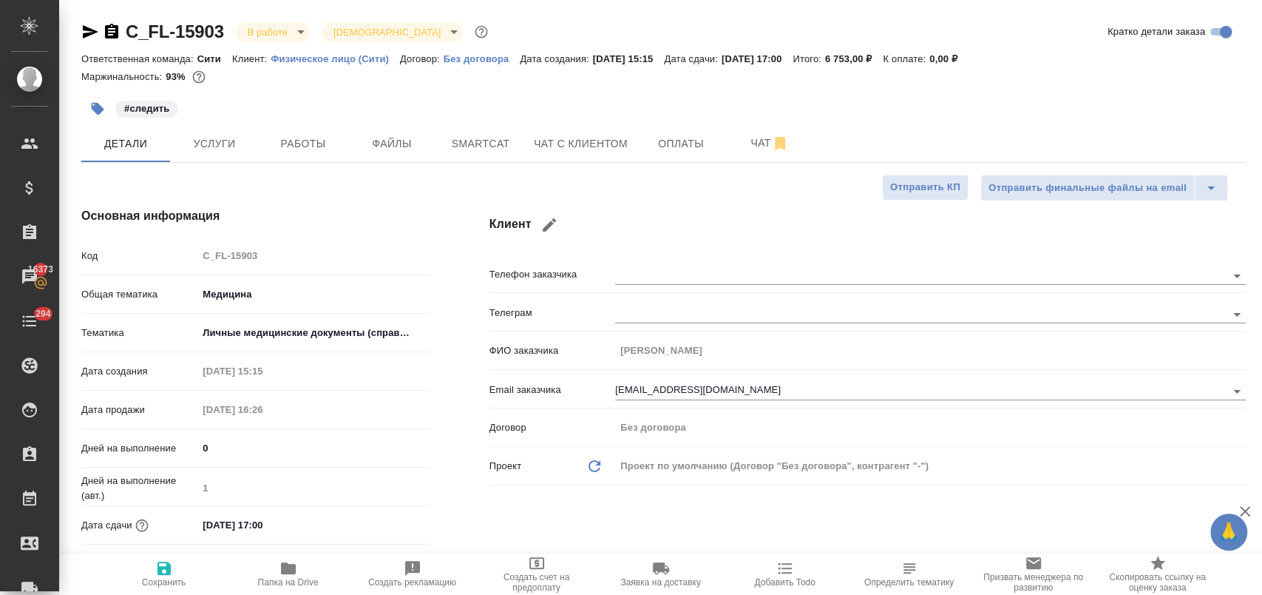
type textarea "x"
